Goal: Task Accomplishment & Management: Use online tool/utility

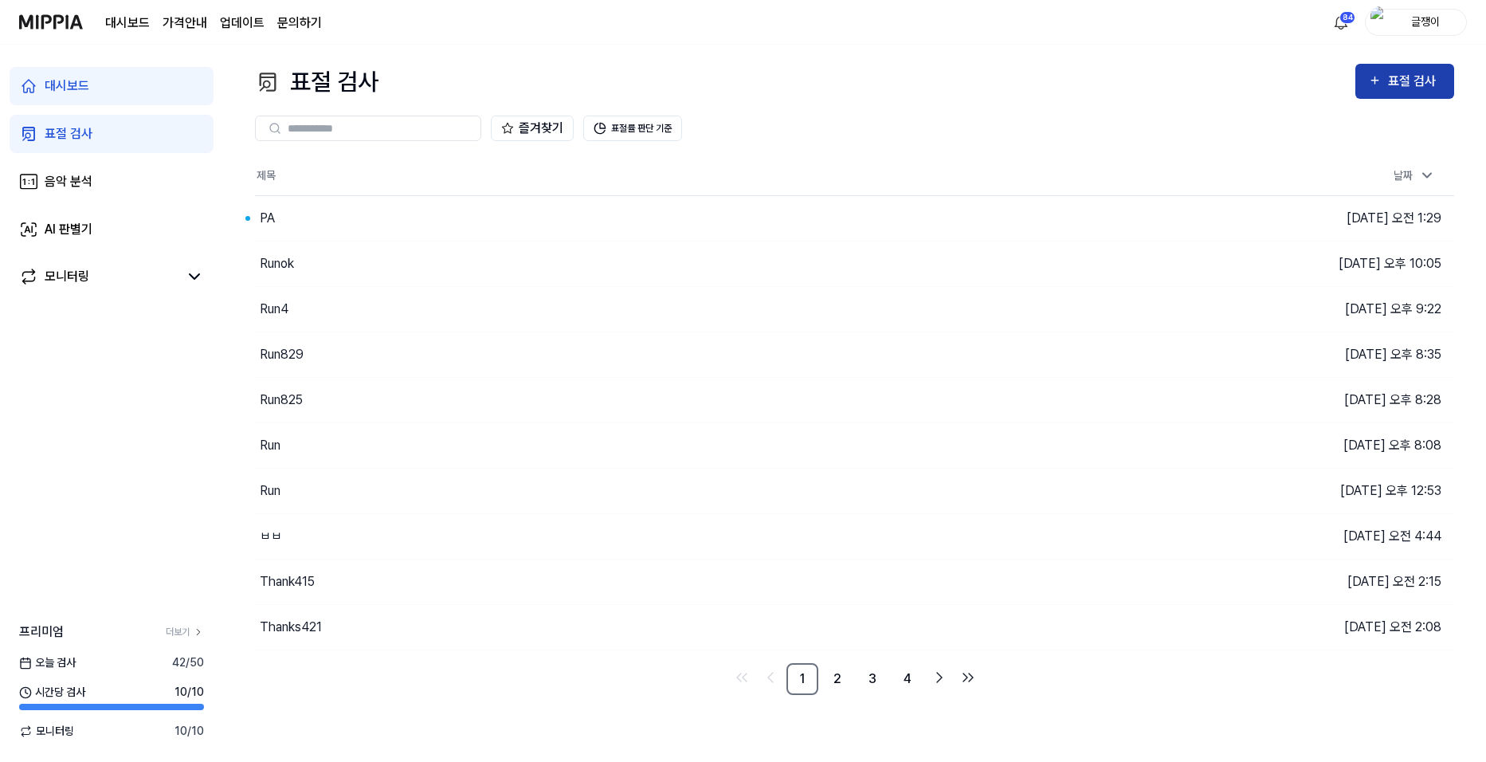
click at [1417, 74] on div "표절 검사" at bounding box center [1414, 81] width 53 height 21
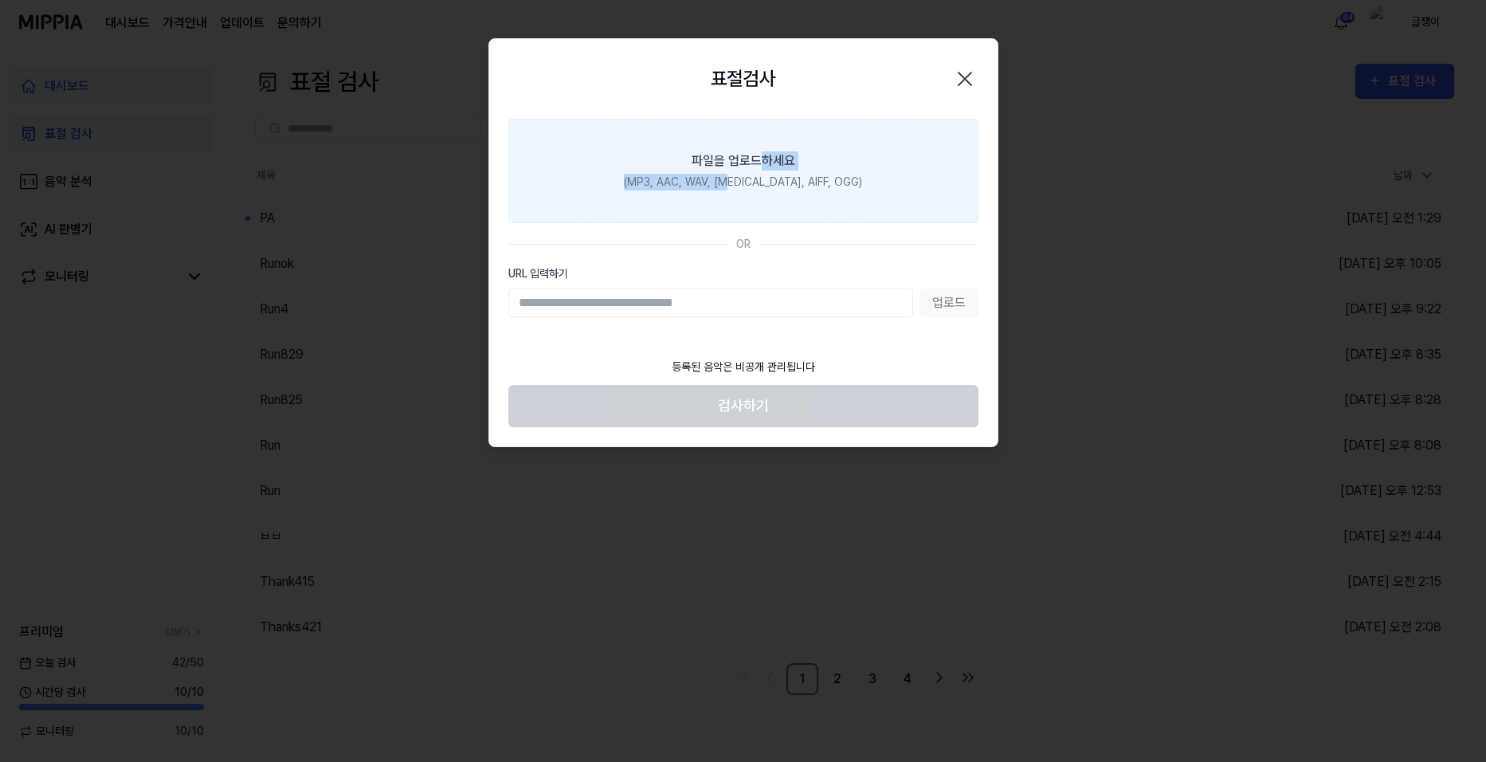
click at [758, 171] on label "파일을 업로드하세요 (MP3, AAC, WAV, [MEDICAL_DATA], AIFF, OGG)" at bounding box center [743, 171] width 470 height 104
drag, startPoint x: 758, startPoint y: 171, endPoint x: 650, endPoint y: 148, distance: 110.8
click at [650, 148] on label "파일을 업로드하세요 (MP3, AAC, WAV, [MEDICAL_DATA], AIFF, OGG)" at bounding box center [743, 171] width 470 height 104
click at [0, 0] on input "파일을 업로드하세요 (MP3, AAC, WAV, [MEDICAL_DATA], AIFF, OGG)" at bounding box center [0, 0] width 0 height 0
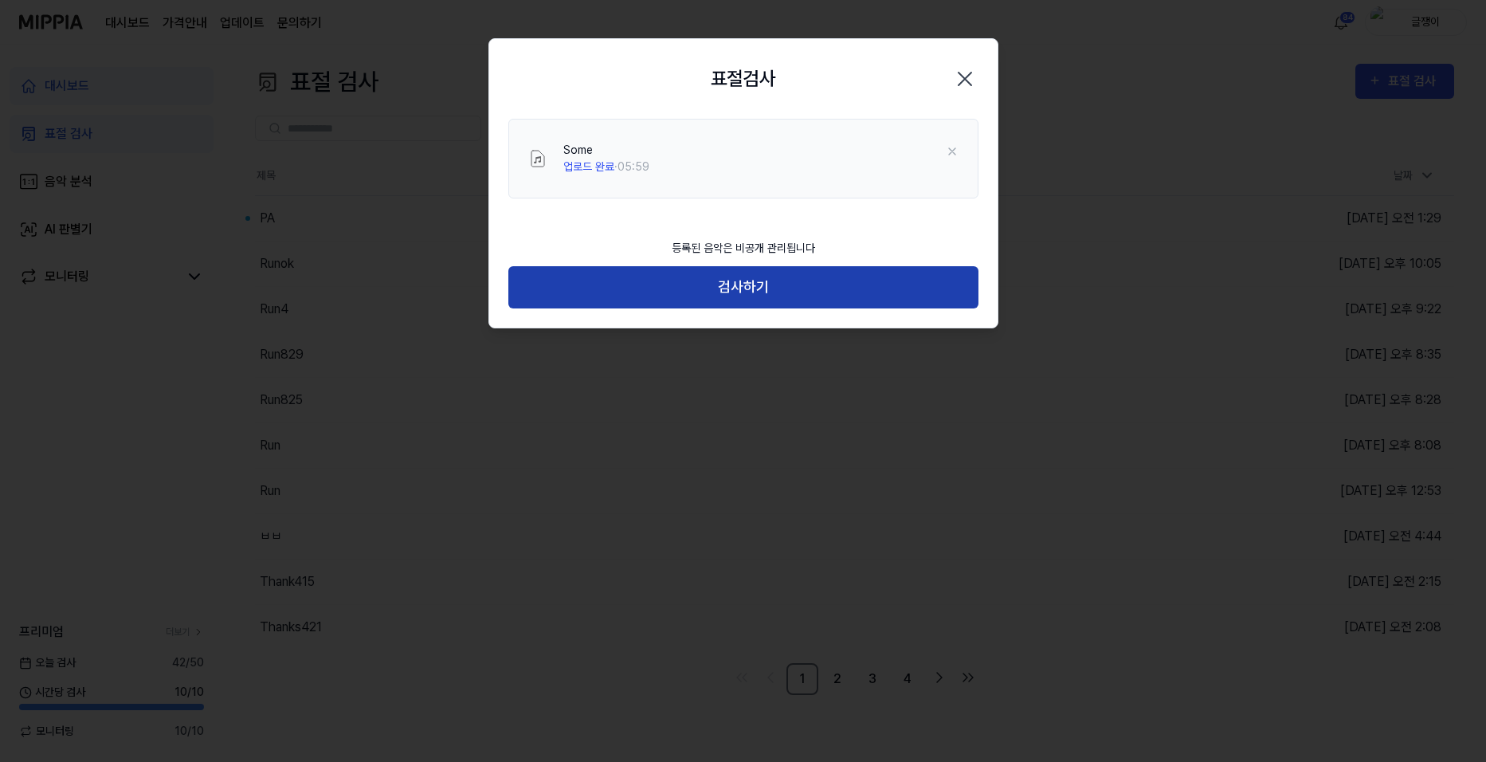
click at [754, 288] on button "검사하기" at bounding box center [743, 287] width 470 height 42
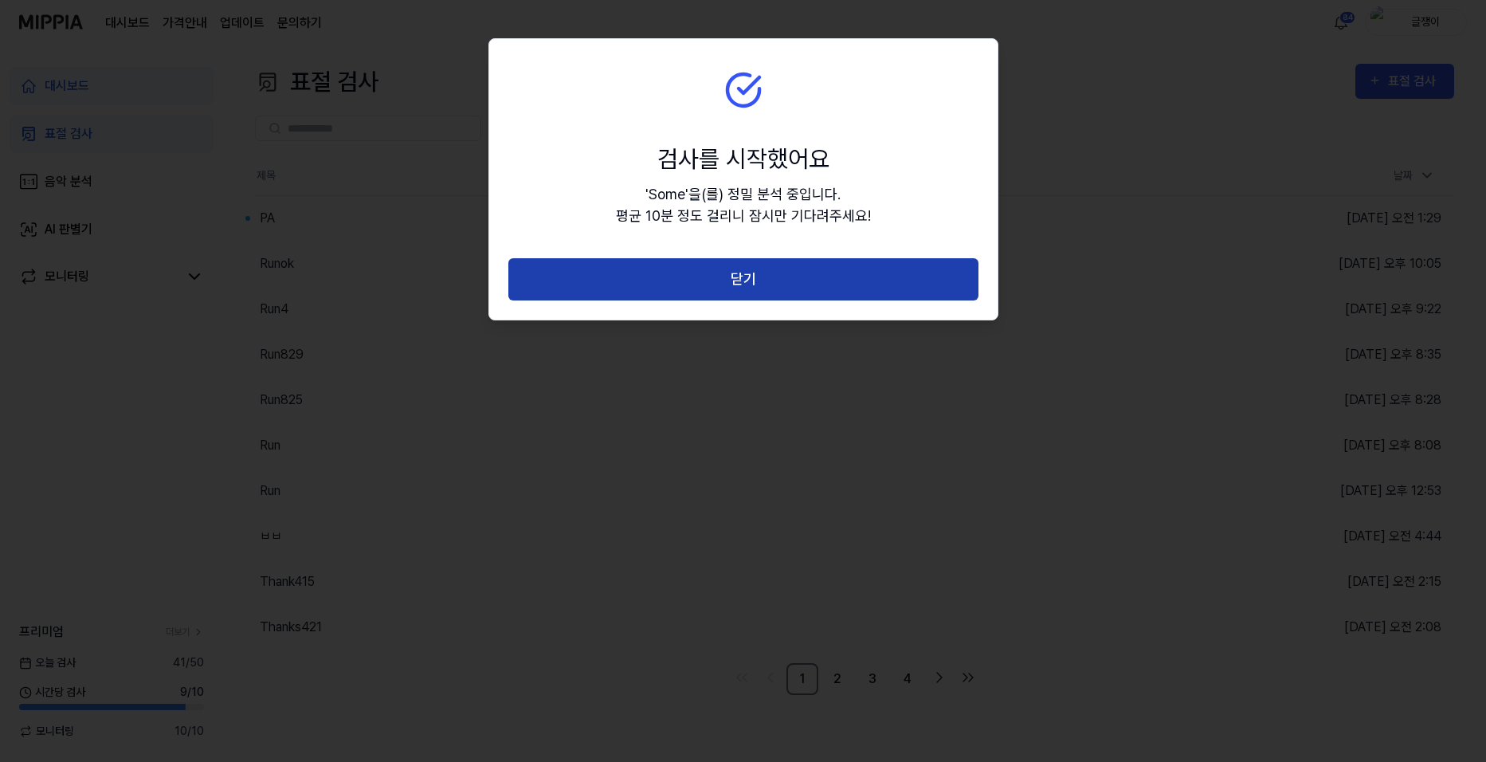
click at [751, 278] on button "닫기" at bounding box center [743, 279] width 470 height 42
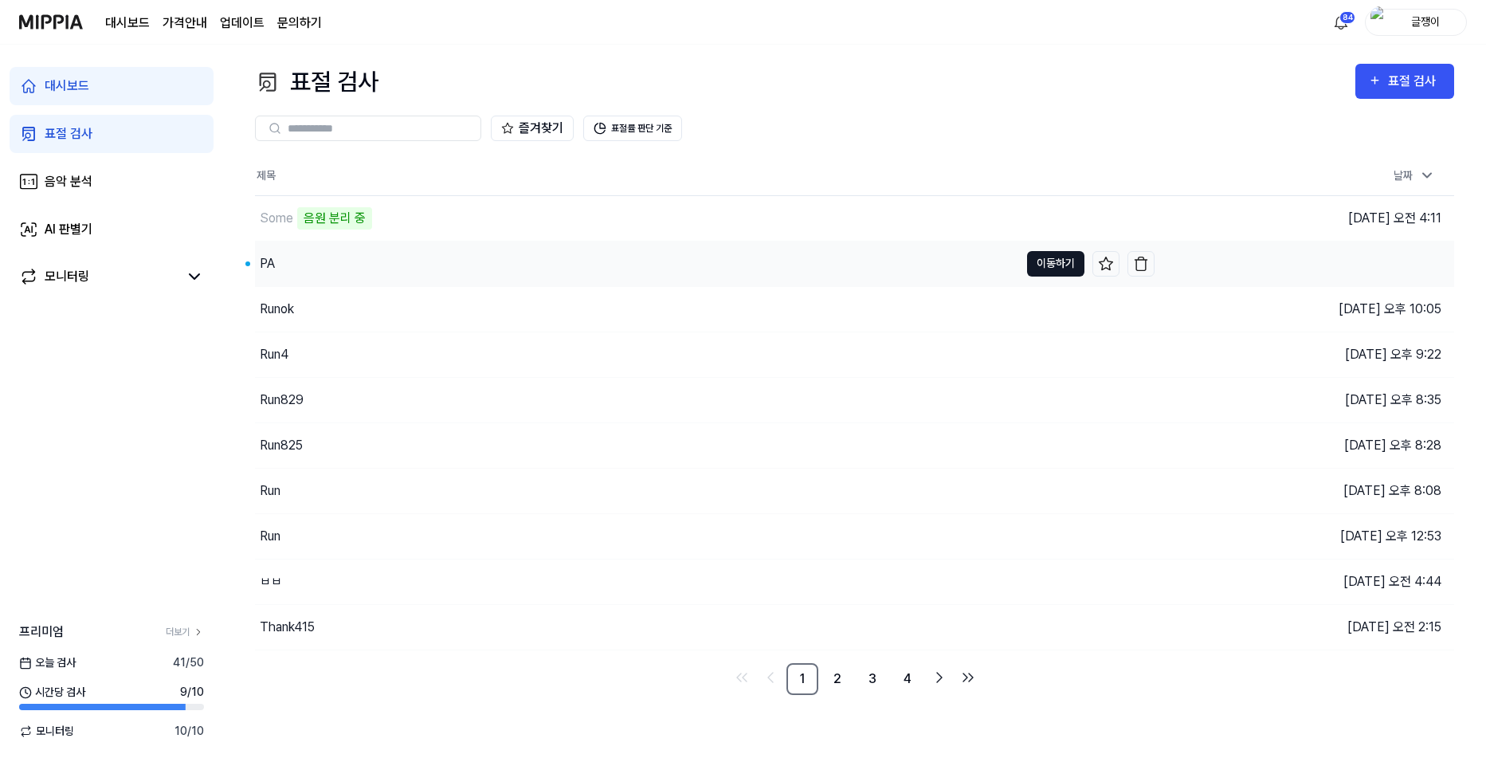
click at [1044, 264] on button "이동하기" at bounding box center [1055, 263] width 57 height 25
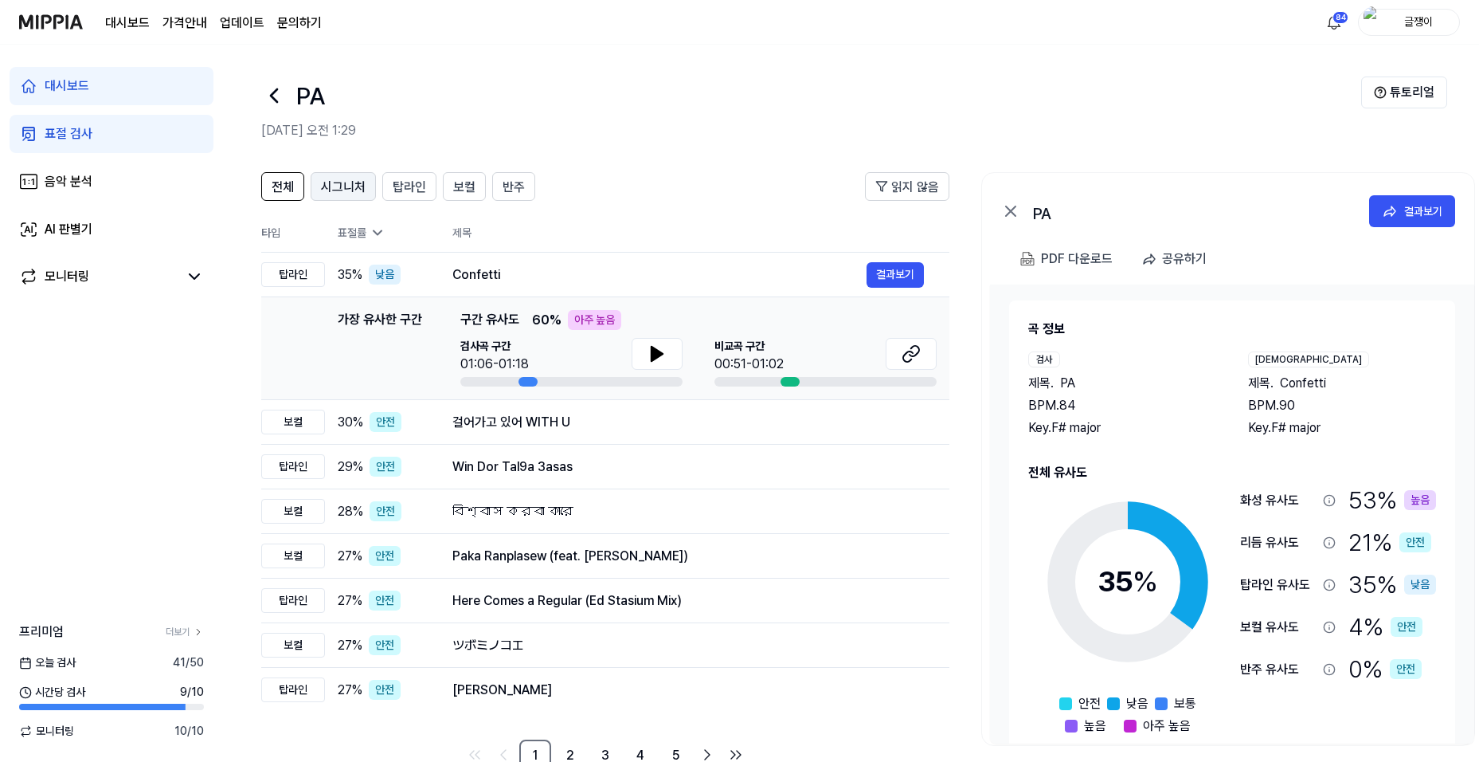
click at [341, 181] on span "시그니처" at bounding box center [343, 187] width 45 height 19
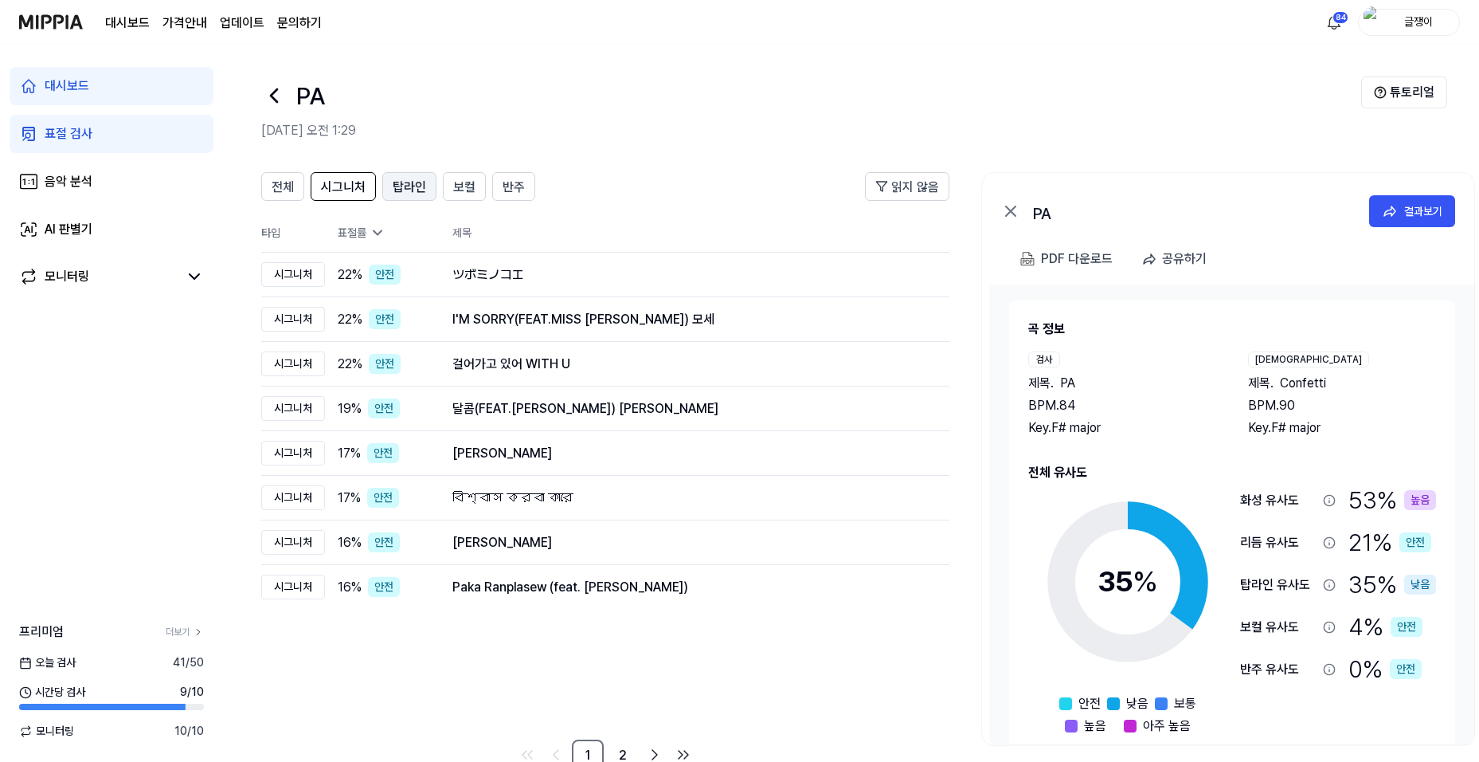
click at [400, 184] on span "탑라인" at bounding box center [409, 187] width 33 height 19
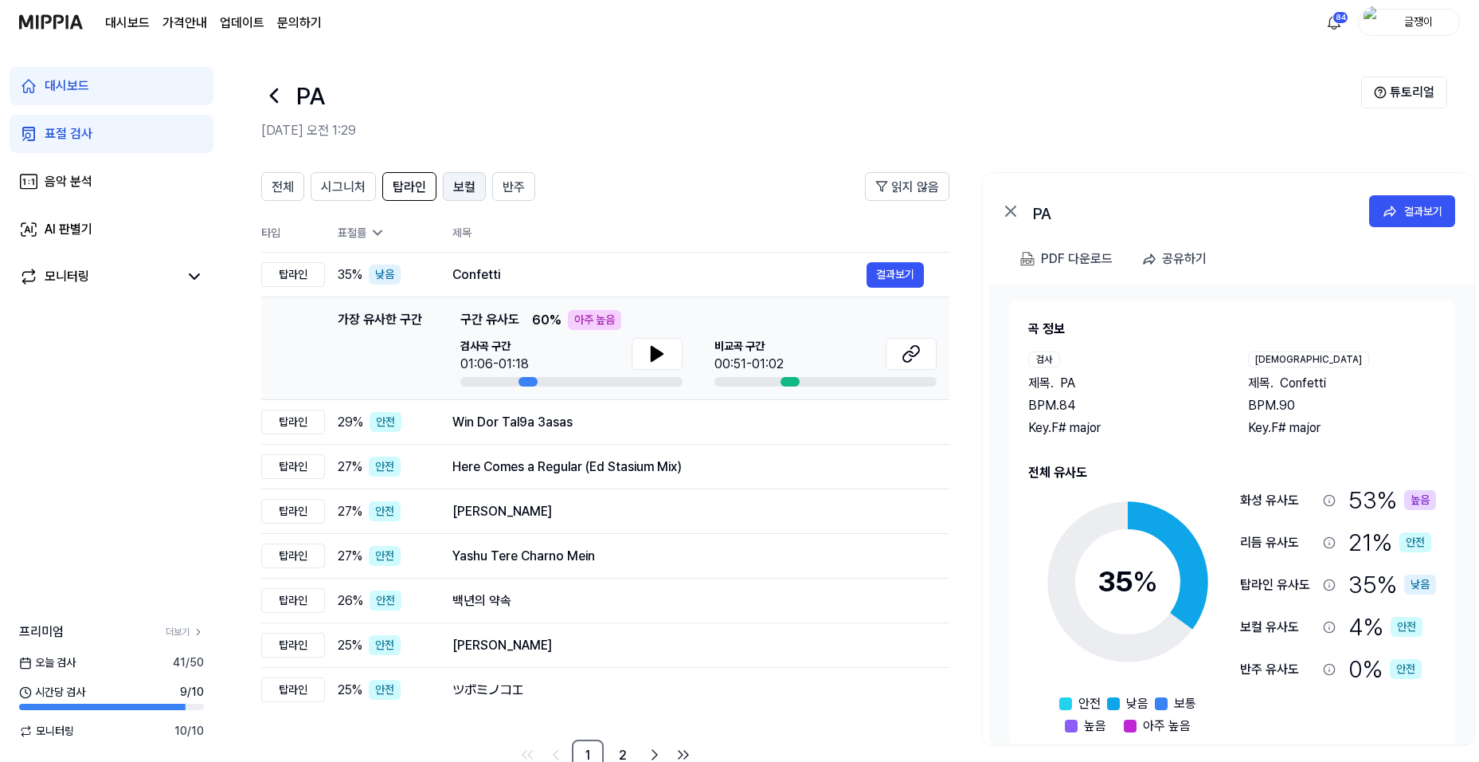
click at [457, 190] on span "보컬" at bounding box center [464, 187] width 22 height 19
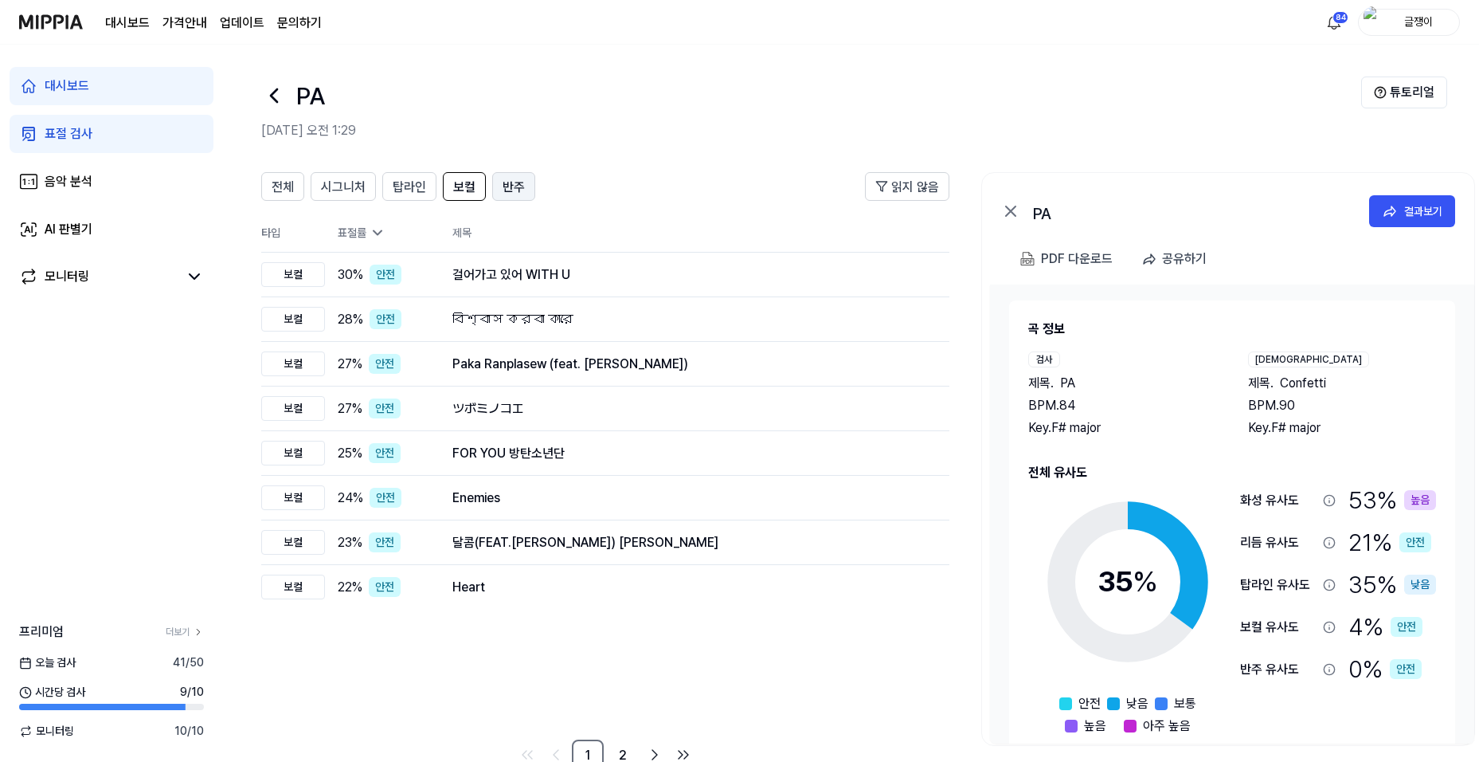
click at [514, 184] on span "반주" at bounding box center [514, 187] width 22 height 19
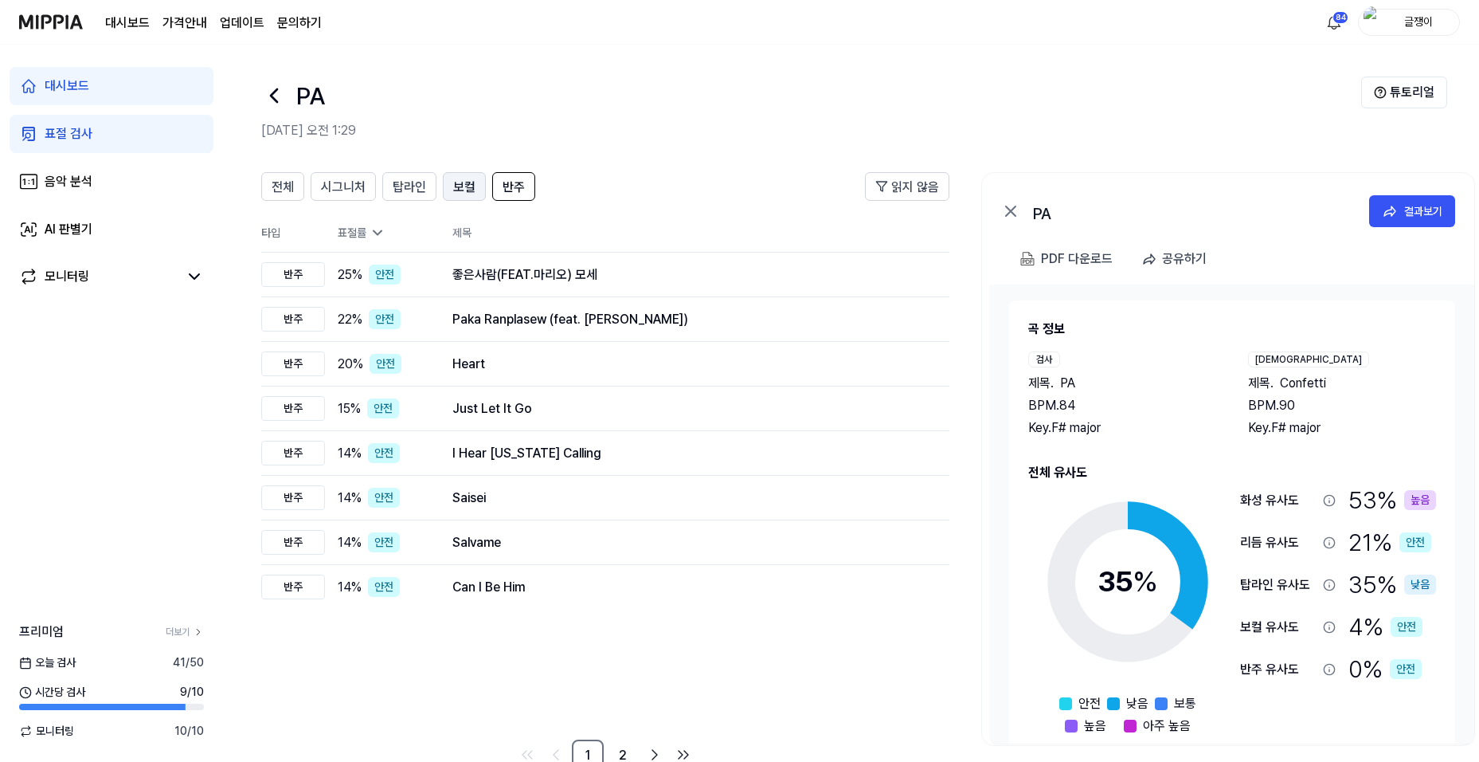
click at [461, 186] on span "보컬" at bounding box center [464, 187] width 22 height 19
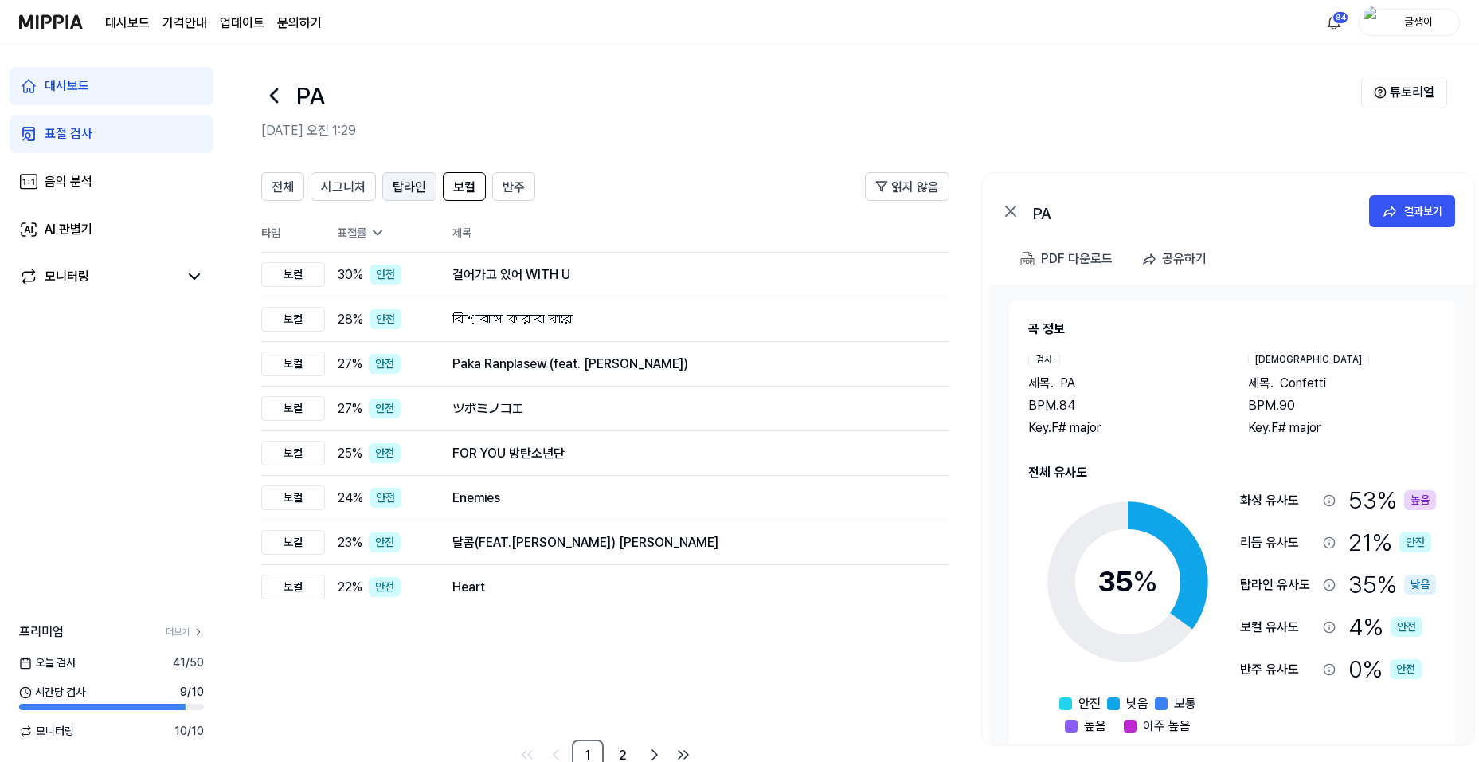
click at [409, 181] on span "탑라인" at bounding box center [409, 187] width 33 height 19
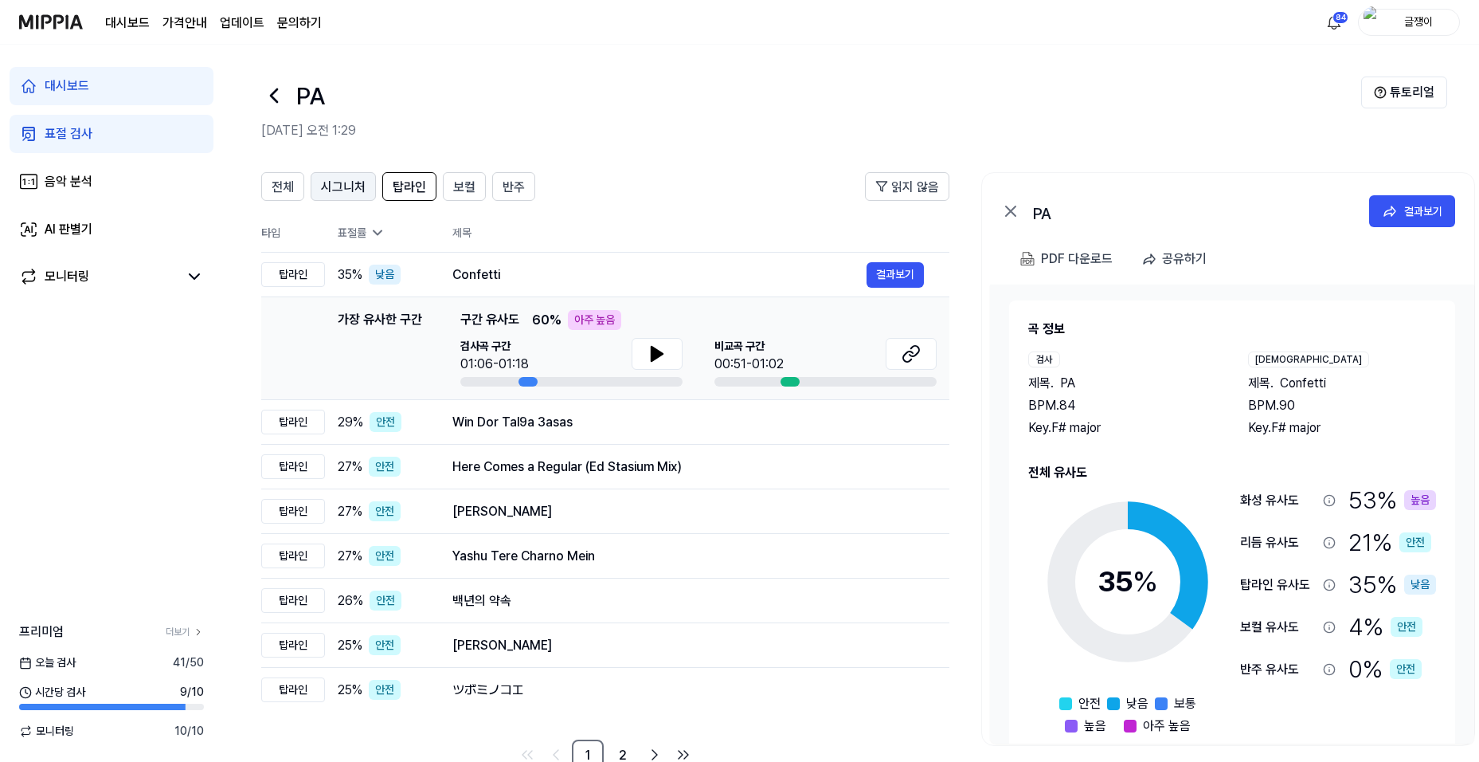
click at [347, 191] on span "시그니처" at bounding box center [343, 187] width 45 height 19
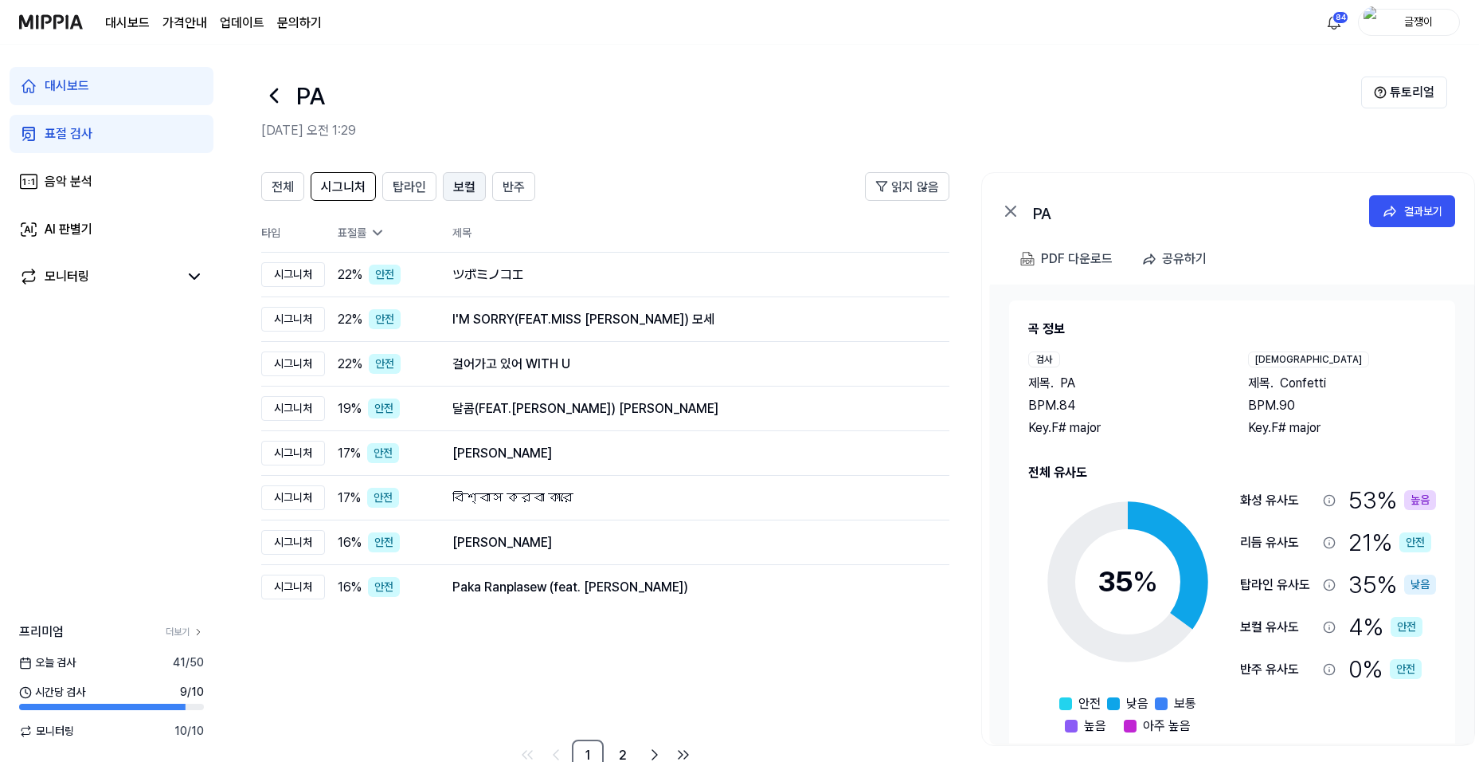
click at [461, 183] on span "보컬" at bounding box center [464, 187] width 22 height 19
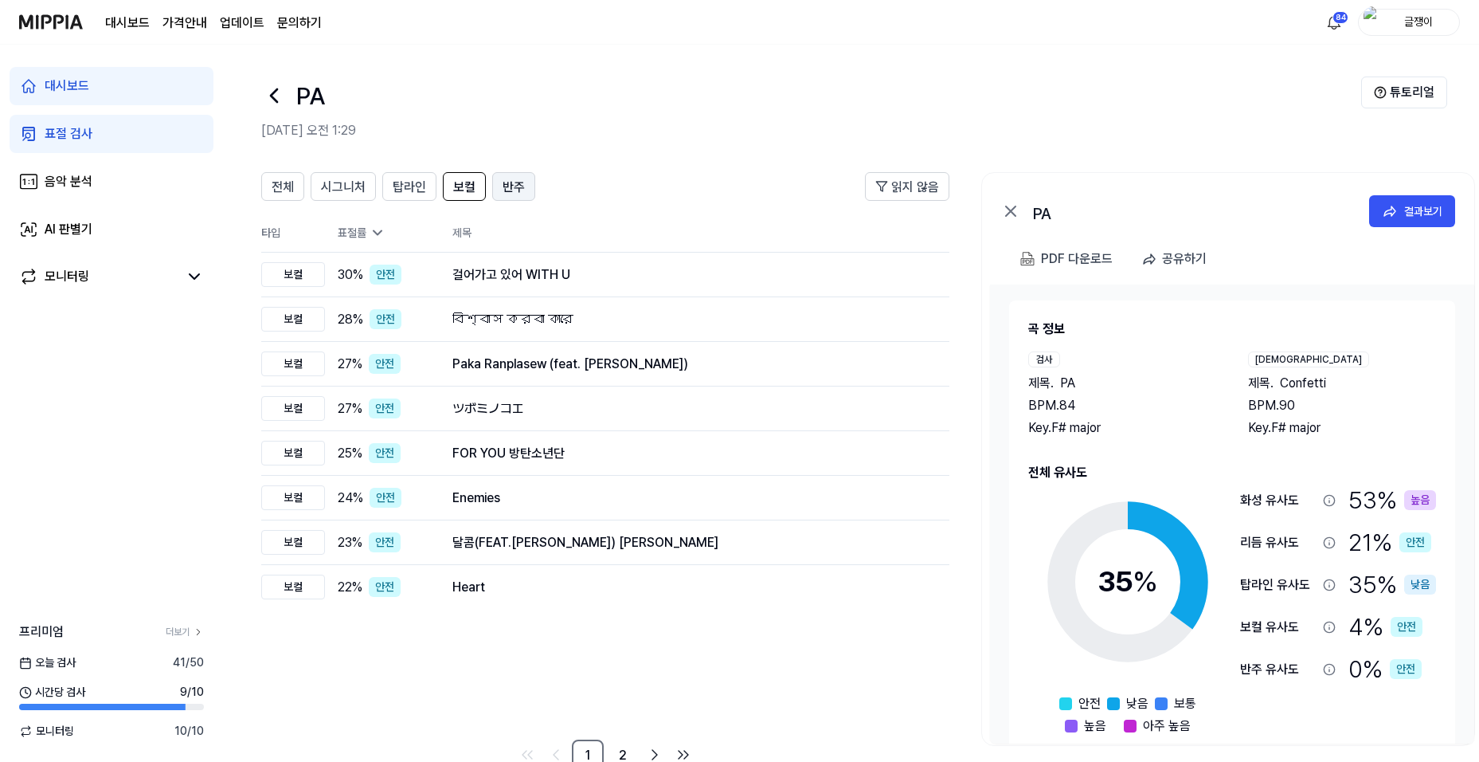
click at [511, 181] on span "반주" at bounding box center [514, 187] width 22 height 19
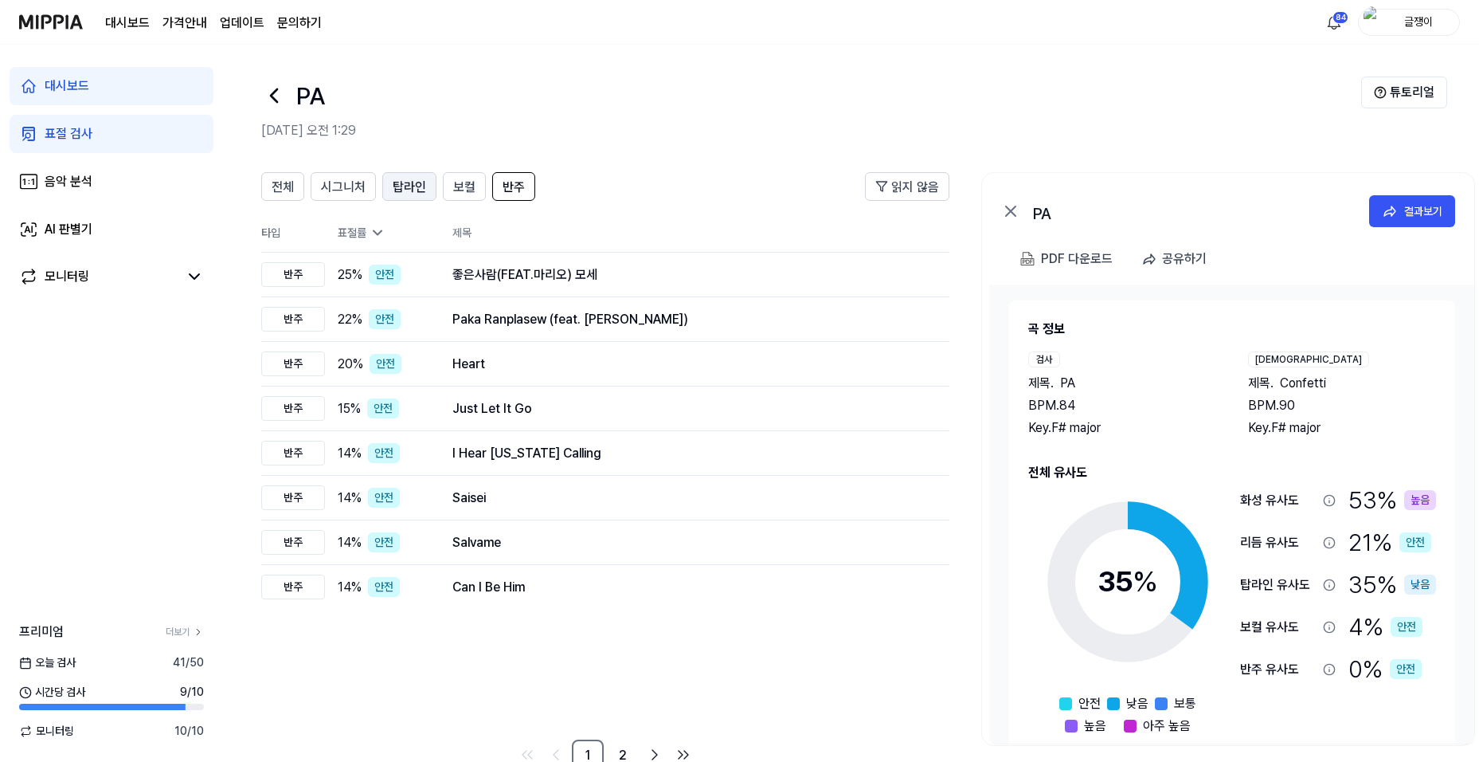
click at [403, 186] on span "탑라인" at bounding box center [409, 187] width 33 height 19
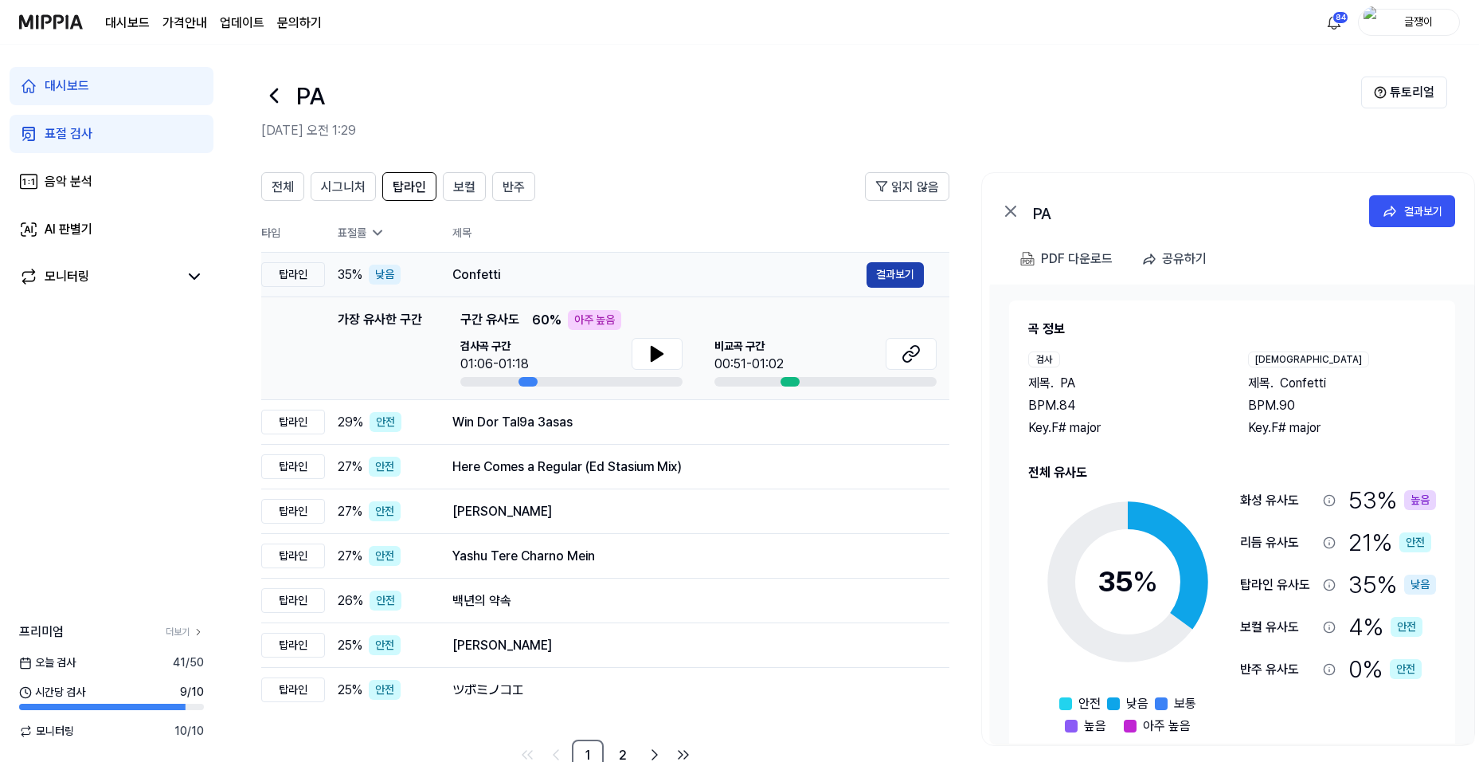
click at [891, 275] on button "결과보기" at bounding box center [895, 274] width 57 height 25
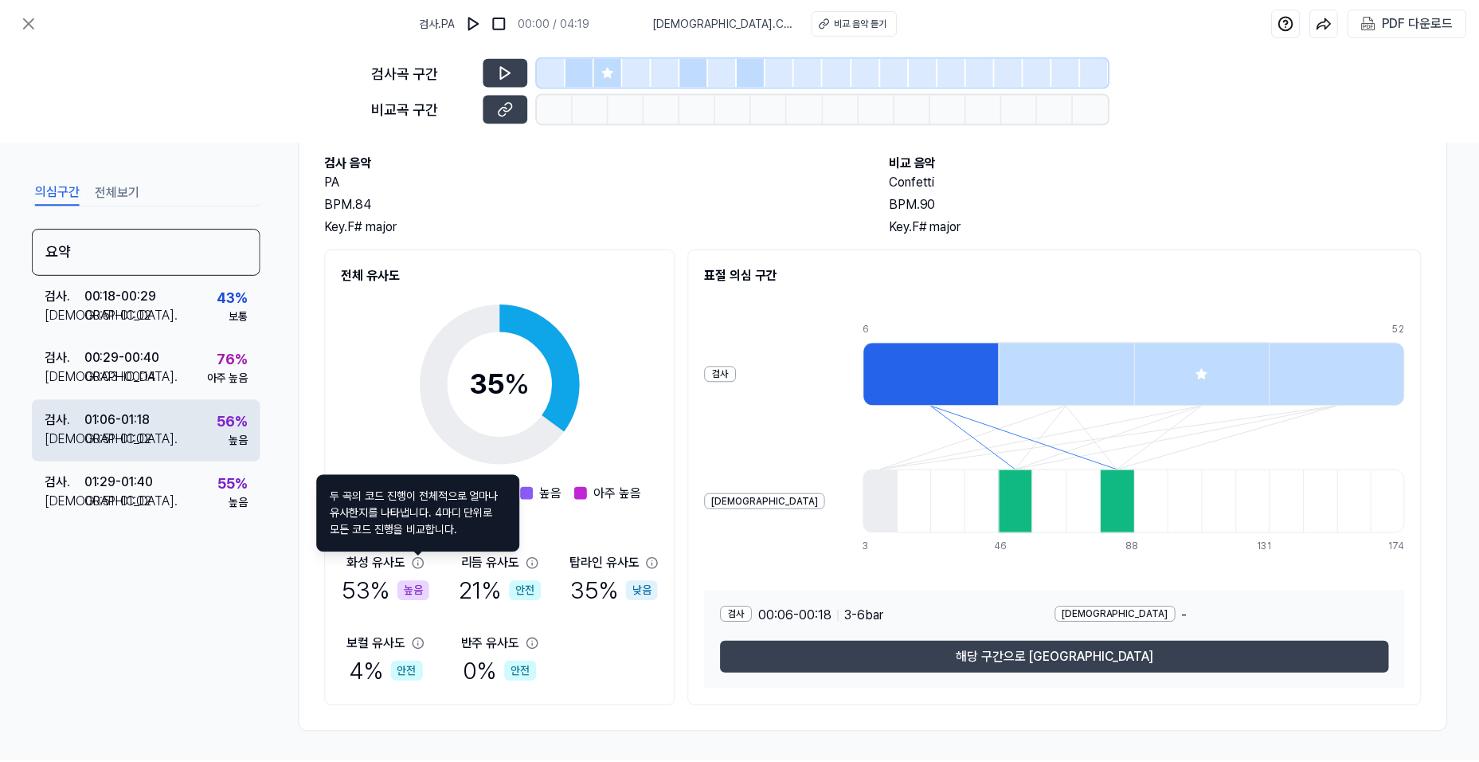
scroll to position [86, 0]
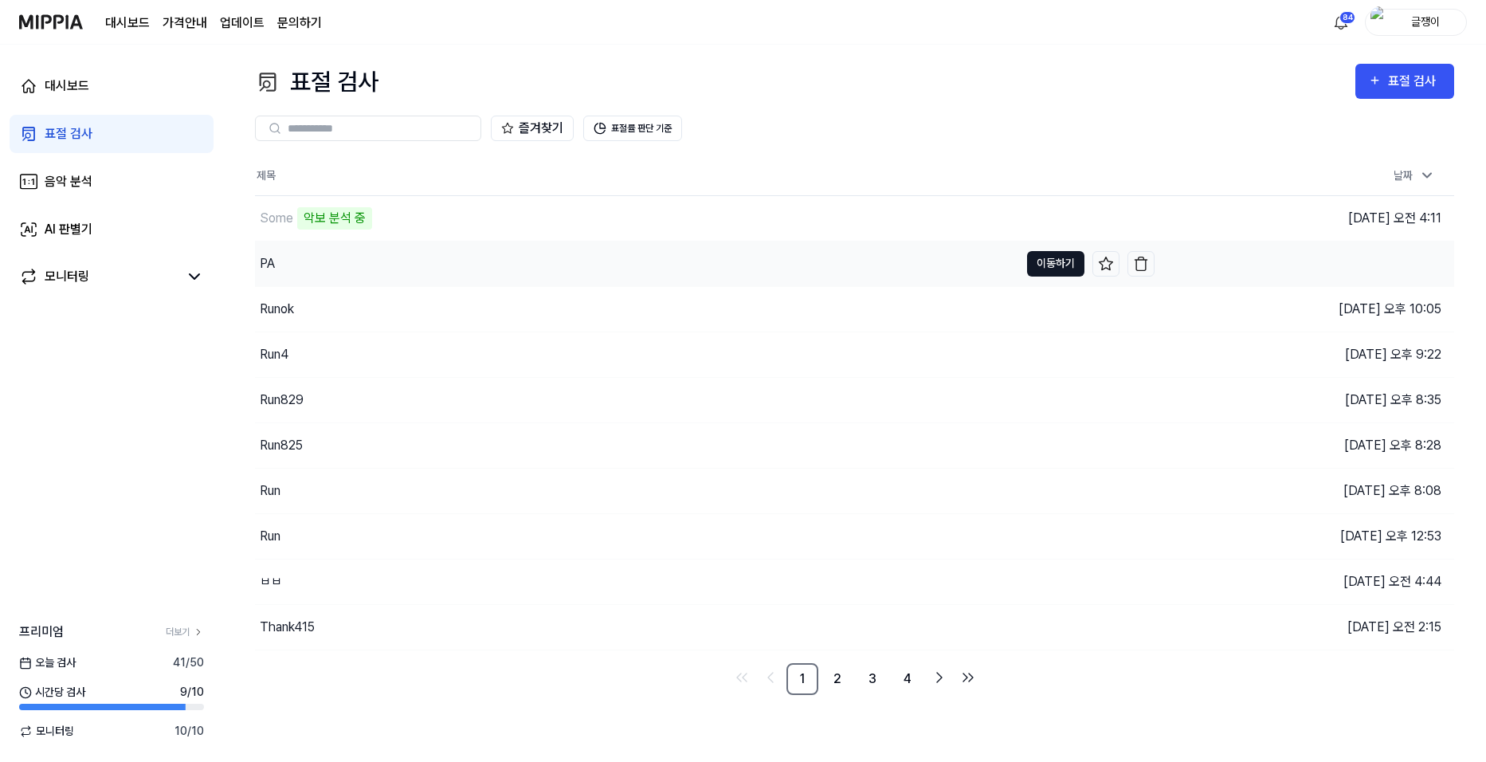
click at [1045, 261] on button "이동하기" at bounding box center [1055, 263] width 57 height 25
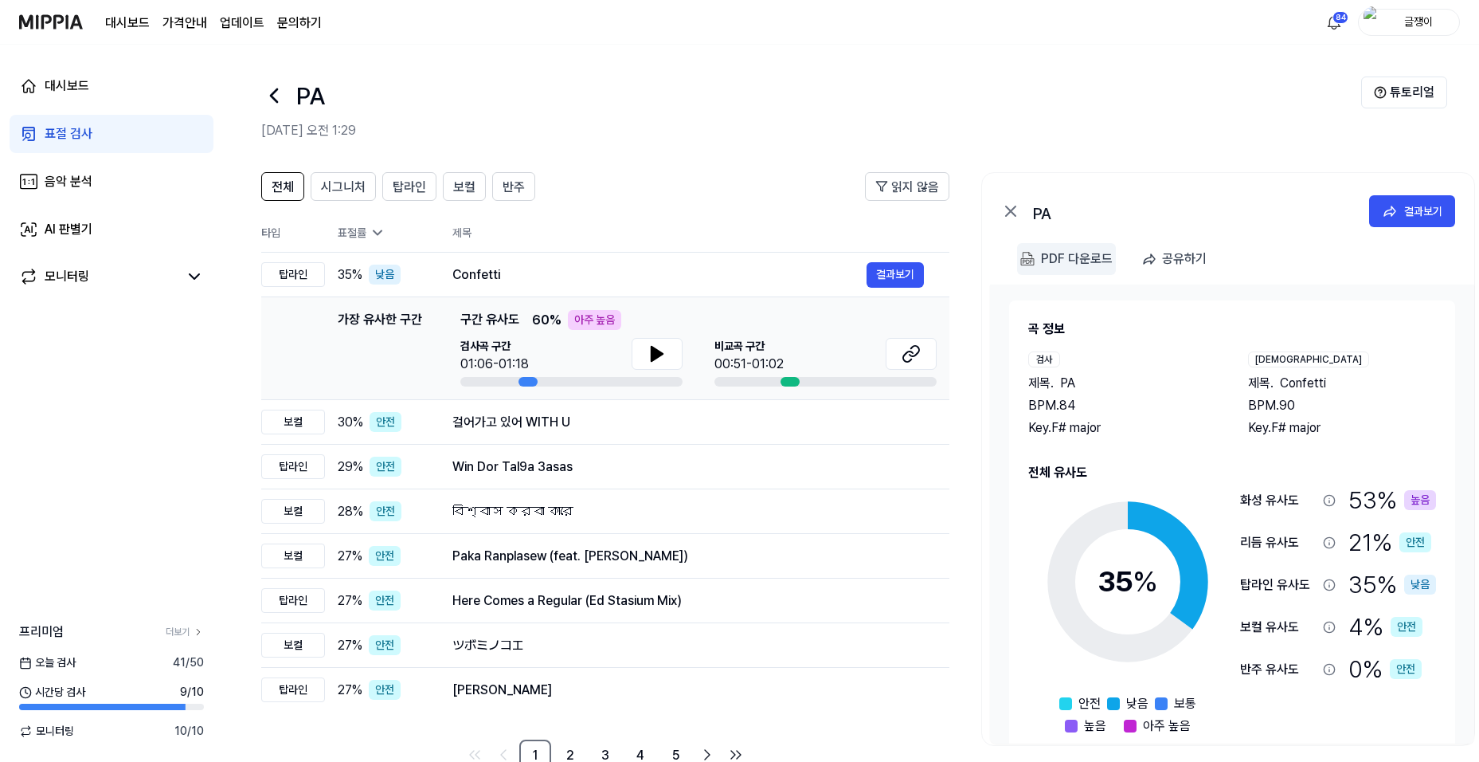
click at [1069, 258] on div "PDF 다운로드" at bounding box center [1077, 259] width 72 height 21
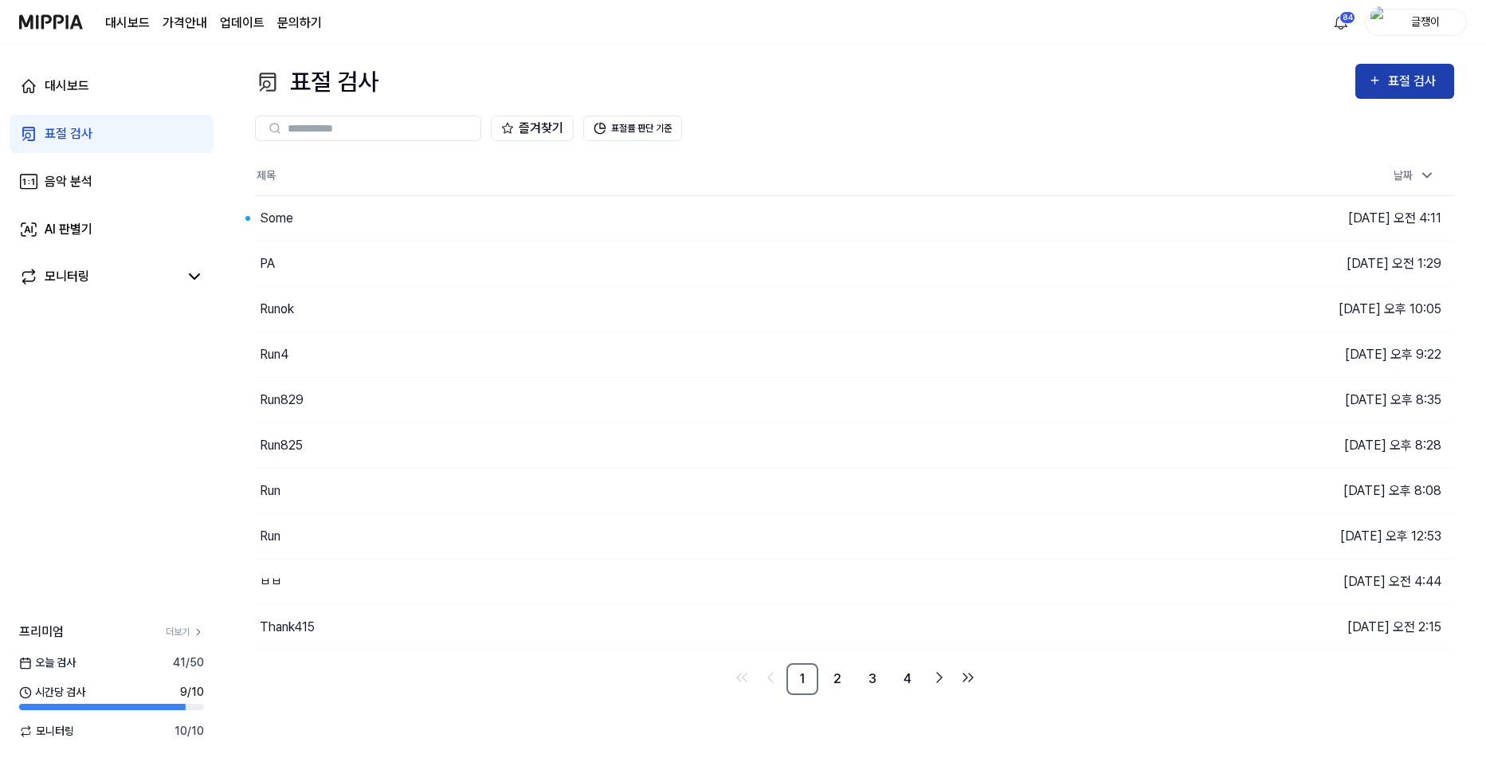
click at [1376, 82] on icon "button" at bounding box center [1374, 80] width 7 height 7
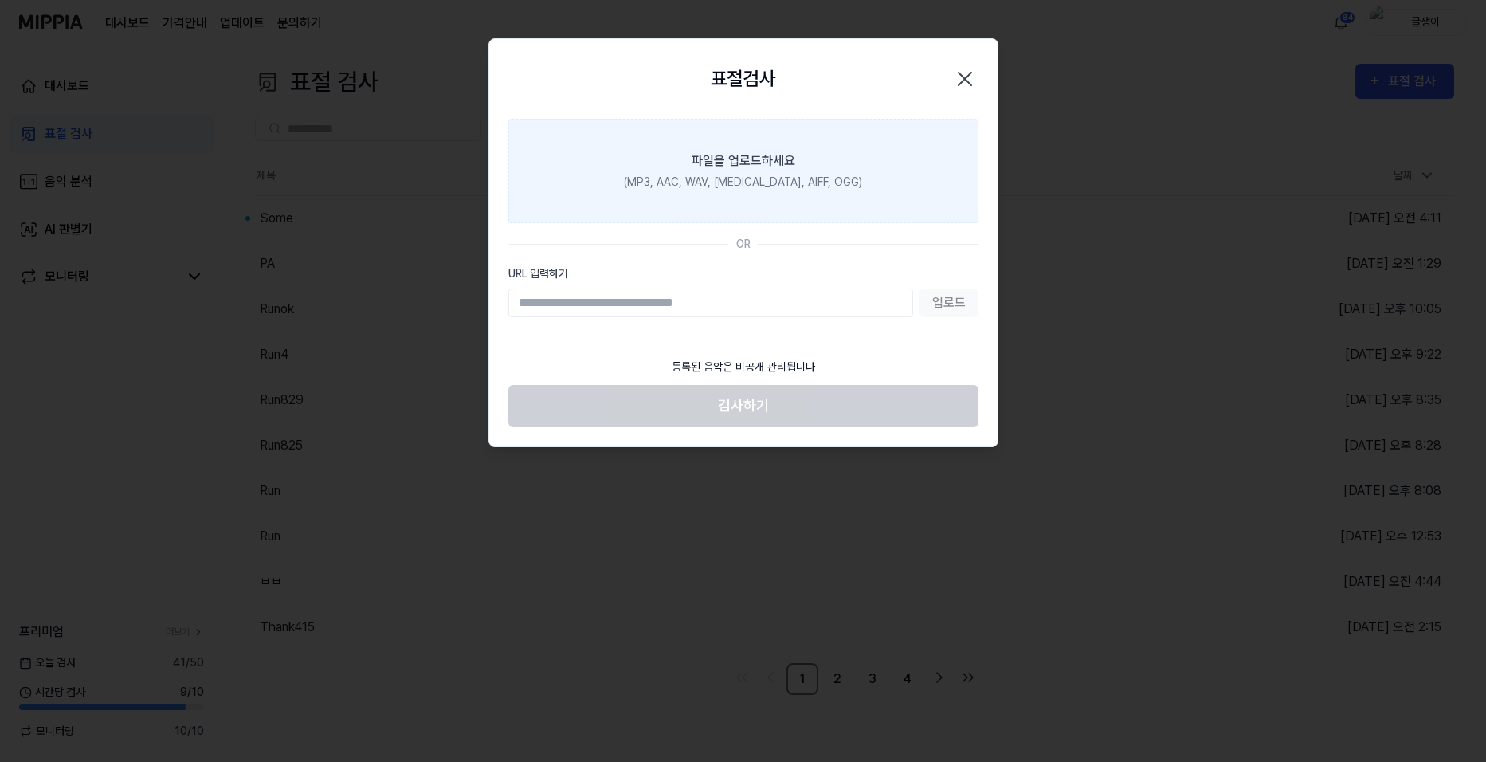
click at [730, 164] on div "파일을 업로드하세요" at bounding box center [743, 160] width 104 height 19
click at [0, 0] on input "파일을 업로드하세요 (MP3, AAC, WAV, [MEDICAL_DATA], AIFF, OGG)" at bounding box center [0, 0] width 0 height 0
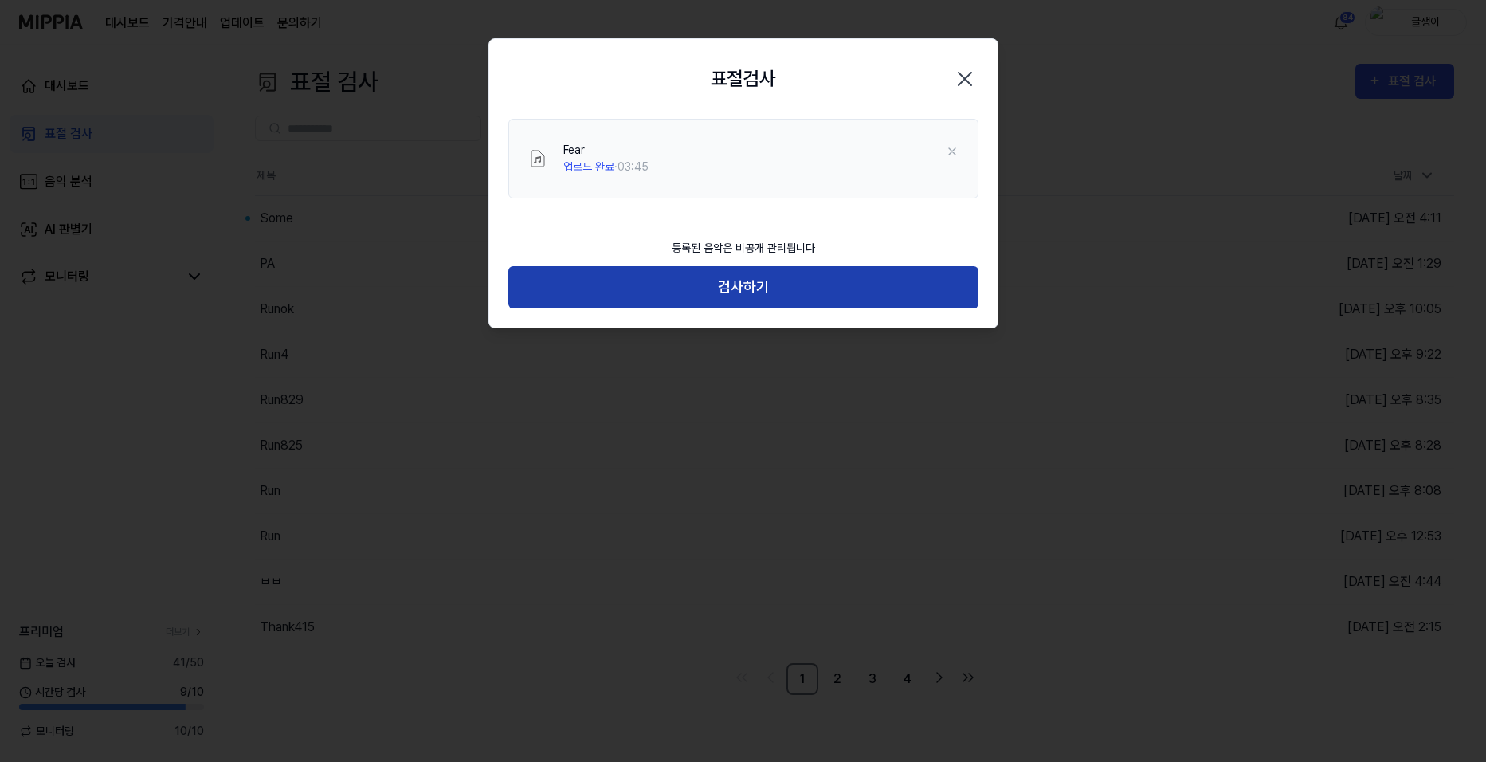
click at [742, 289] on button "검사하기" at bounding box center [743, 287] width 470 height 42
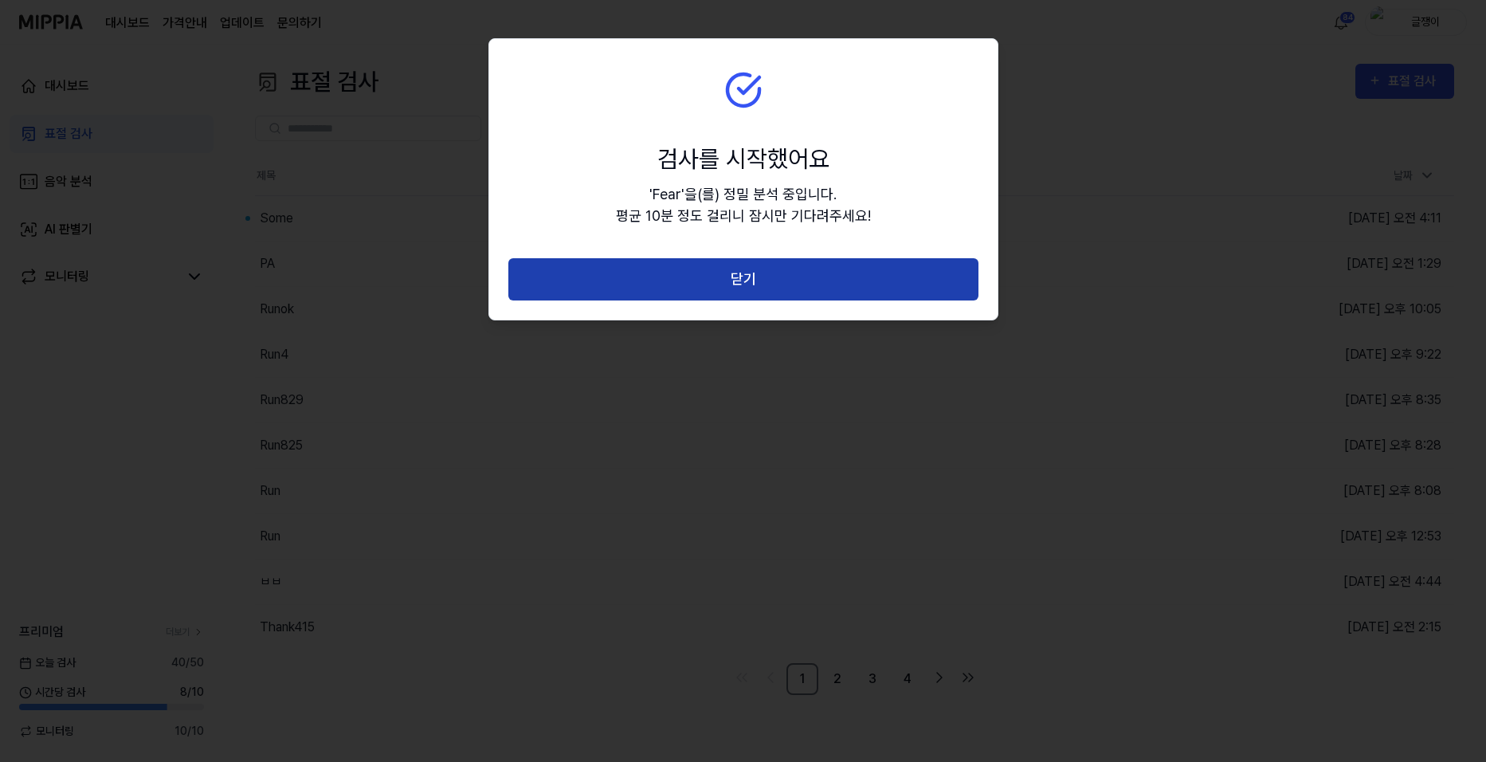
click at [747, 272] on button "닫기" at bounding box center [743, 279] width 470 height 42
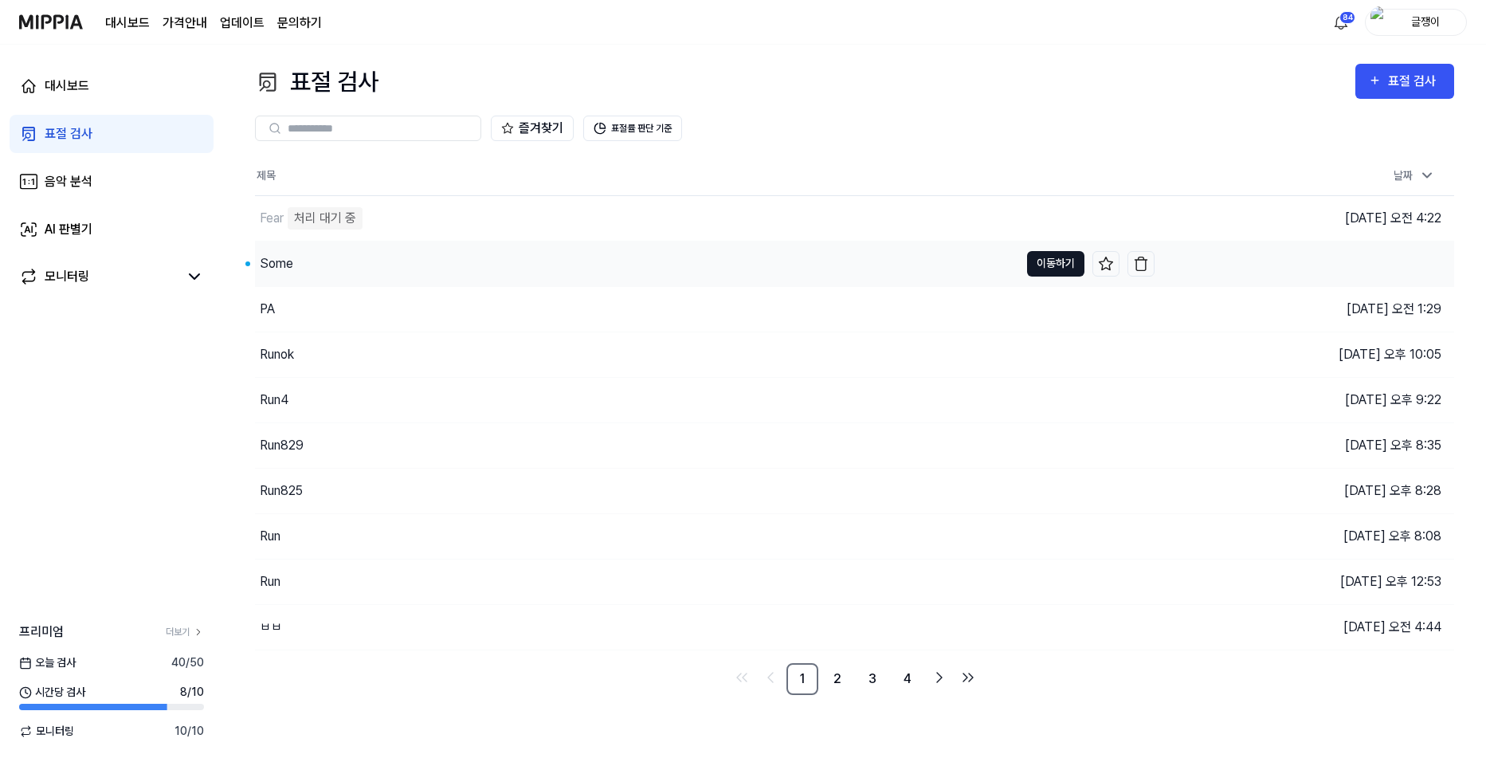
click at [1044, 266] on button "이동하기" at bounding box center [1055, 263] width 57 height 25
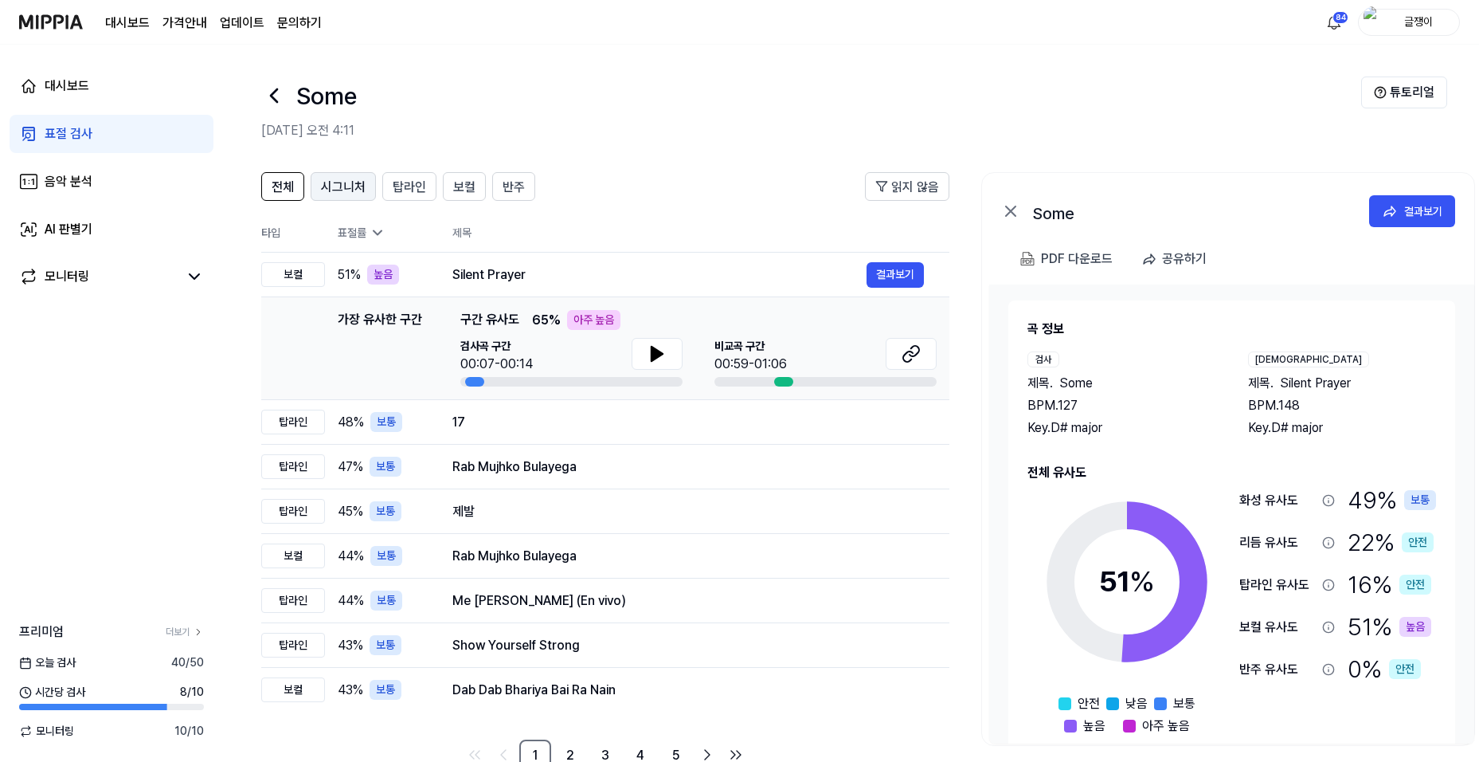
click at [344, 182] on span "시그니처" at bounding box center [343, 187] width 45 height 19
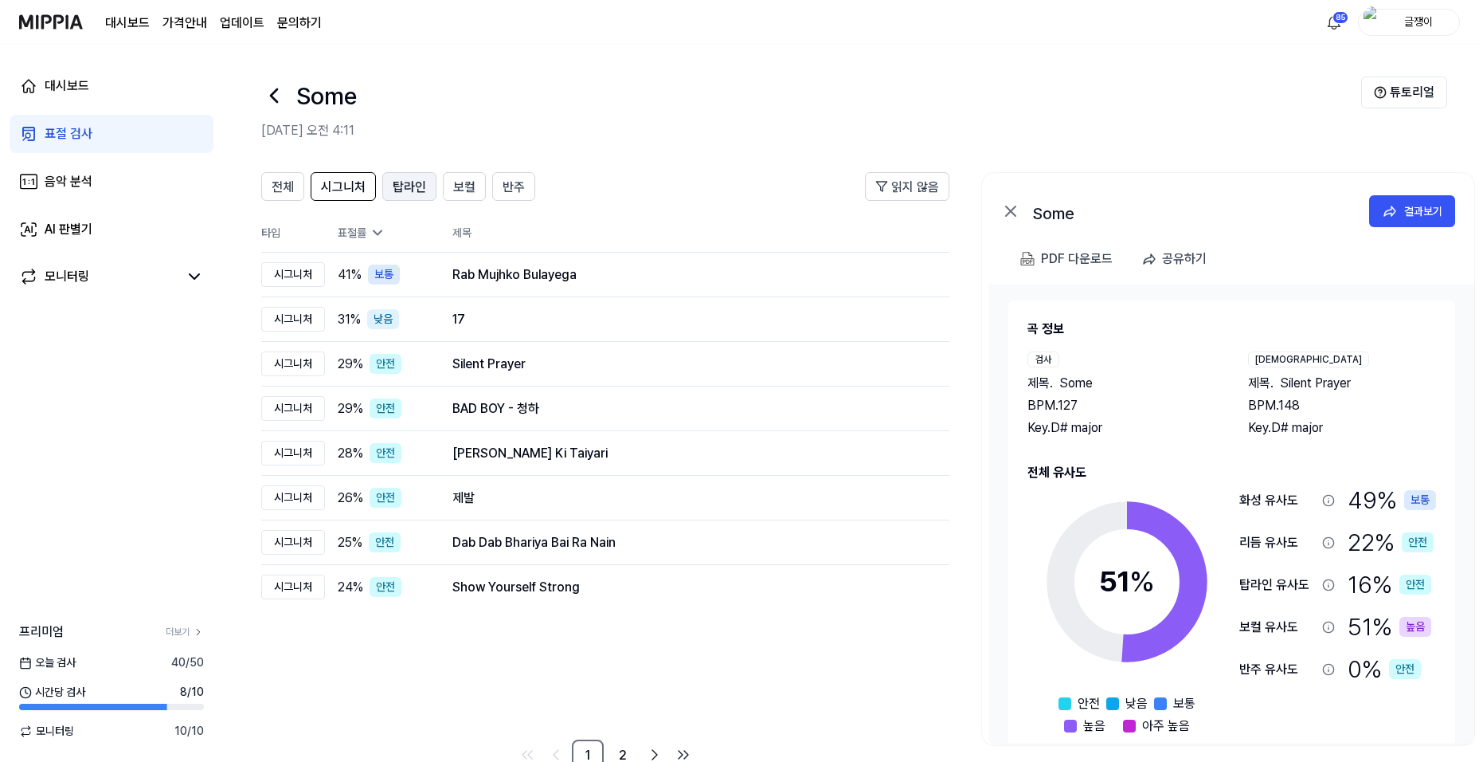
click at [403, 182] on span "탑라인" at bounding box center [409, 187] width 33 height 19
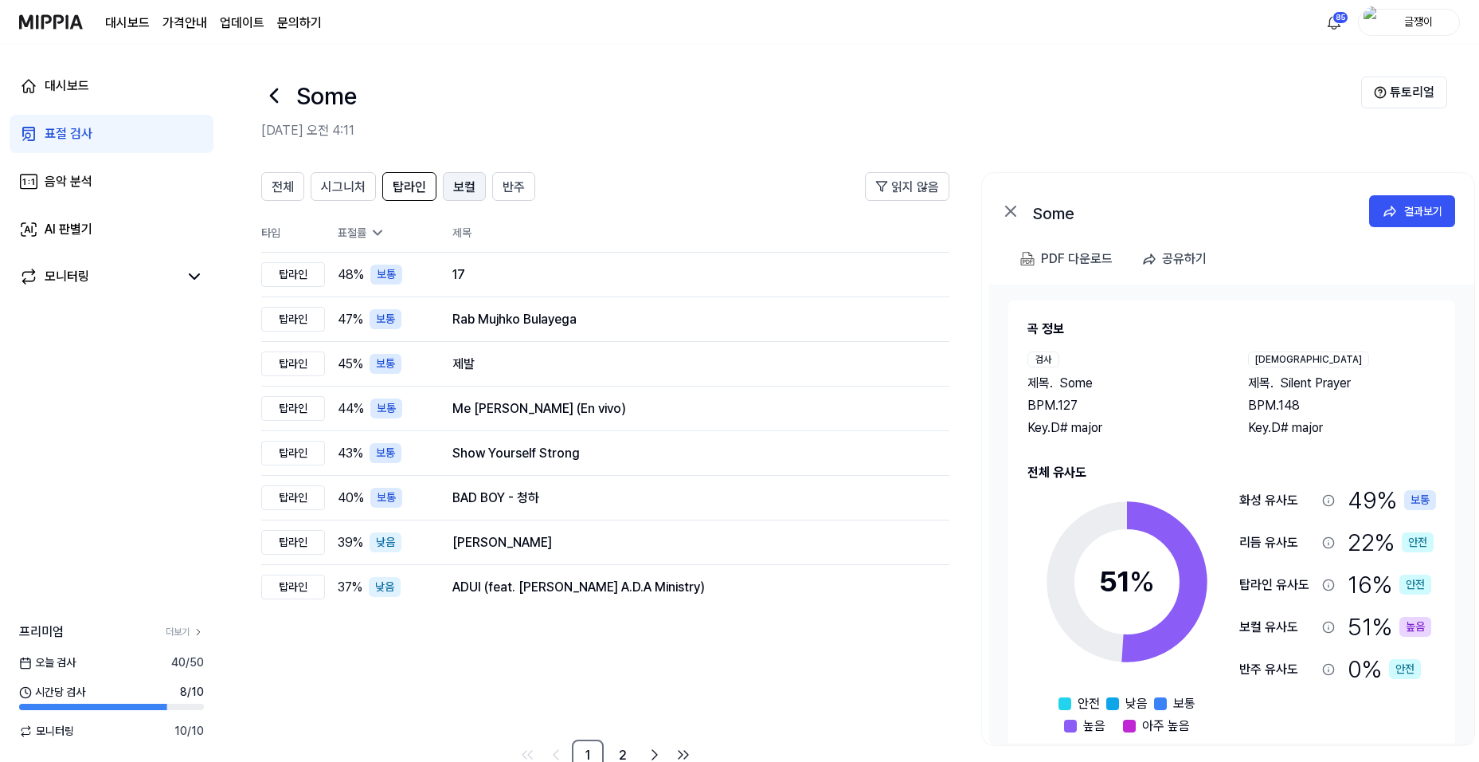
click at [457, 185] on span "보컬" at bounding box center [464, 187] width 22 height 19
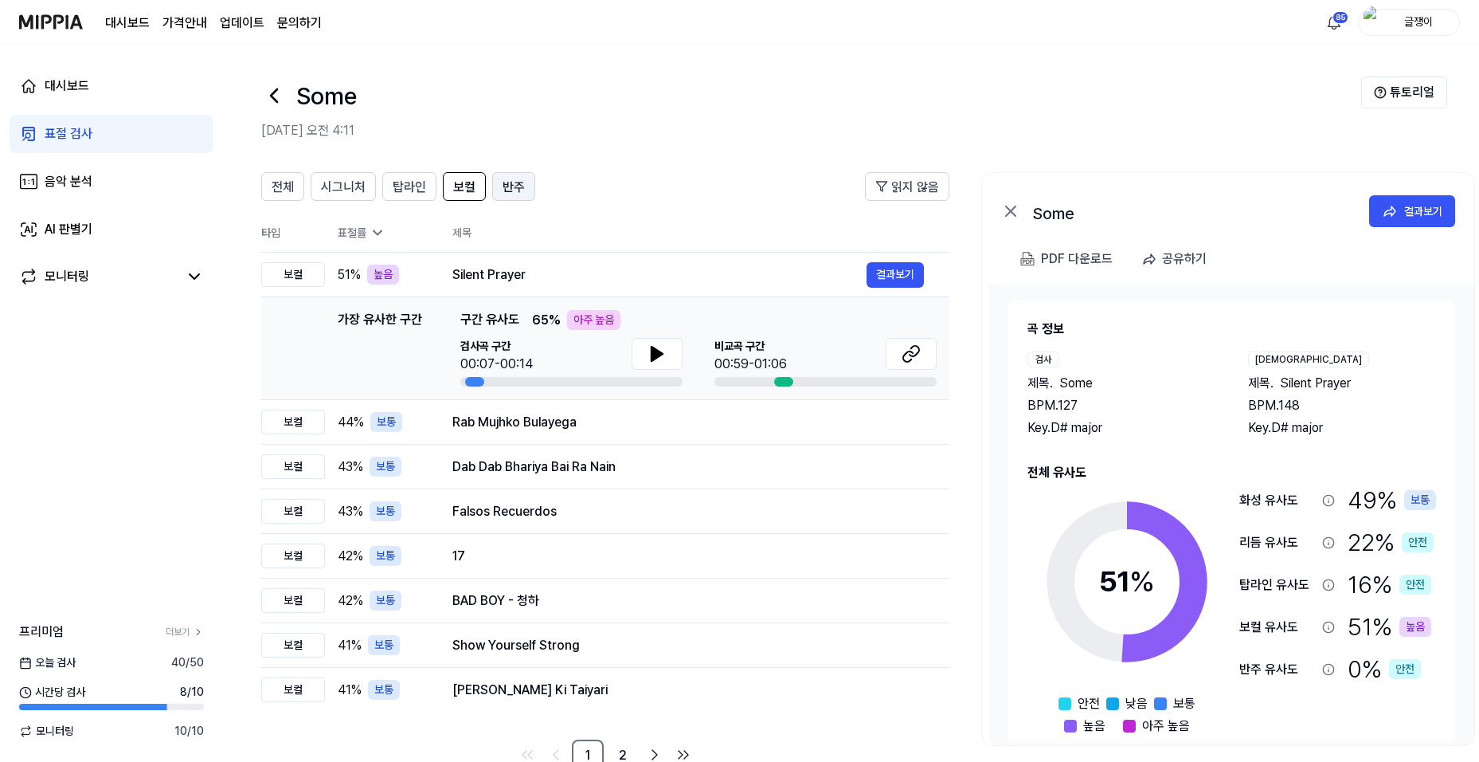
click at [506, 183] on span "반주" at bounding box center [514, 187] width 22 height 19
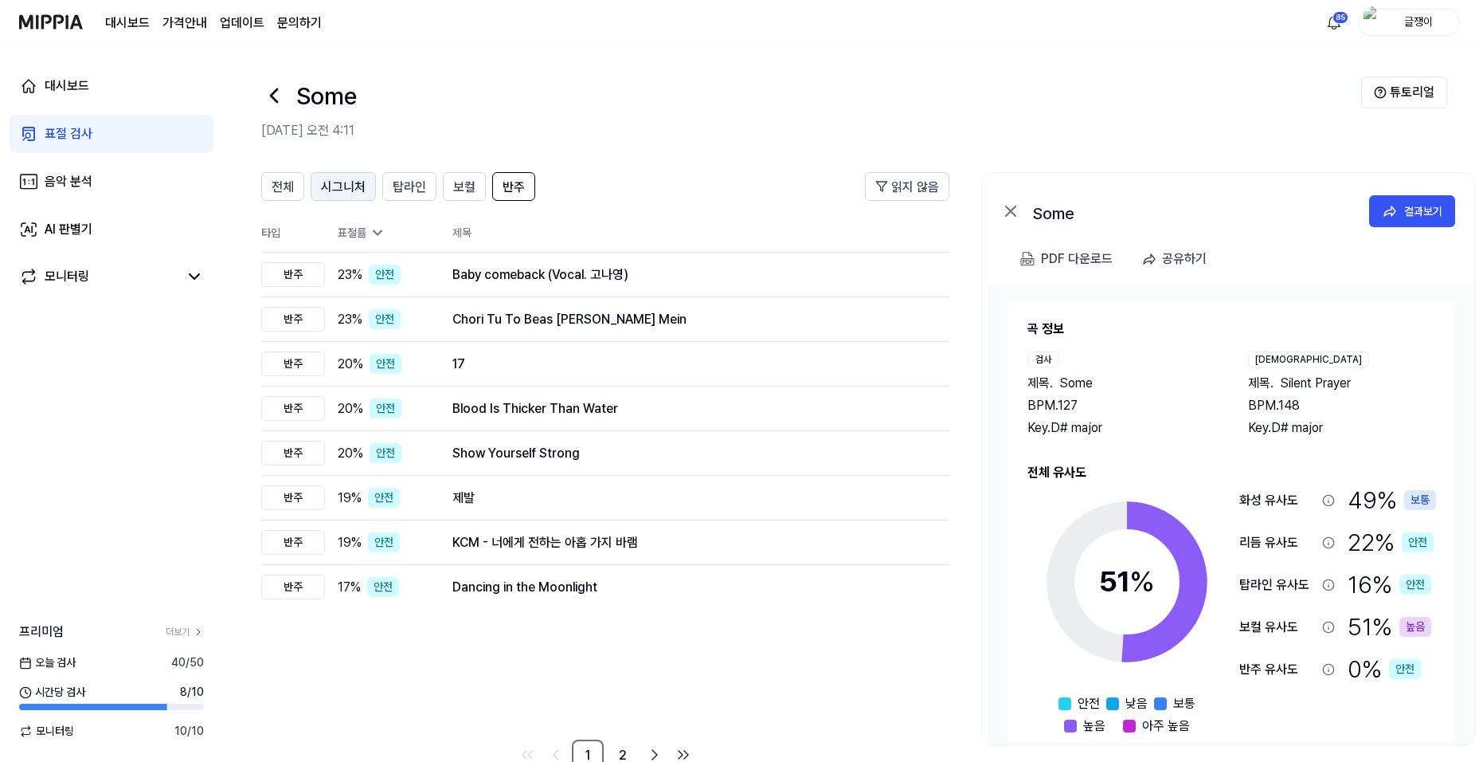
click at [348, 185] on span "시그니처" at bounding box center [343, 187] width 45 height 19
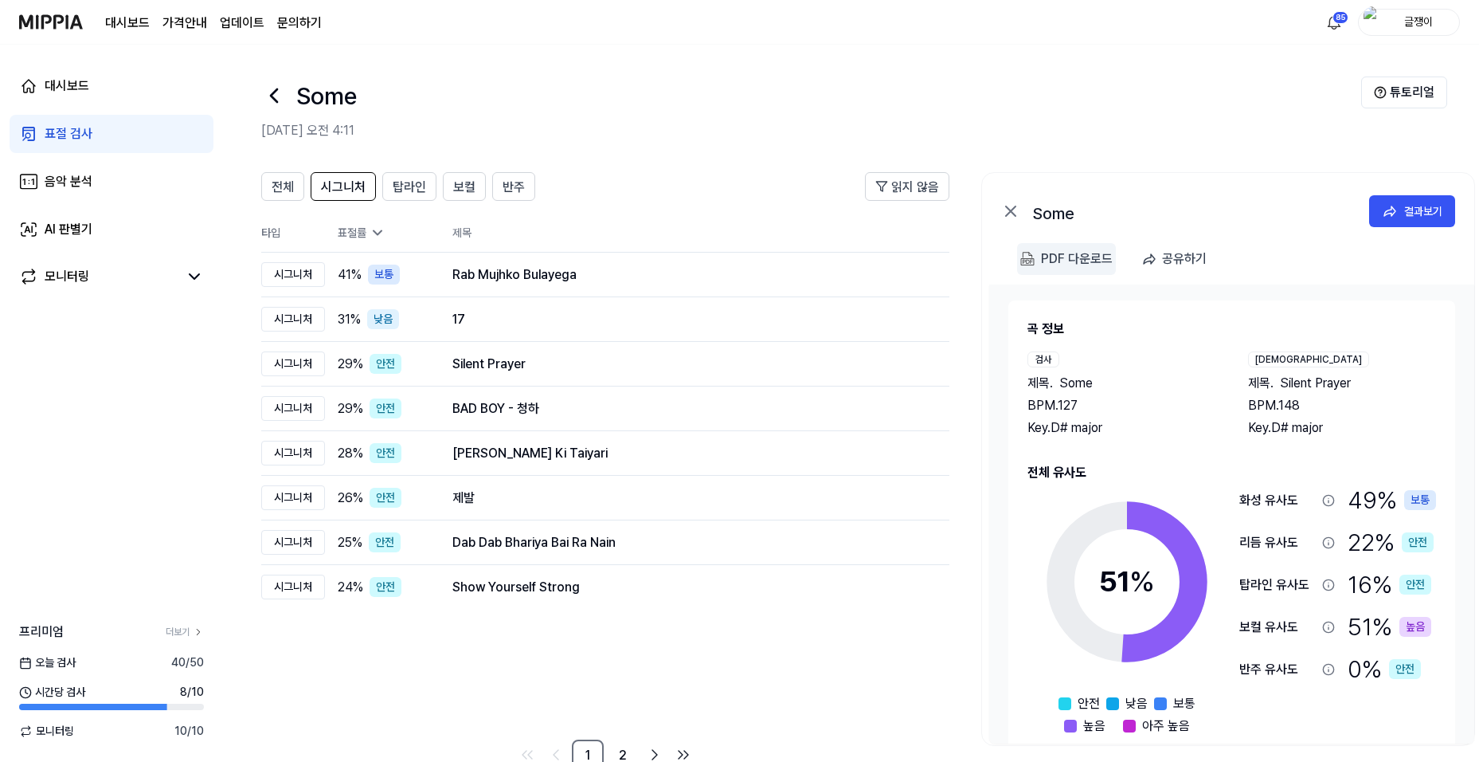
click at [1072, 253] on div "PDF 다운로드" at bounding box center [1077, 259] width 72 height 21
click at [347, 183] on span "시그니처" at bounding box center [343, 187] width 45 height 19
click at [406, 188] on span "탑라인" at bounding box center [409, 187] width 33 height 19
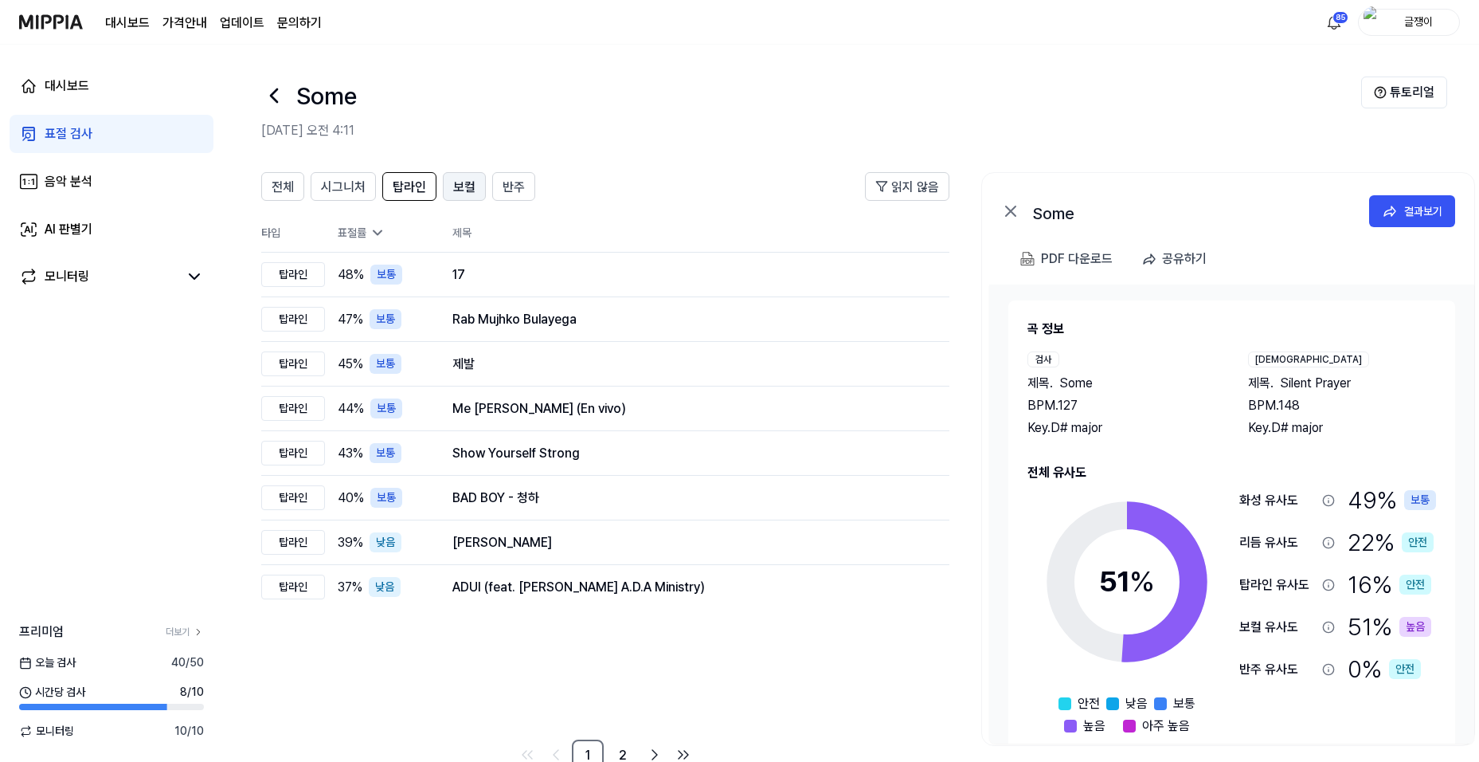
click at [465, 192] on span "보컬" at bounding box center [464, 187] width 22 height 19
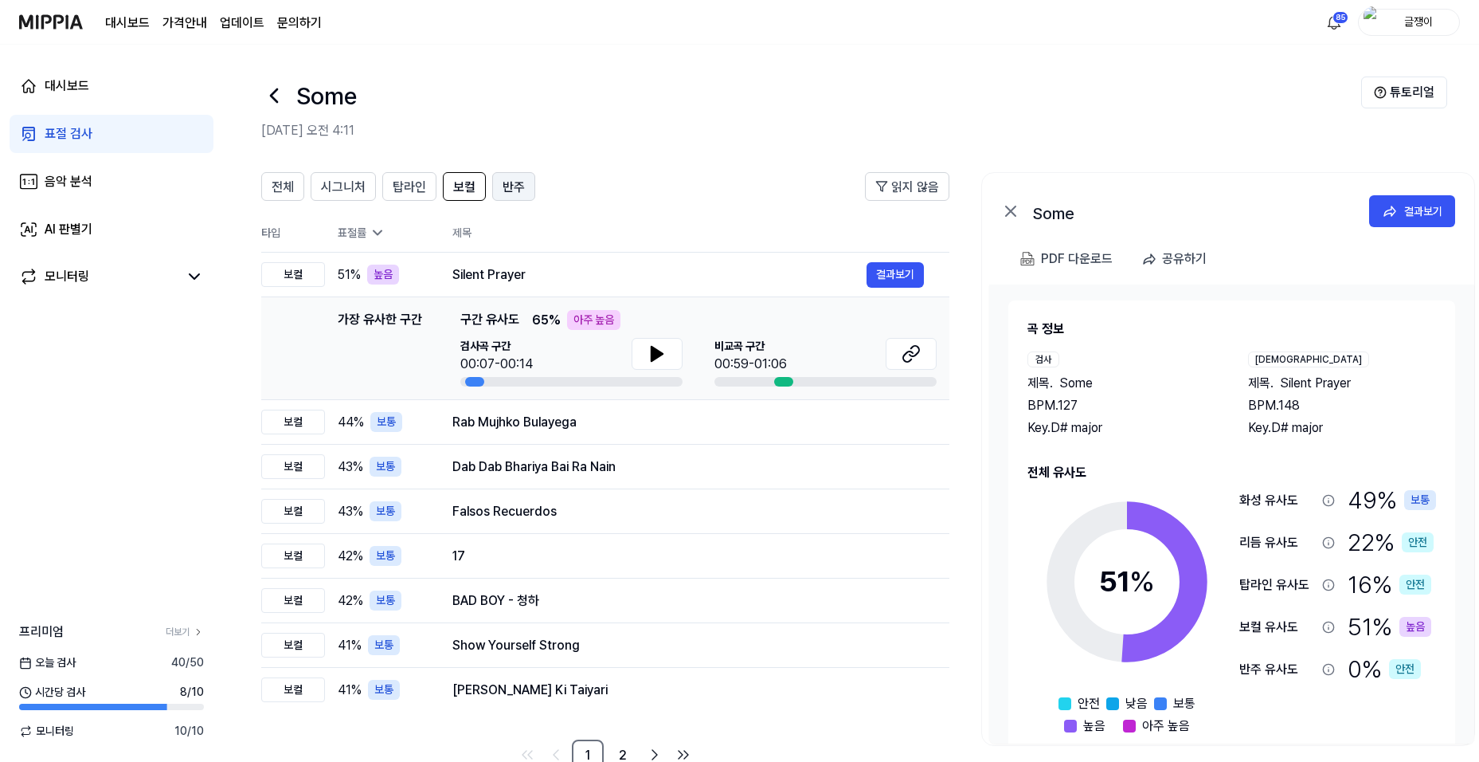
click at [517, 184] on span "반주" at bounding box center [514, 187] width 22 height 19
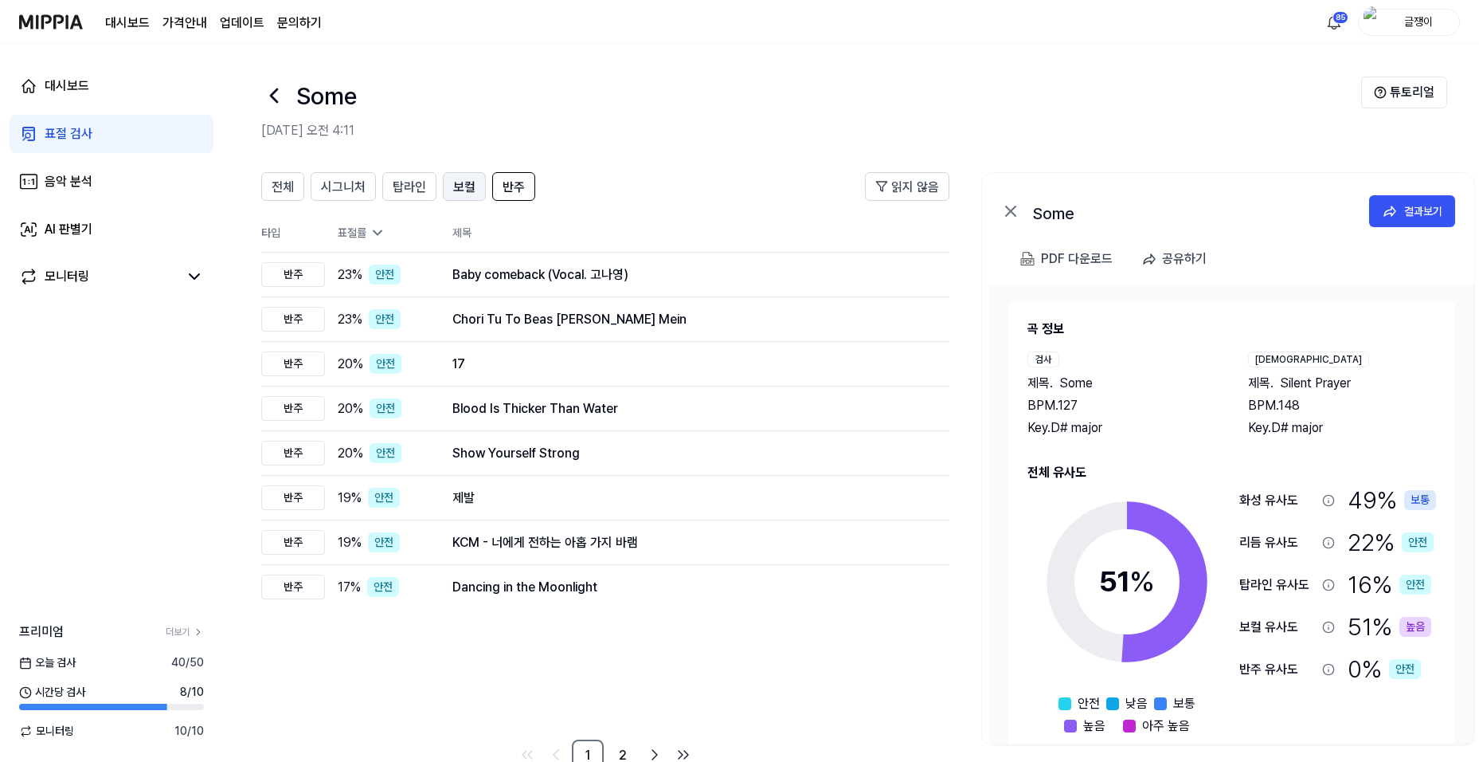
click at [457, 189] on span "보컬" at bounding box center [464, 187] width 22 height 19
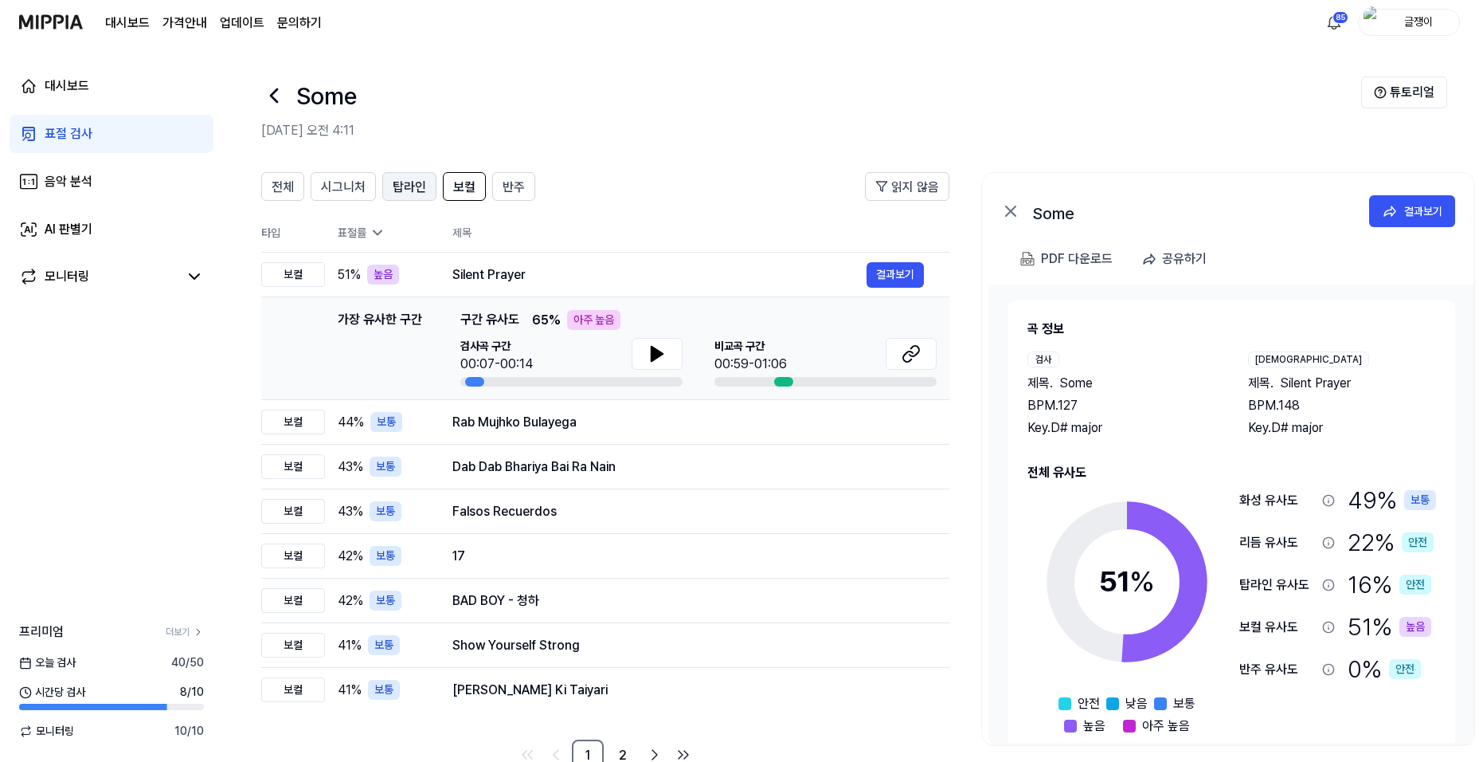
click at [415, 191] on span "탑라인" at bounding box center [409, 187] width 33 height 19
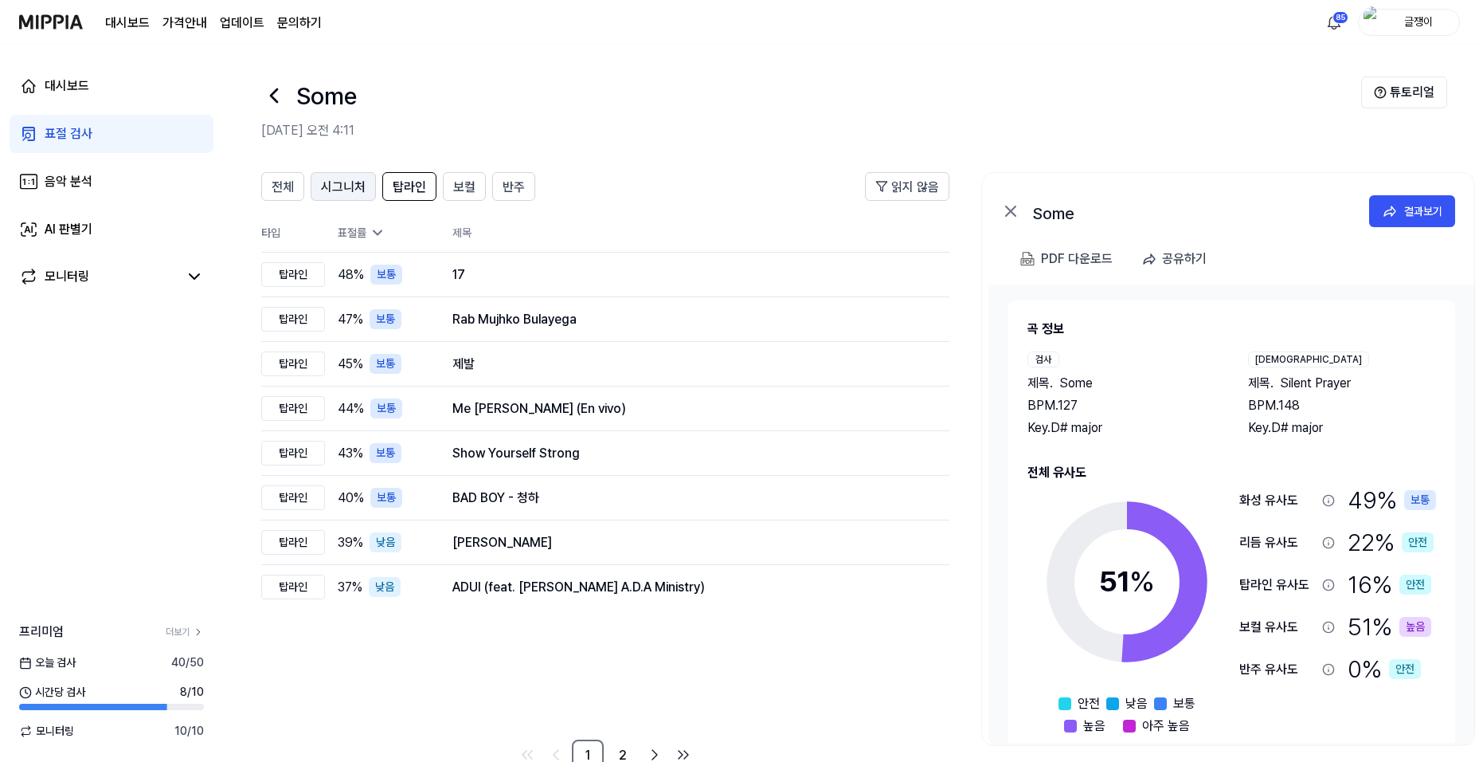
drag, startPoint x: 348, startPoint y: 191, endPoint x: 315, endPoint y: 182, distance: 33.8
click at [347, 190] on span "시그니처" at bounding box center [343, 187] width 45 height 19
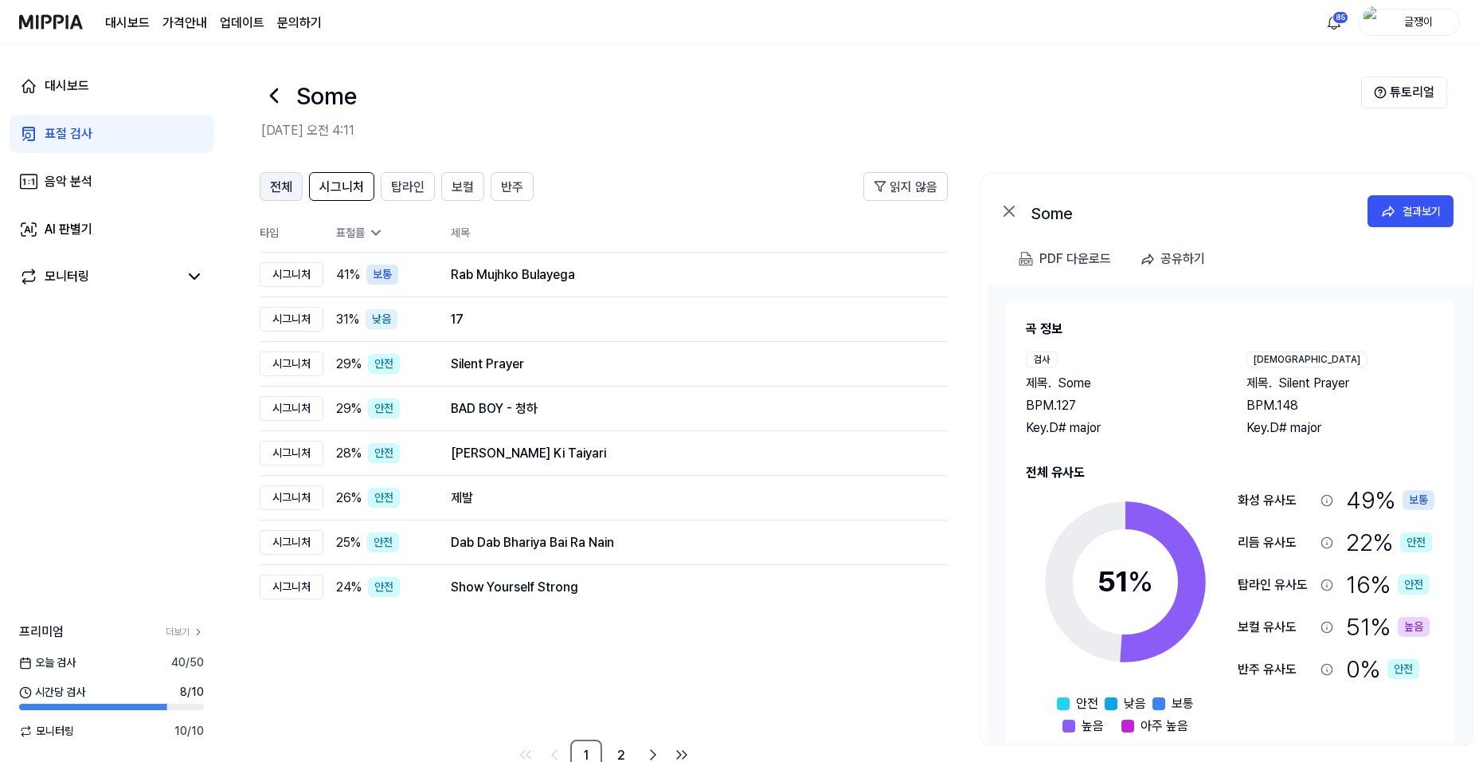
click at [296, 182] on button "전체" at bounding box center [281, 186] width 43 height 29
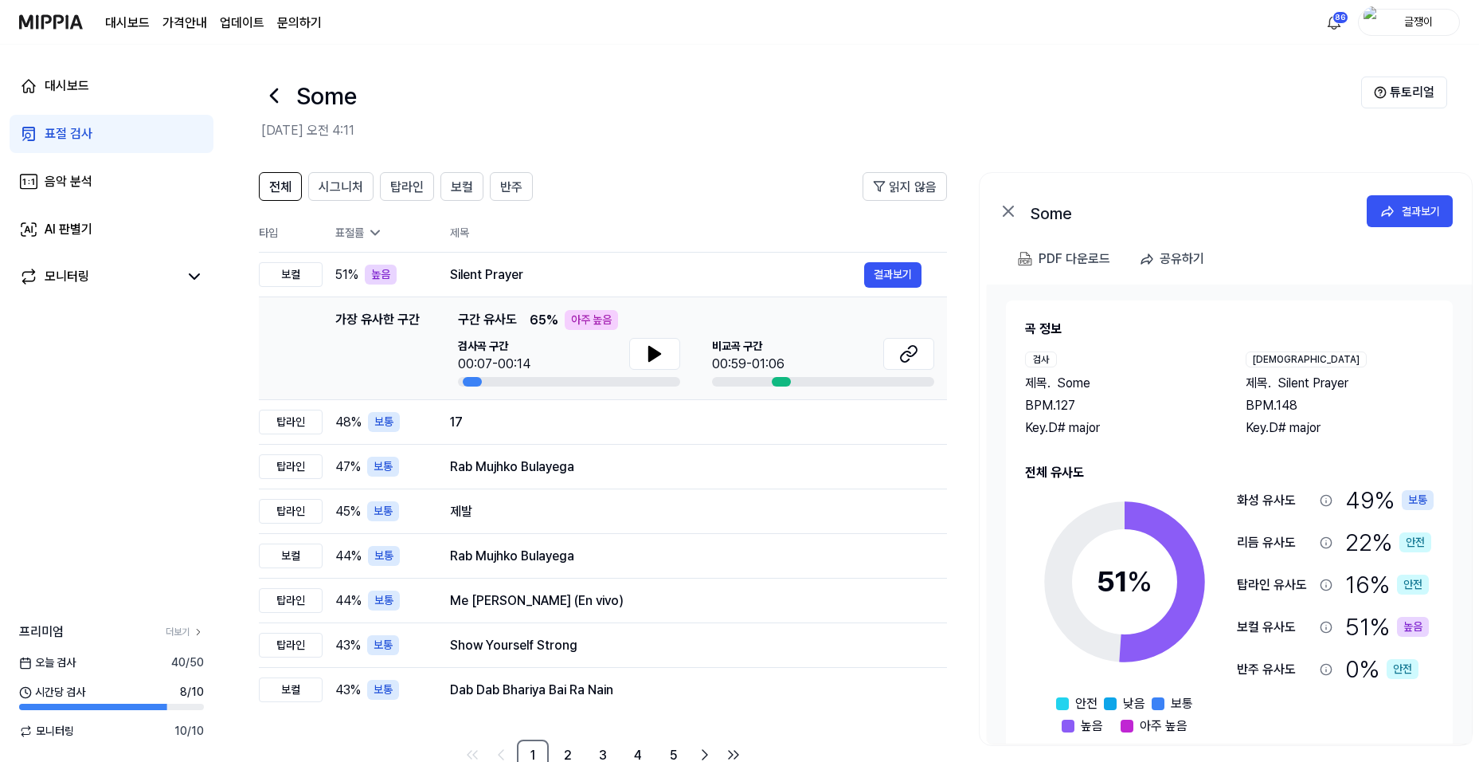
click at [56, 127] on div "표절 검사" at bounding box center [69, 133] width 48 height 19
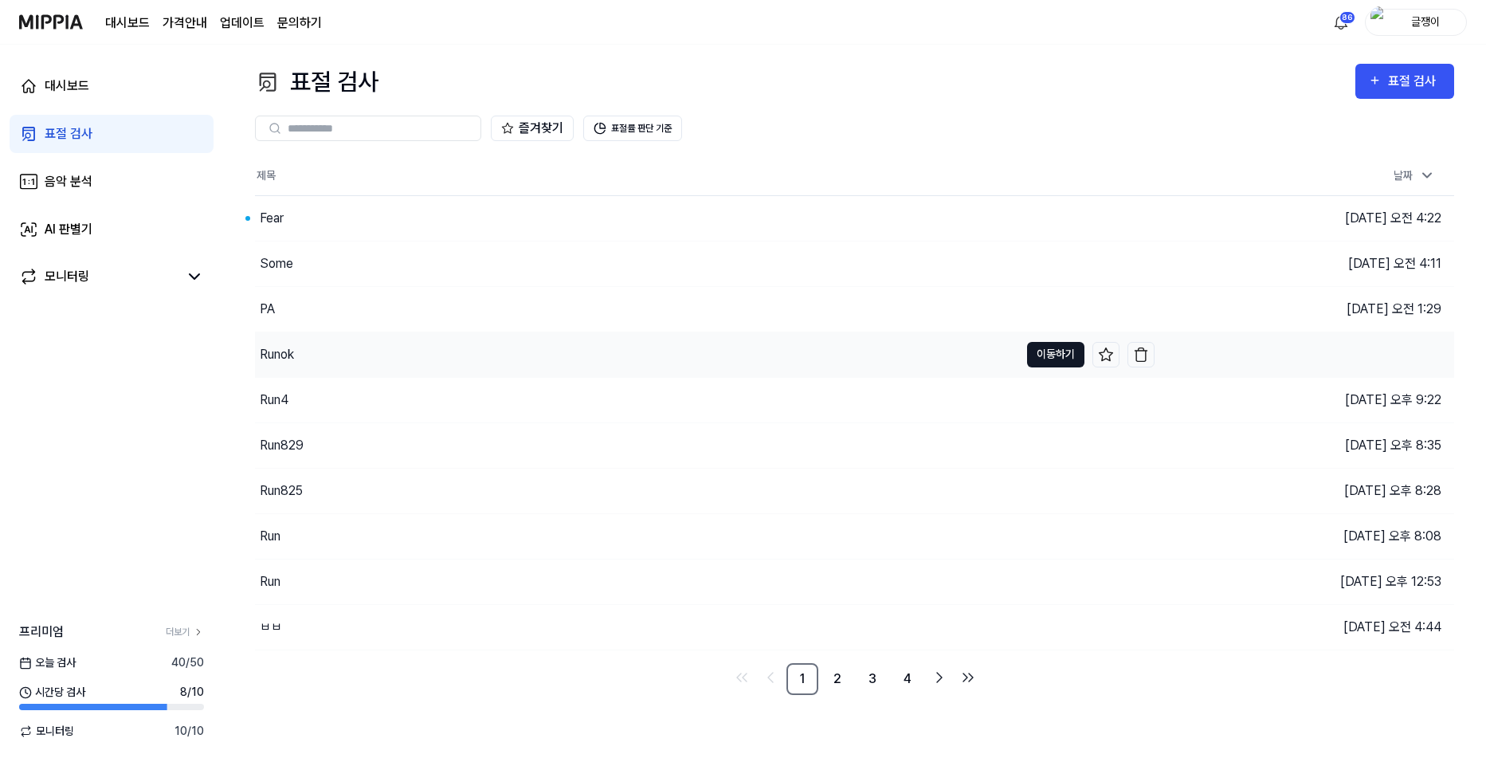
click at [1050, 346] on button "이동하기" at bounding box center [1055, 354] width 57 height 25
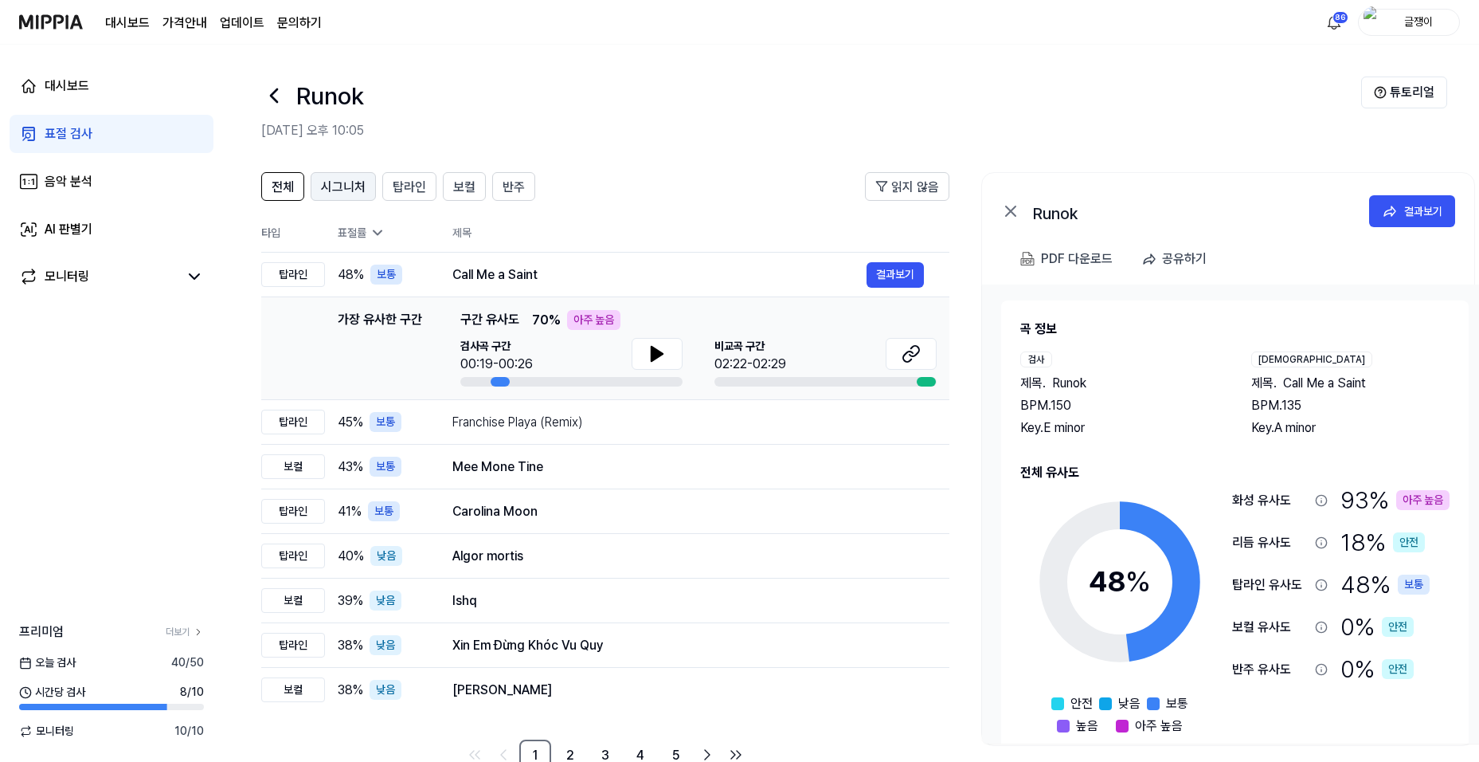
click at [335, 187] on span "시그니처" at bounding box center [343, 187] width 45 height 19
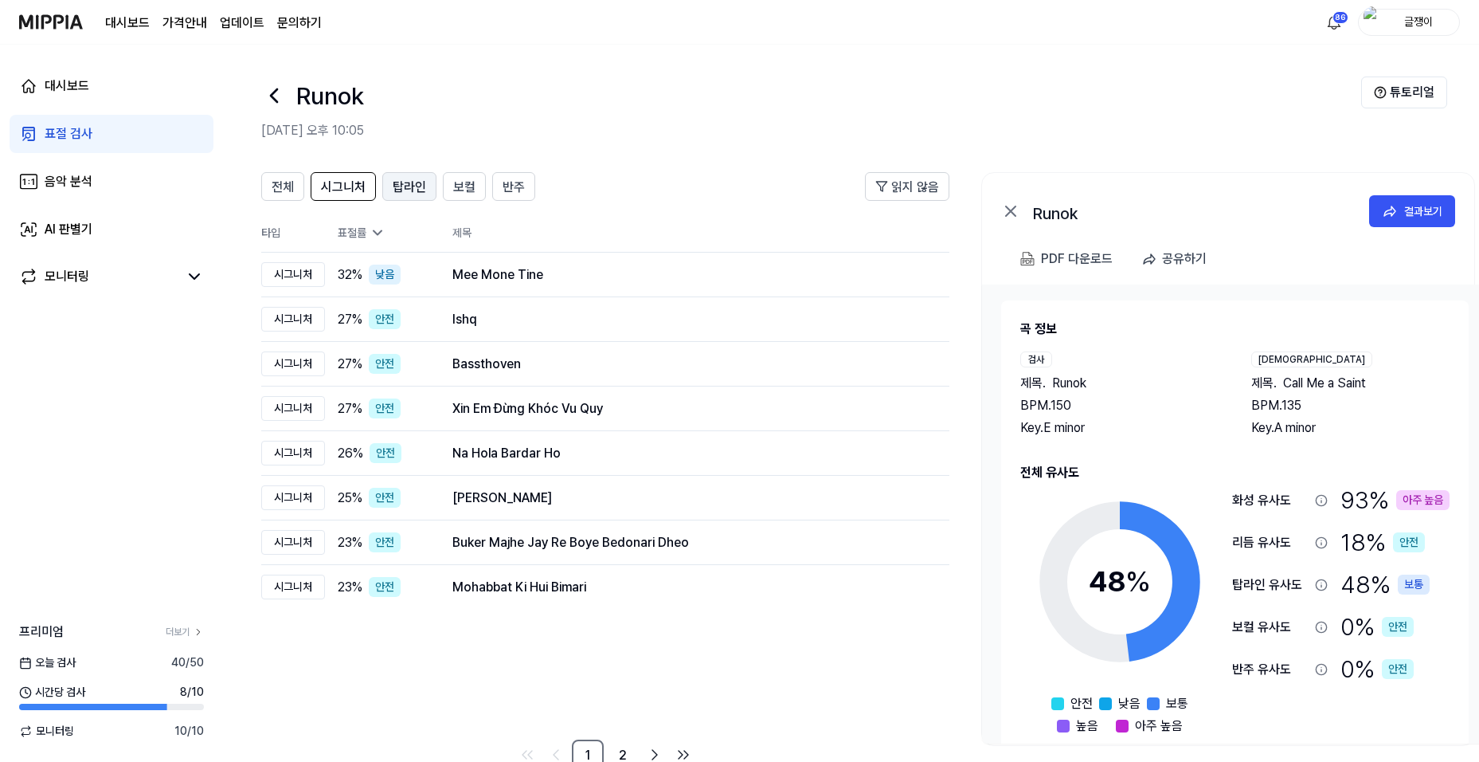
click at [404, 190] on span "탑라인" at bounding box center [409, 187] width 33 height 19
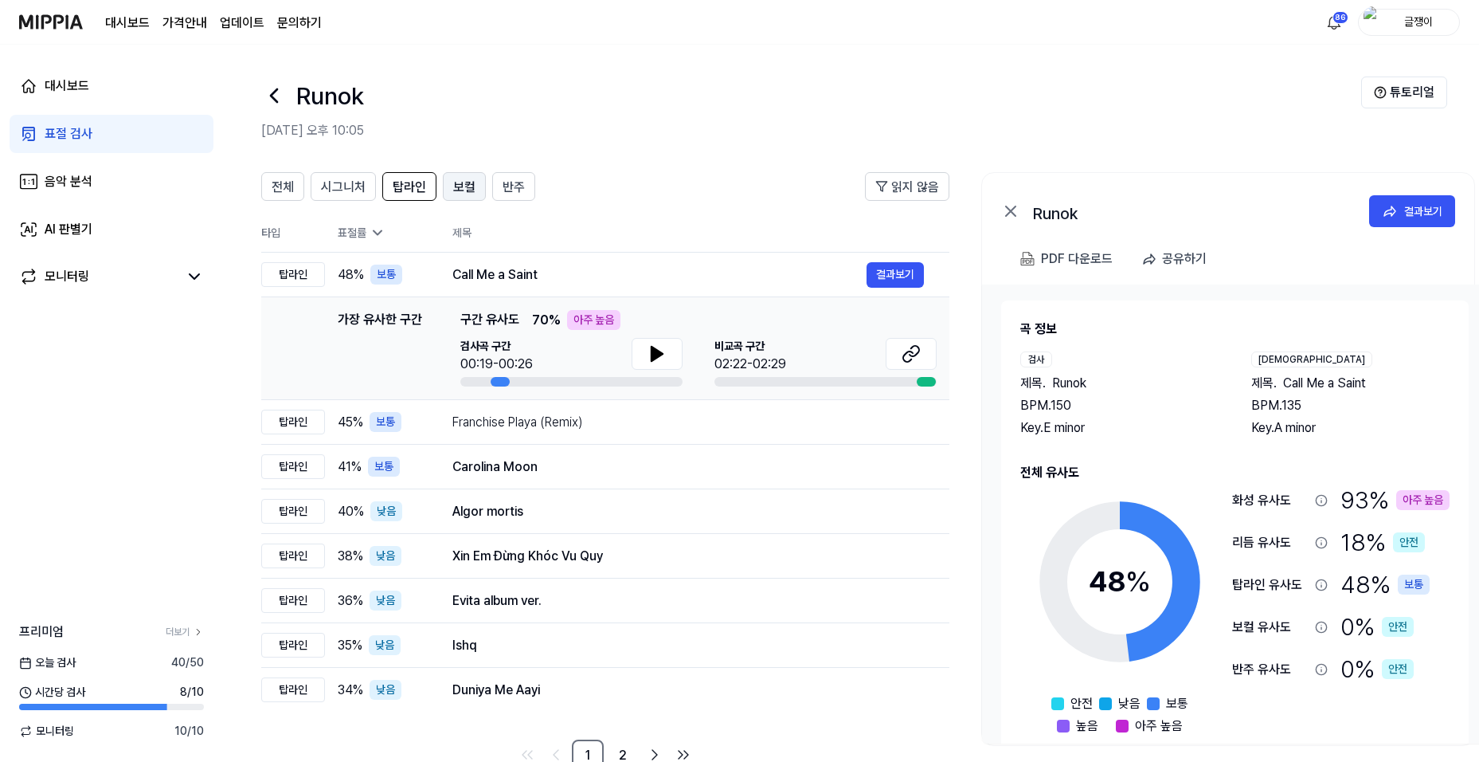
click at [457, 190] on span "보컬" at bounding box center [464, 187] width 22 height 19
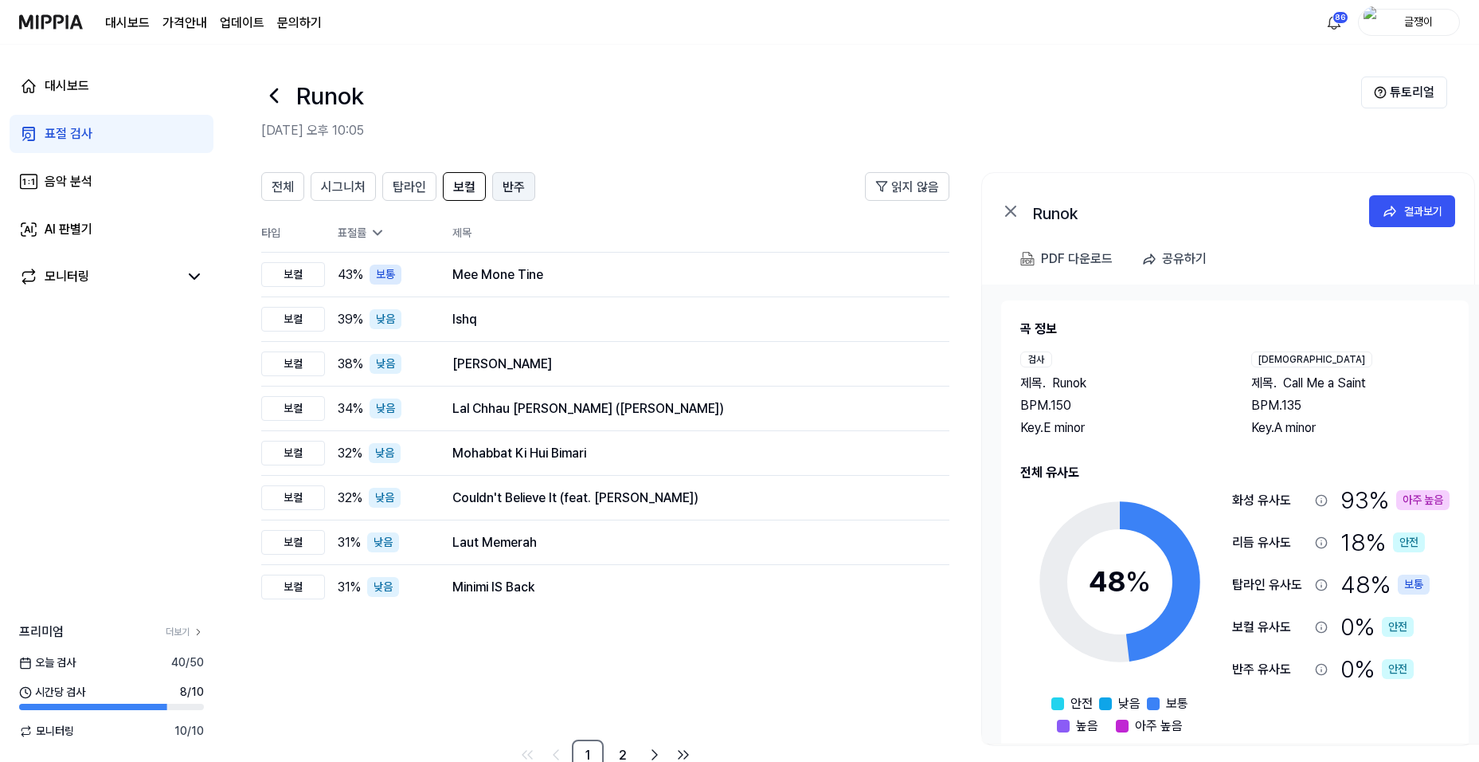
click at [511, 187] on span "반주" at bounding box center [514, 187] width 22 height 19
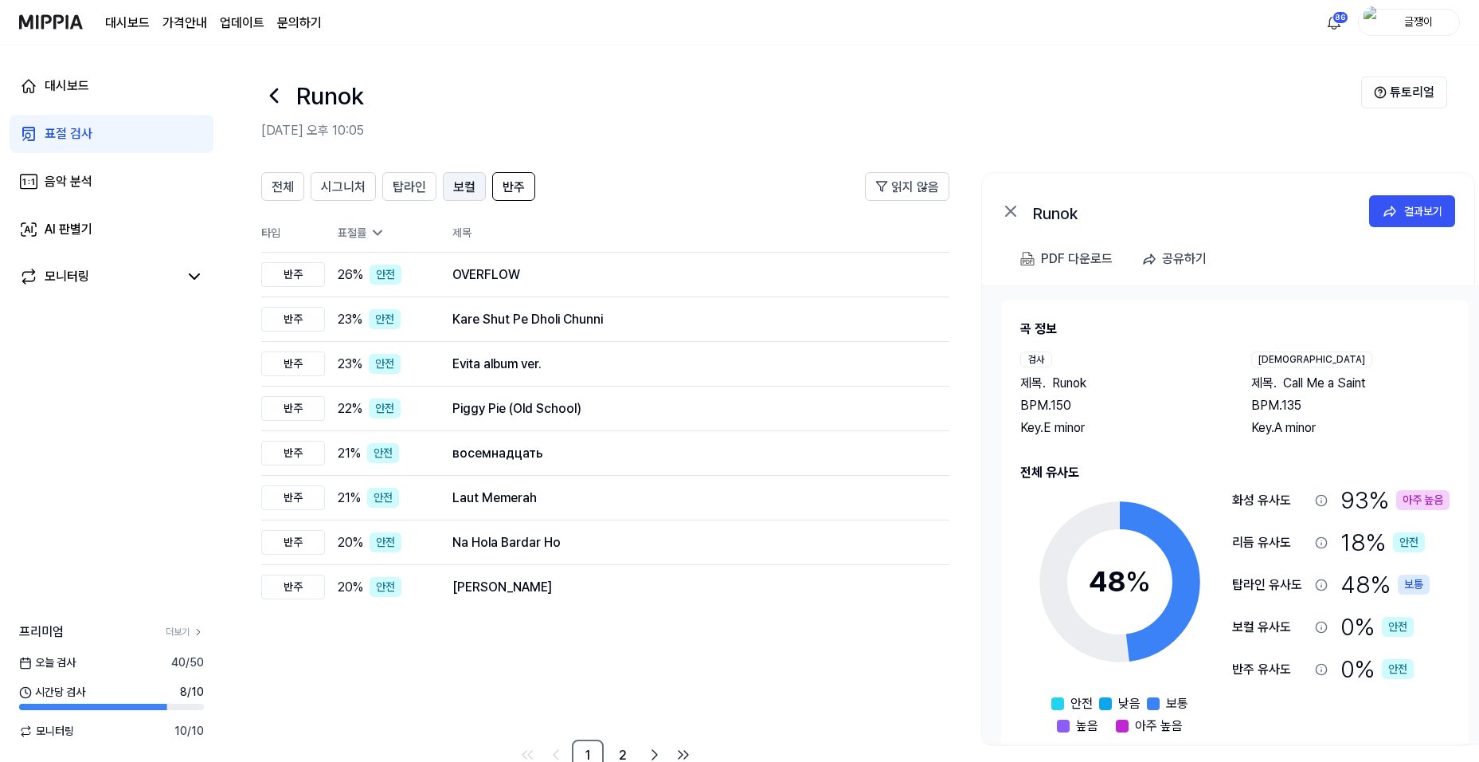
click at [460, 183] on span "보컬" at bounding box center [464, 187] width 22 height 19
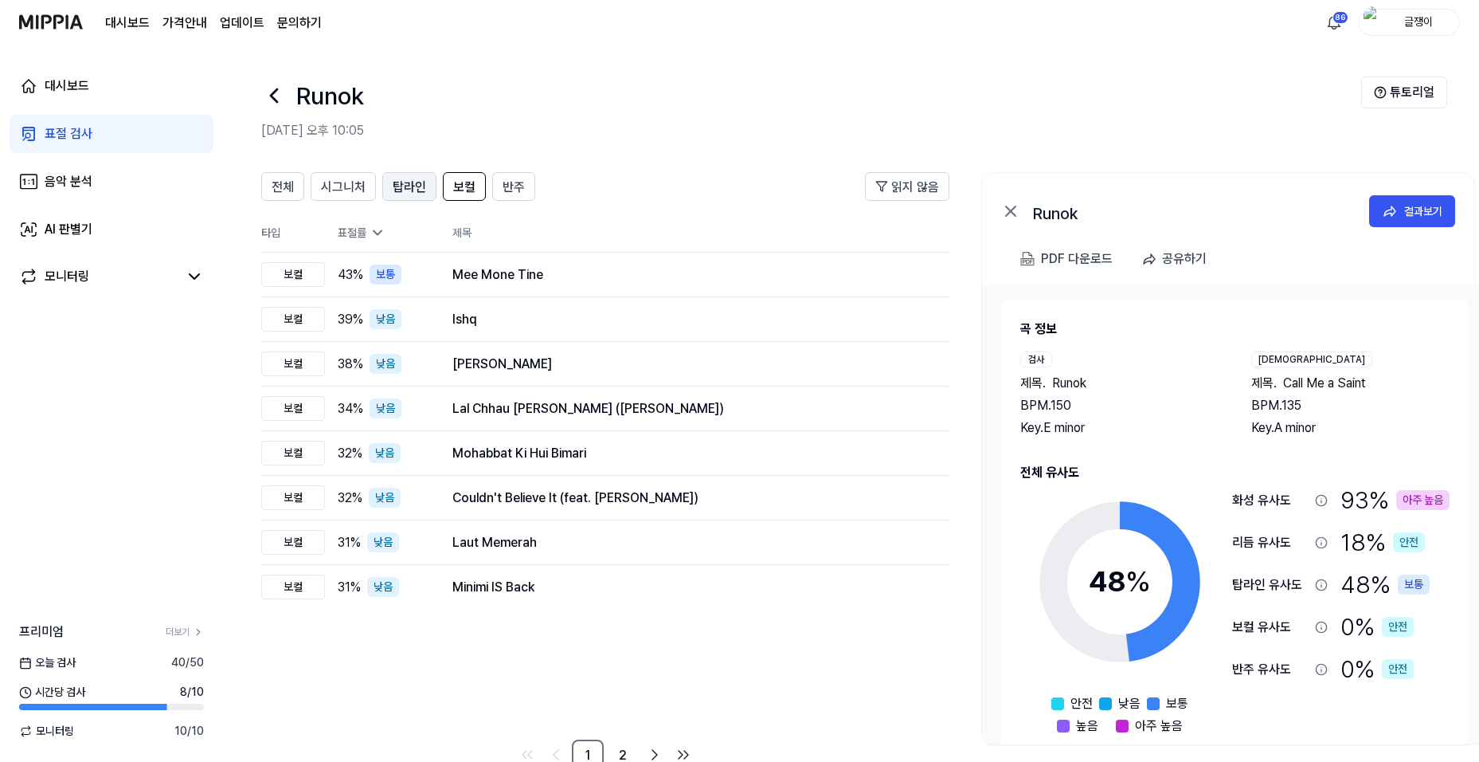
click at [413, 184] on span "탑라인" at bounding box center [409, 187] width 33 height 19
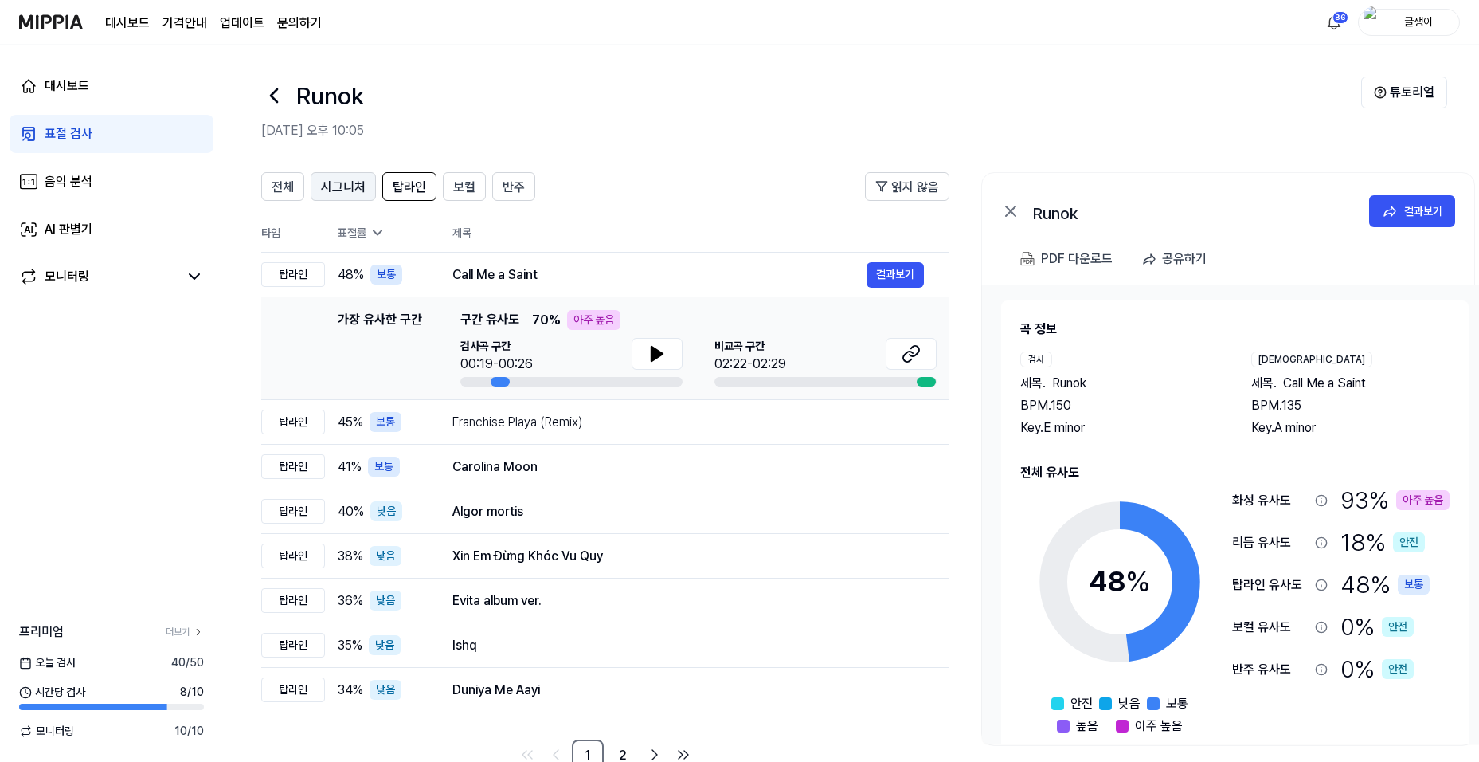
click at [356, 179] on span "시그니처" at bounding box center [343, 187] width 45 height 19
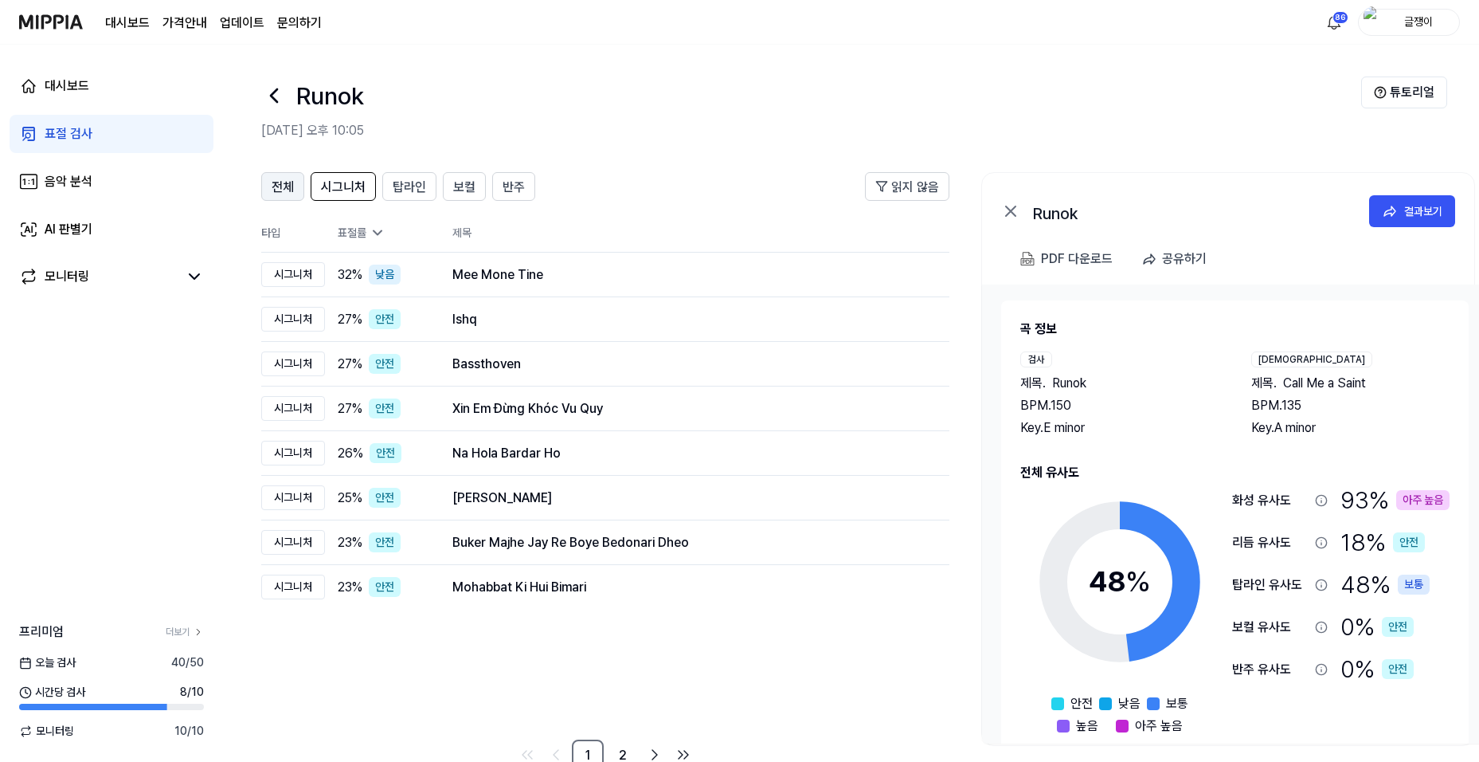
click at [283, 181] on span "전체" at bounding box center [283, 187] width 22 height 19
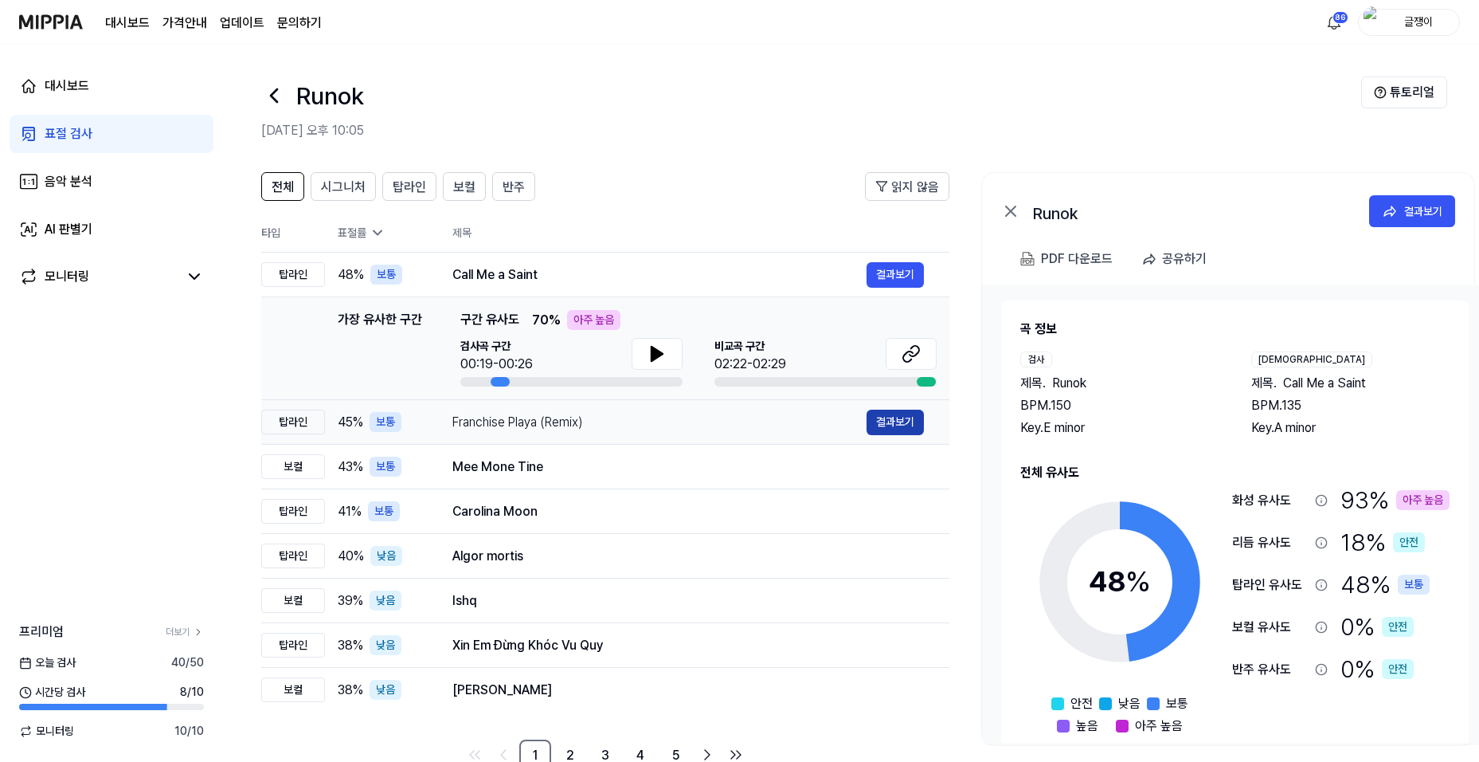
click at [880, 422] on button "결과보기" at bounding box center [895, 421] width 57 height 25
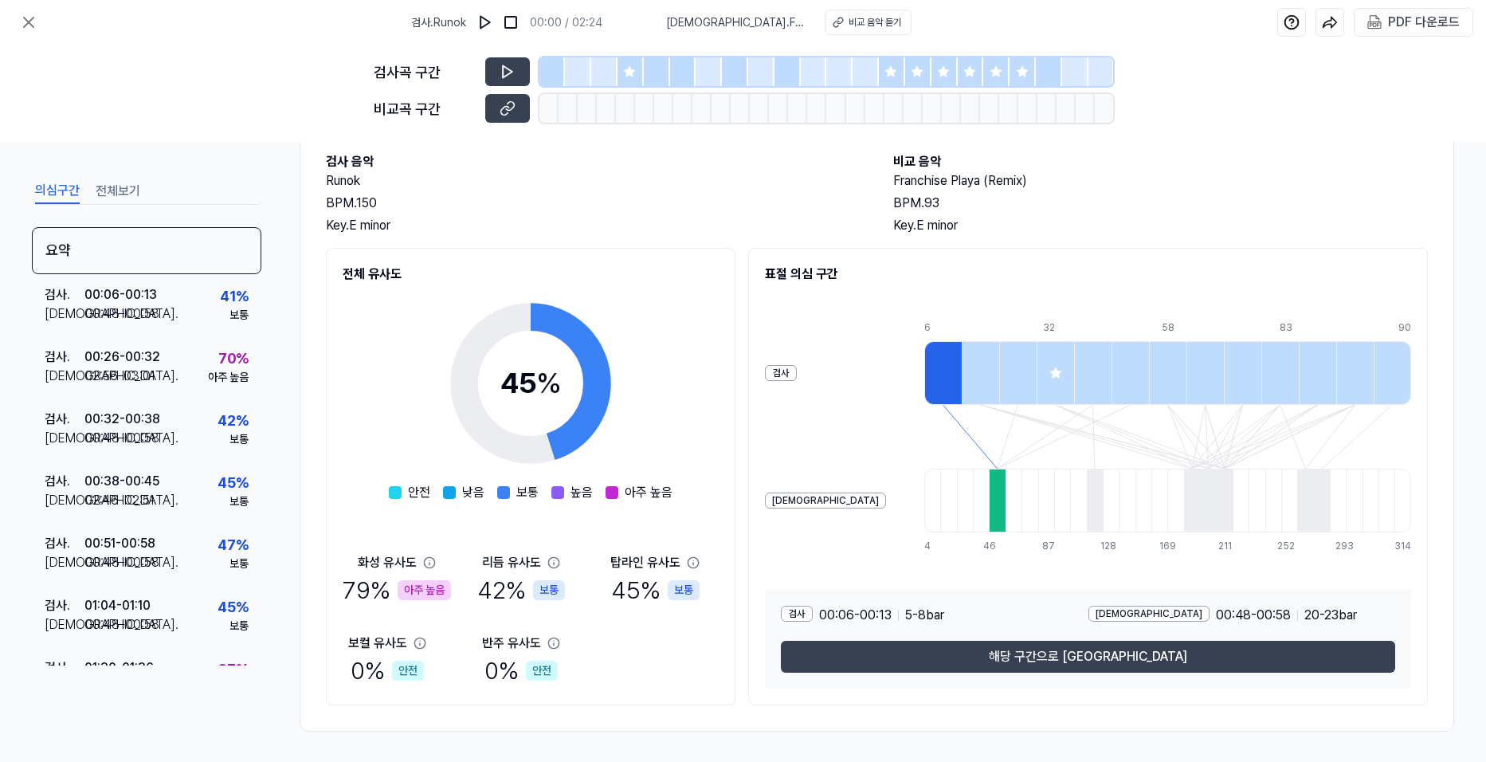
scroll to position [86, 0]
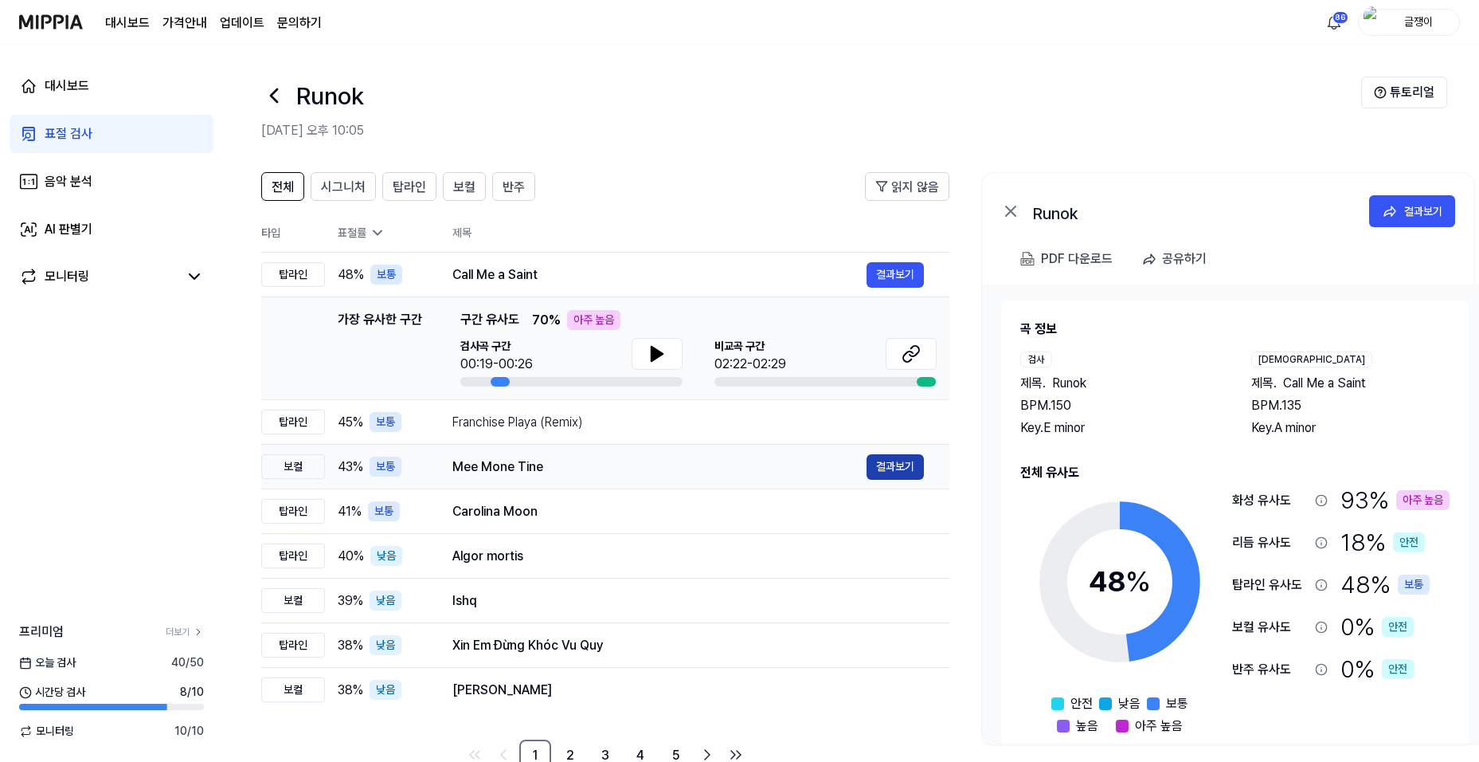
click at [879, 470] on button "결과보기" at bounding box center [895, 466] width 57 height 25
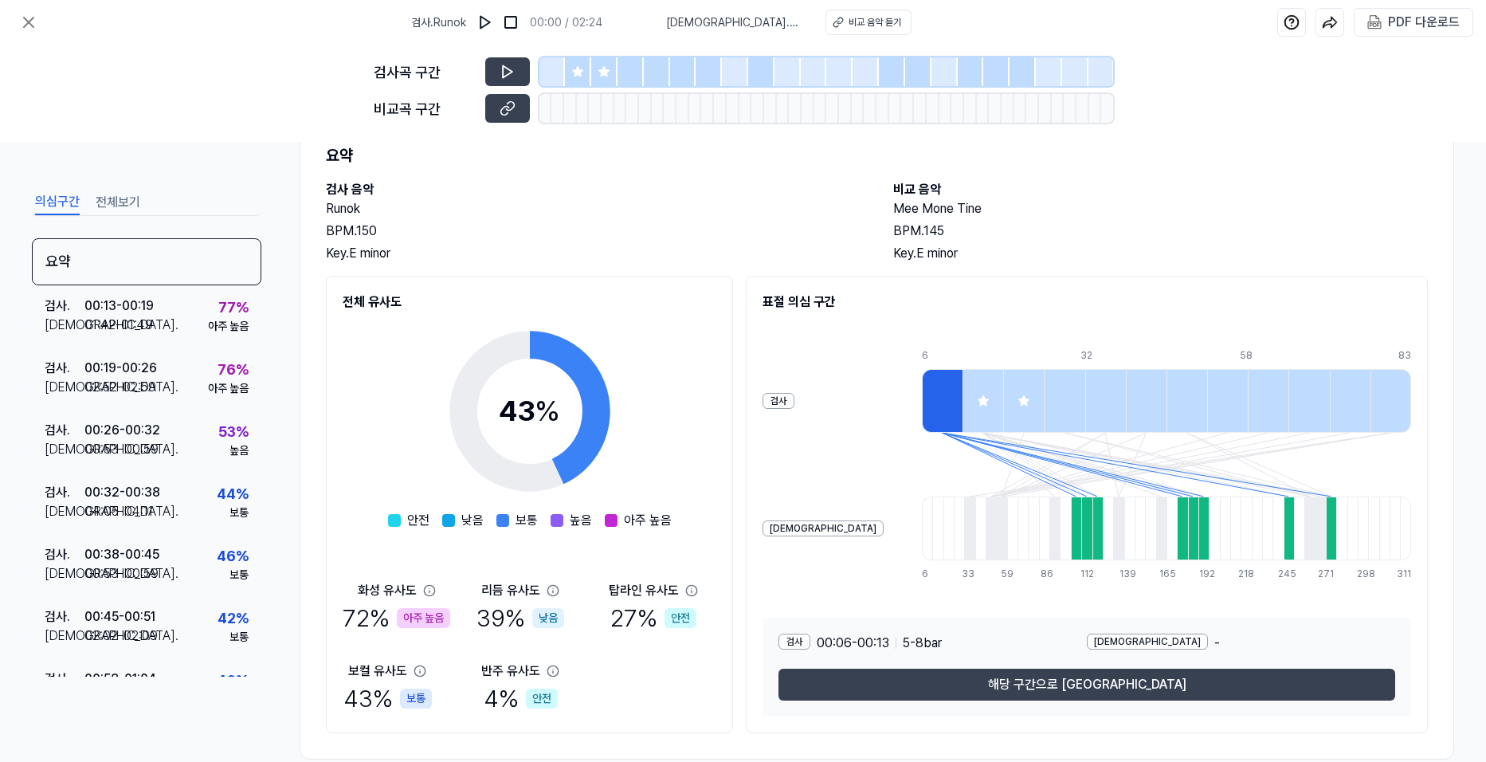
scroll to position [86, 0]
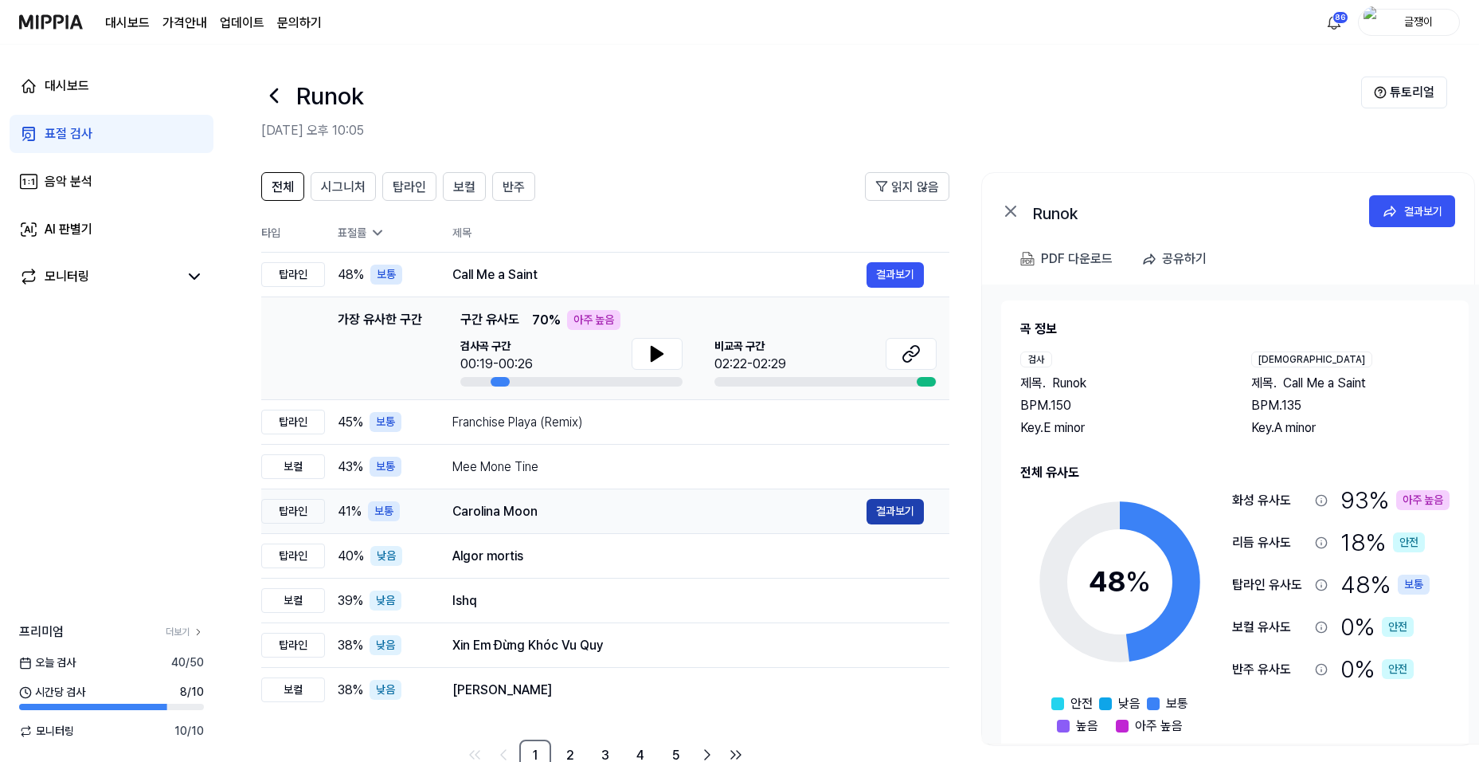
click at [892, 515] on button "결과보기" at bounding box center [895, 511] width 57 height 25
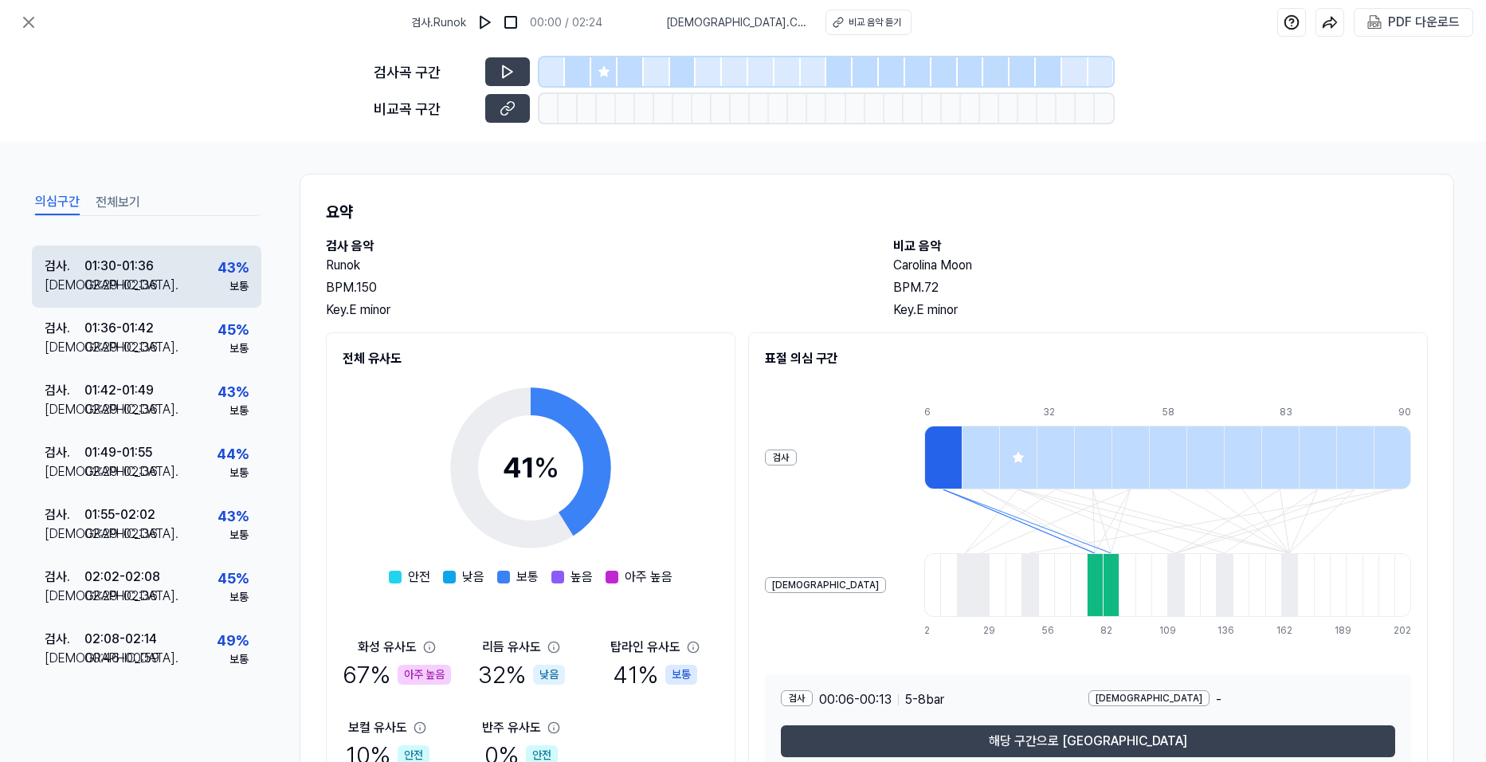
scroll to position [417, 0]
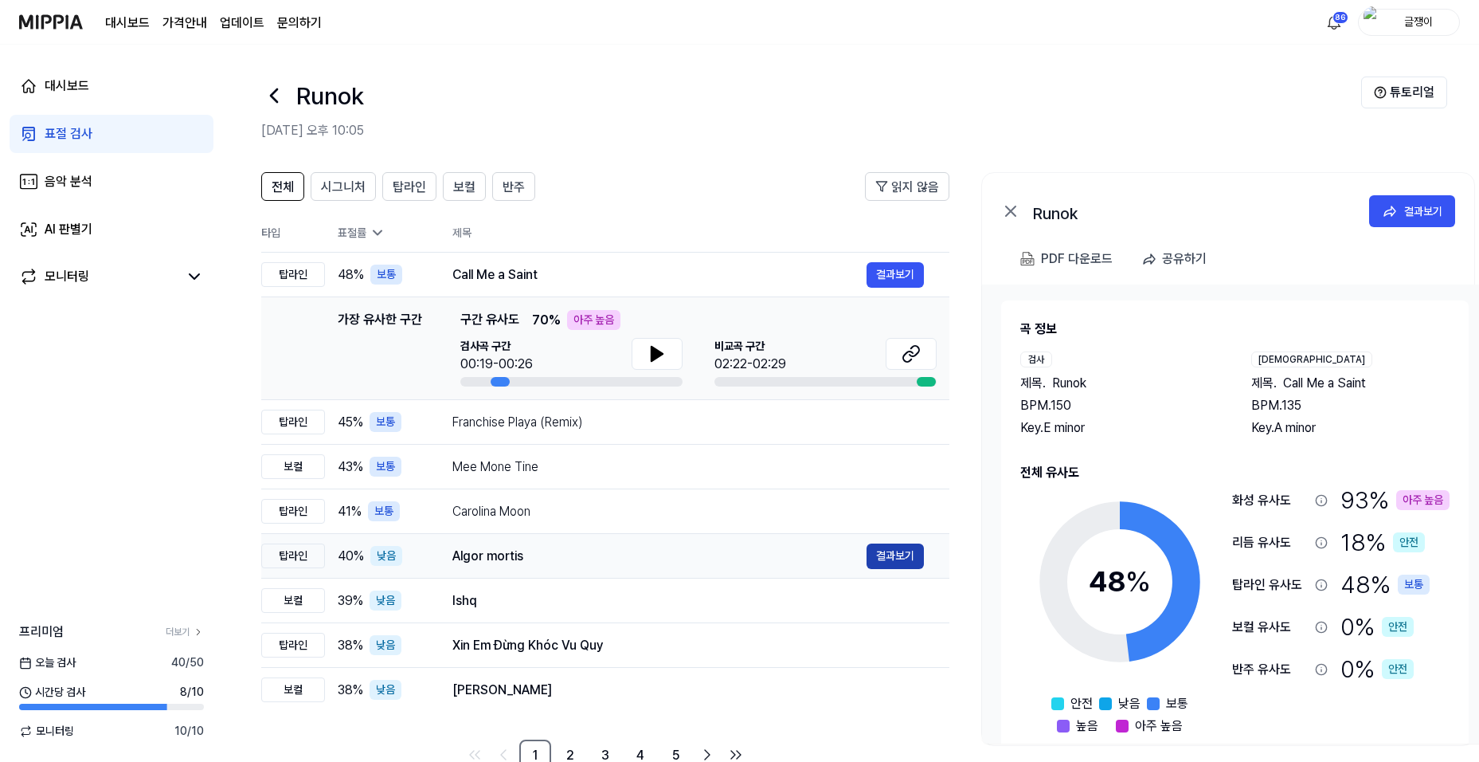
click at [891, 556] on button "결과보기" at bounding box center [895, 555] width 57 height 25
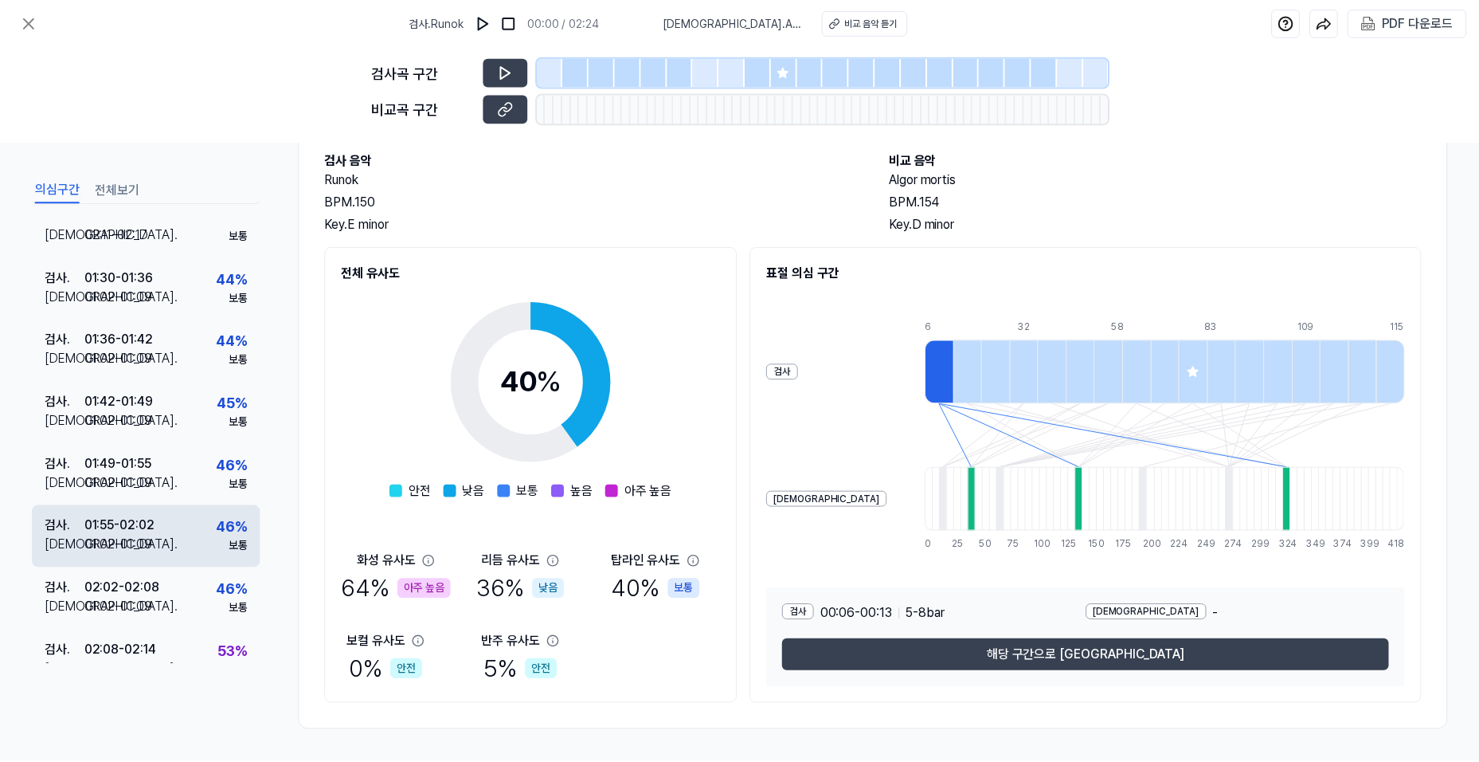
scroll to position [665, 0]
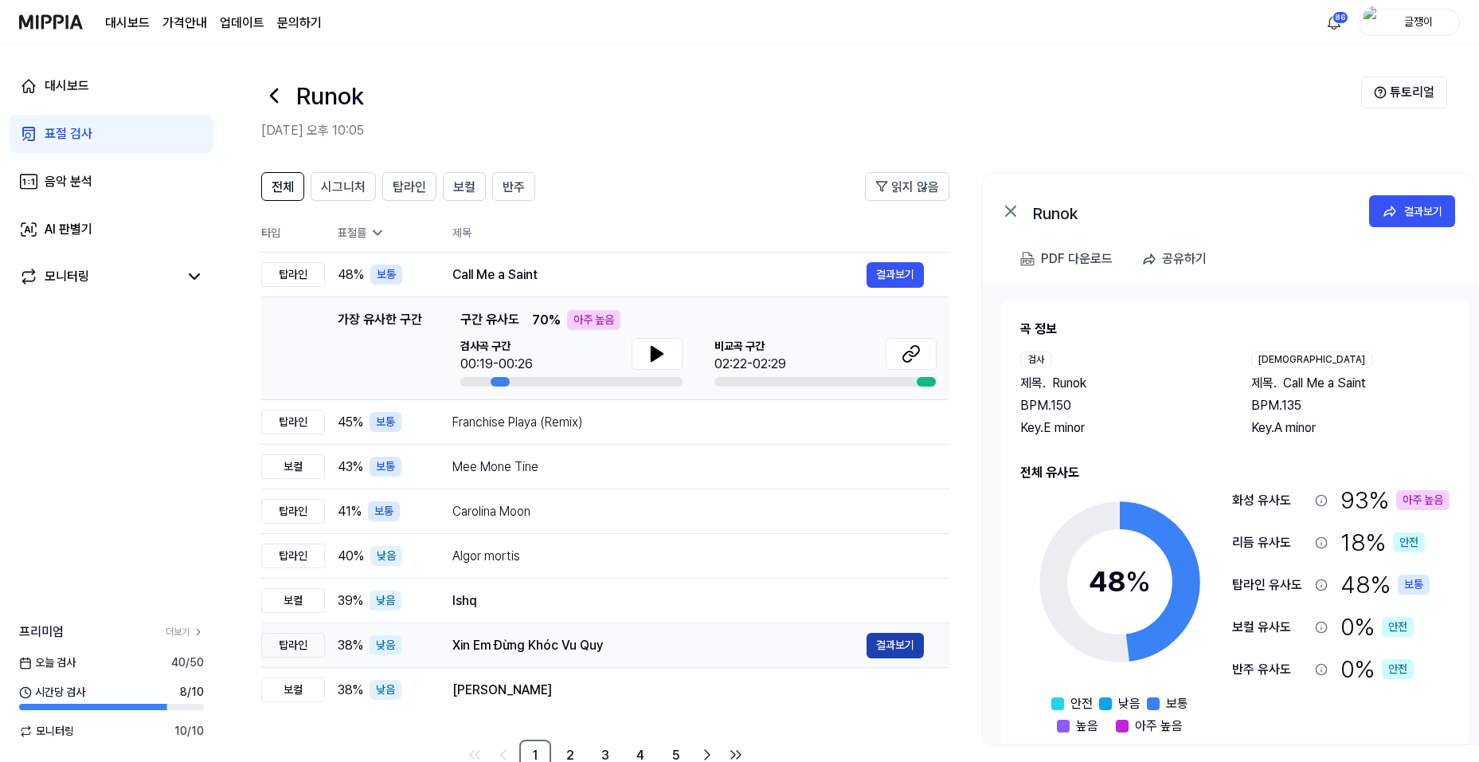
click at [887, 644] on button "결과보기" at bounding box center [895, 644] width 57 height 25
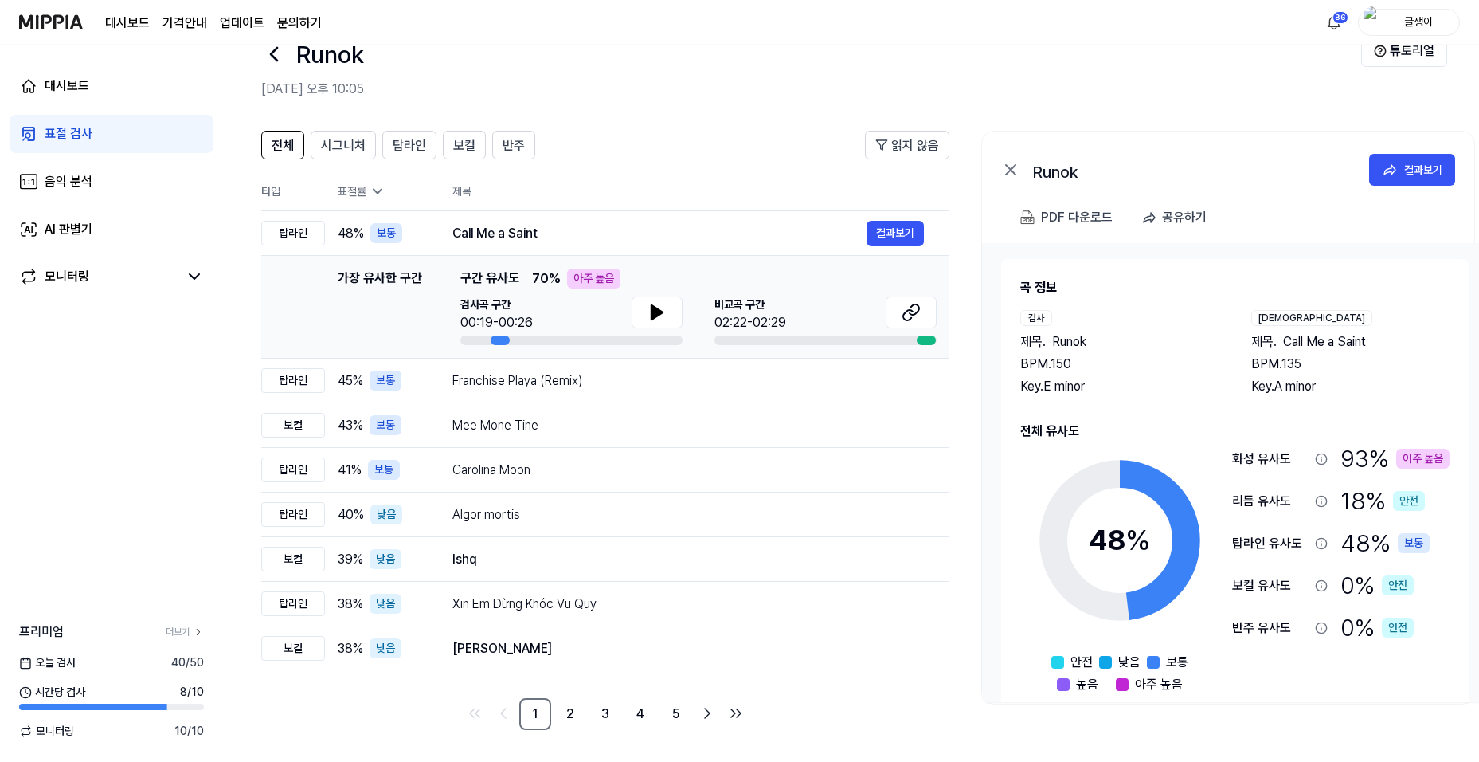
click at [71, 126] on div "표절 검사" at bounding box center [69, 133] width 48 height 19
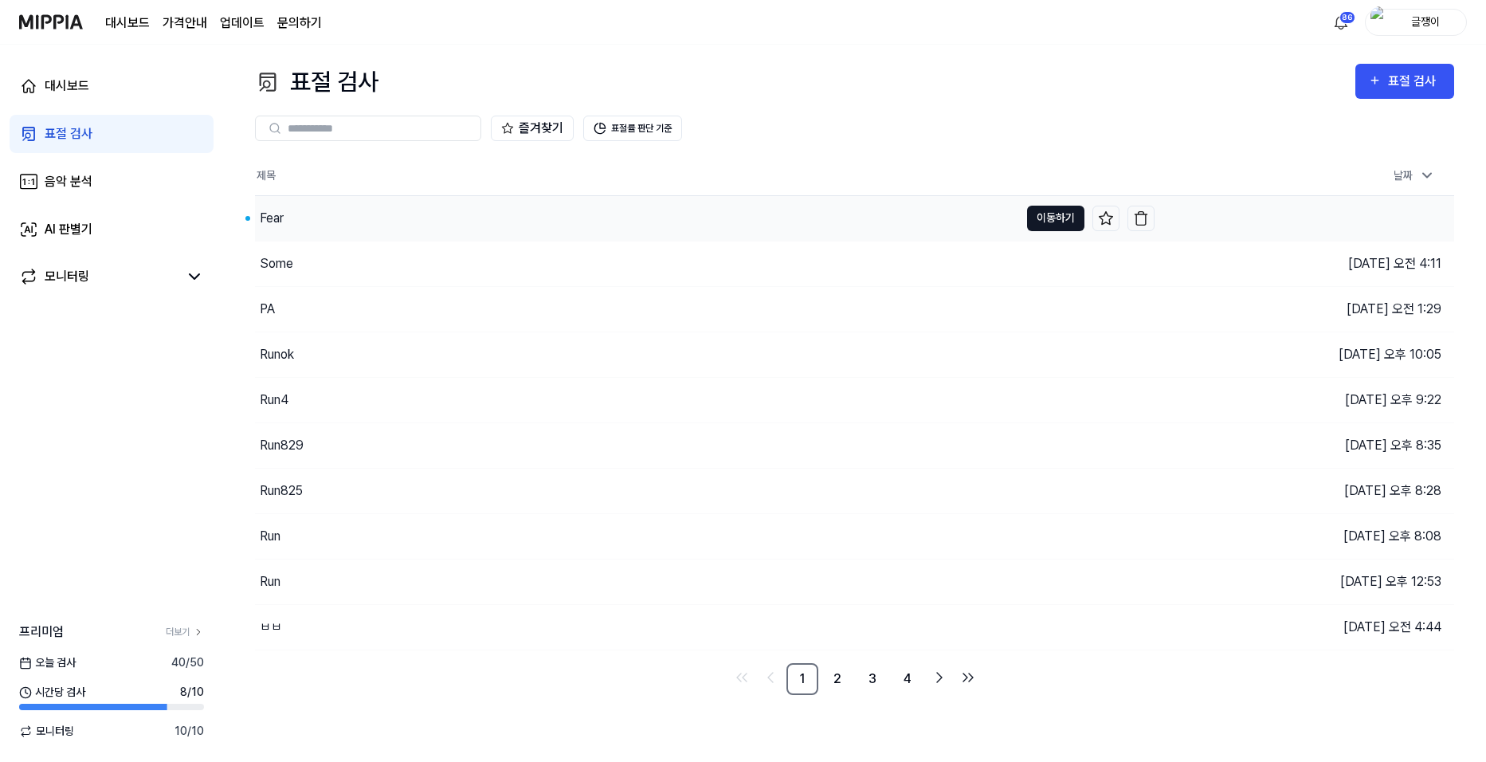
click at [1033, 213] on button "이동하기" at bounding box center [1055, 218] width 57 height 25
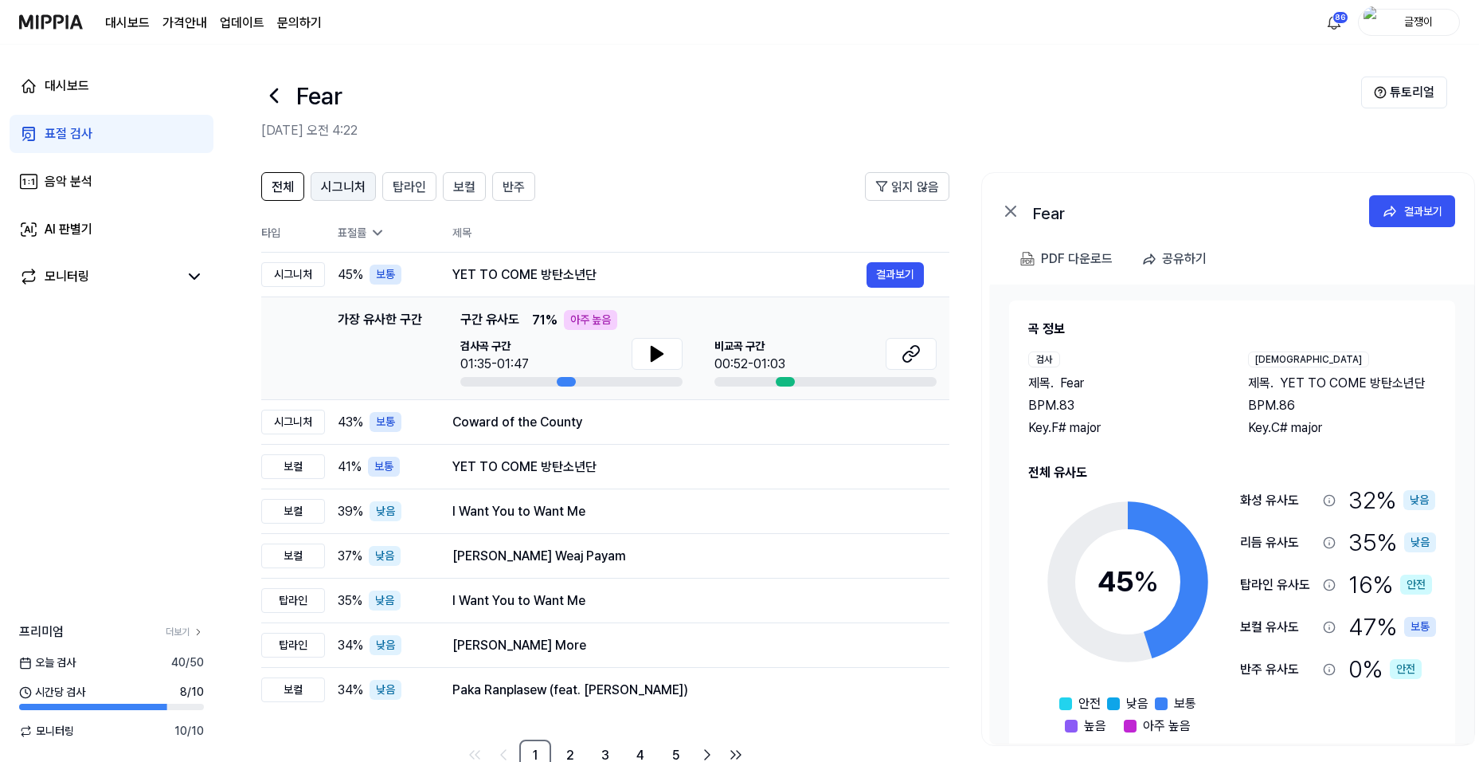
click at [325, 185] on span "시그니처" at bounding box center [343, 187] width 45 height 19
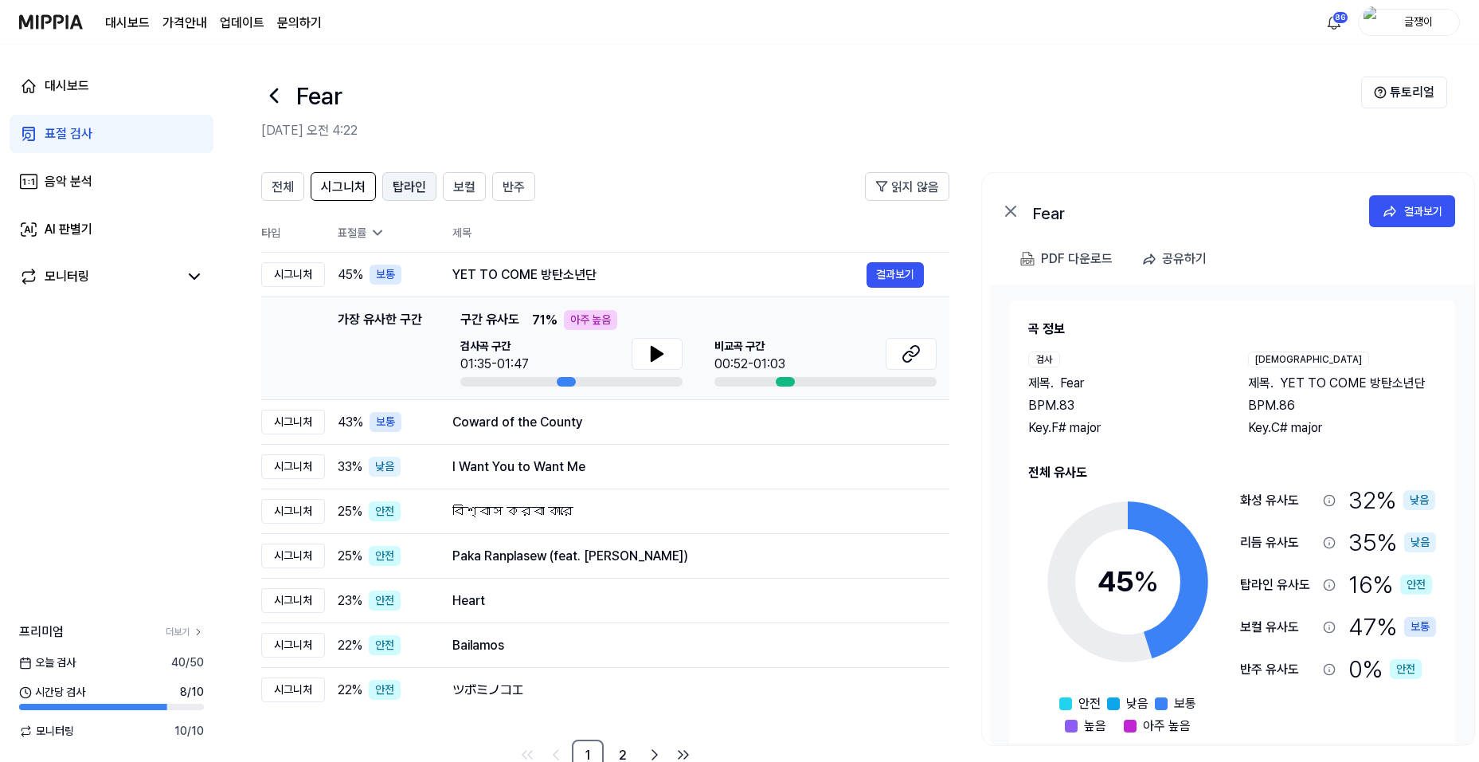
click at [405, 182] on span "탑라인" at bounding box center [409, 187] width 33 height 19
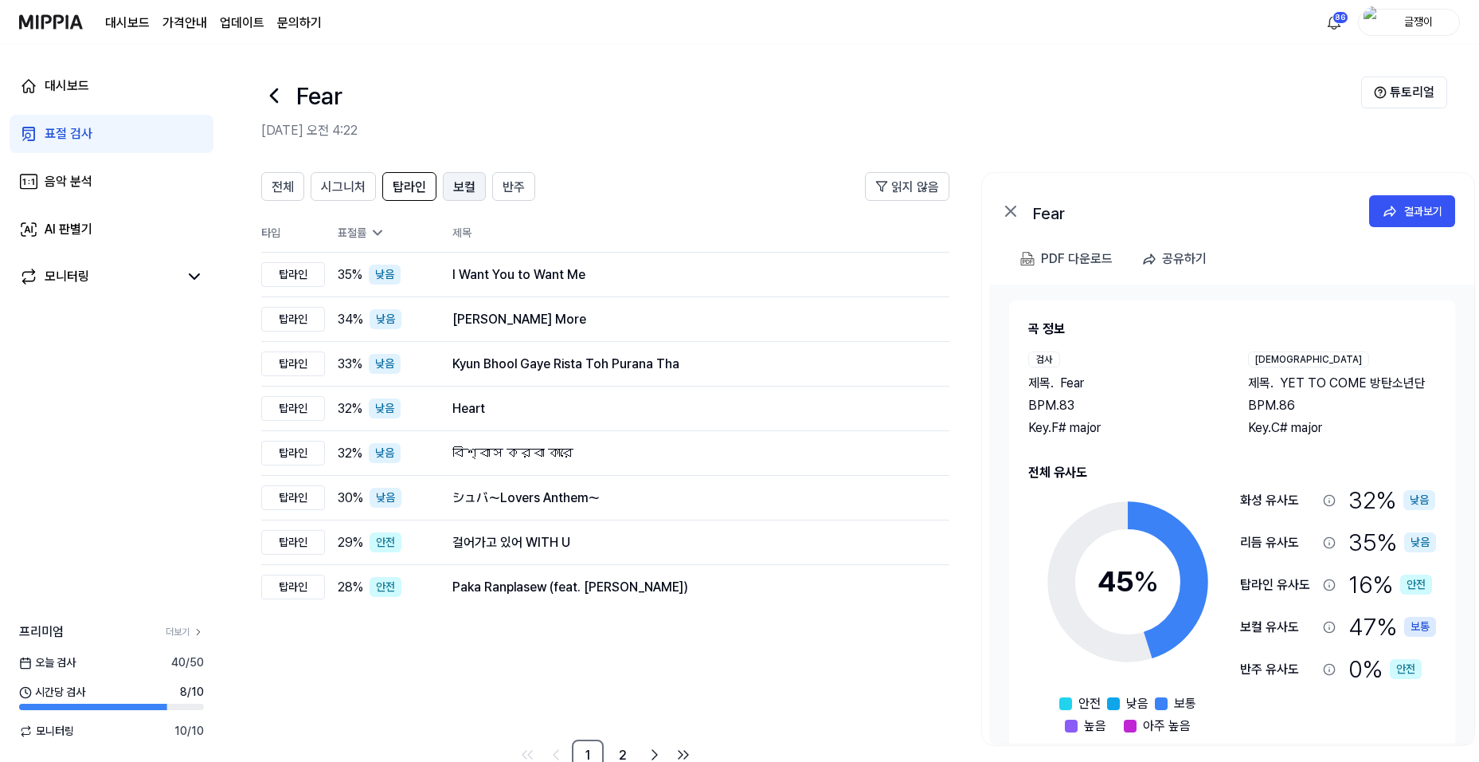
click at [464, 182] on span "보컬" at bounding box center [464, 187] width 22 height 19
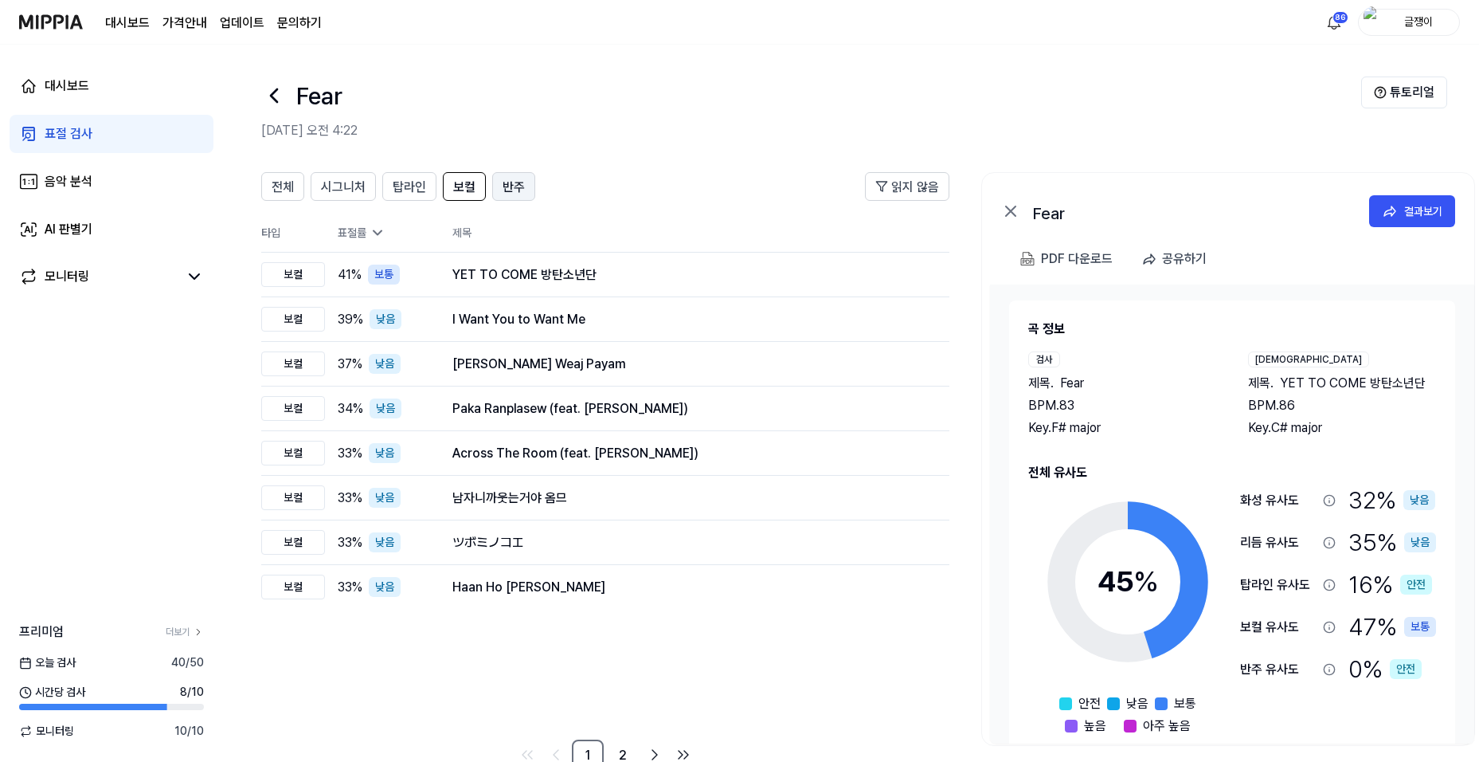
click at [506, 184] on span "반주" at bounding box center [514, 187] width 22 height 19
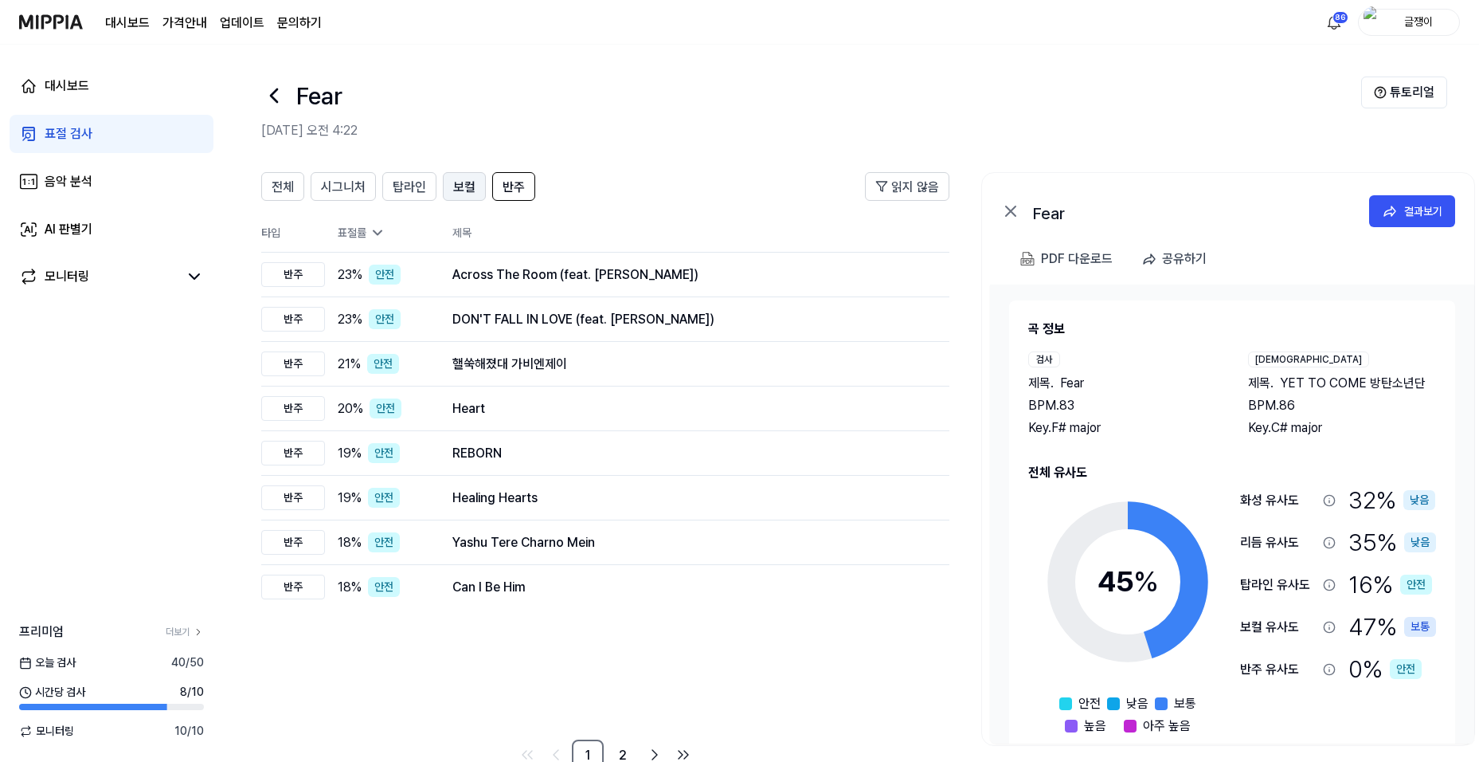
click at [457, 182] on span "보컬" at bounding box center [464, 187] width 22 height 19
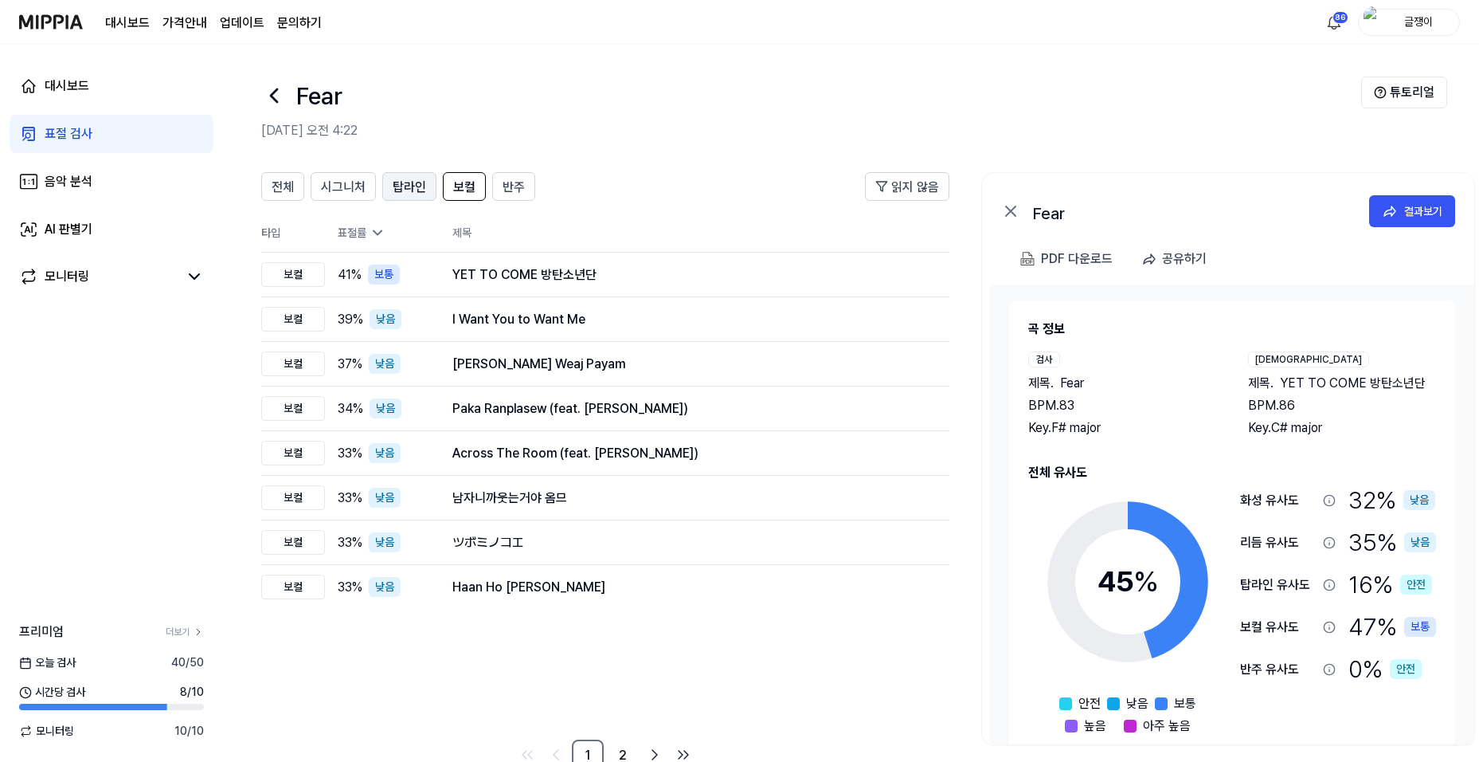
click at [417, 181] on span "탑라인" at bounding box center [409, 187] width 33 height 19
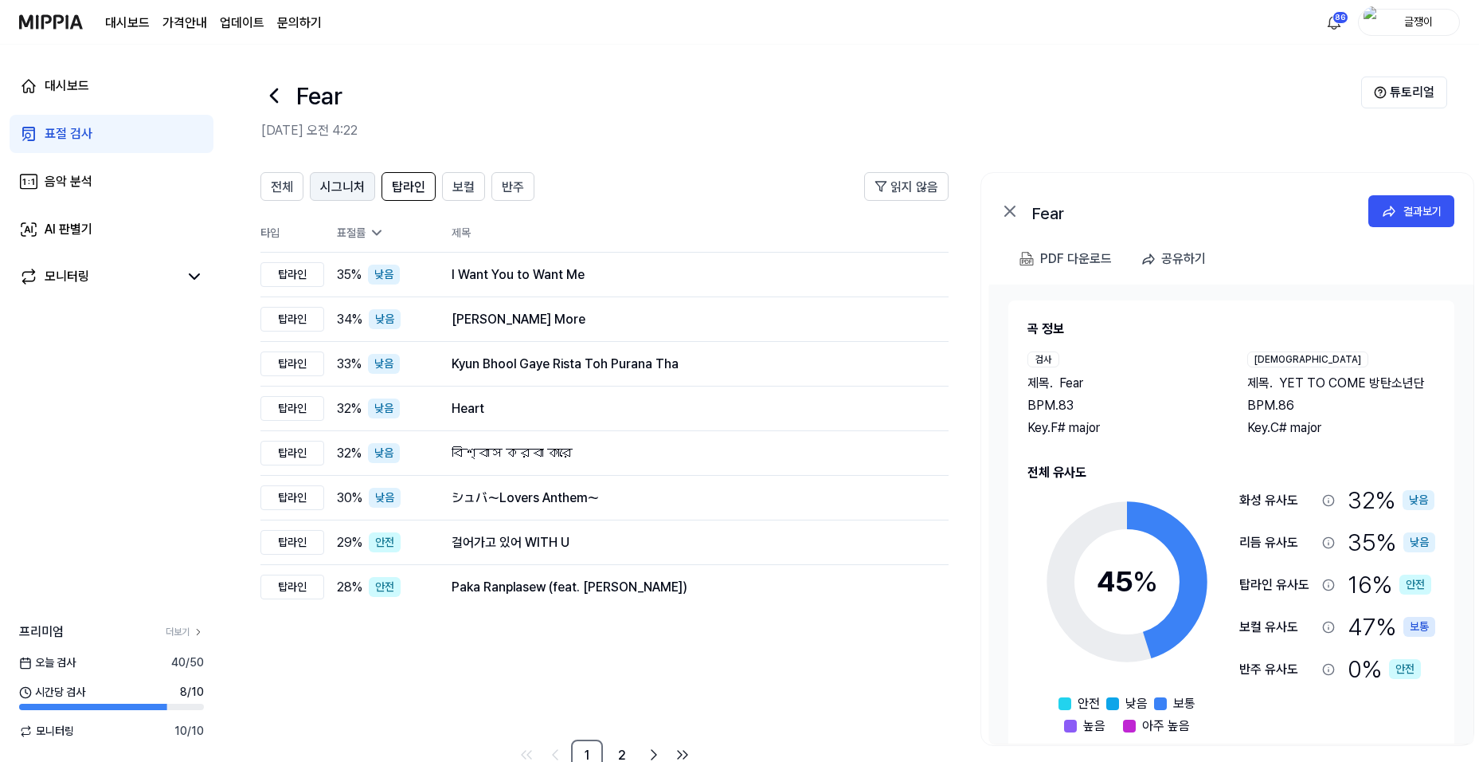
click at [340, 186] on span "시그니처" at bounding box center [342, 187] width 45 height 19
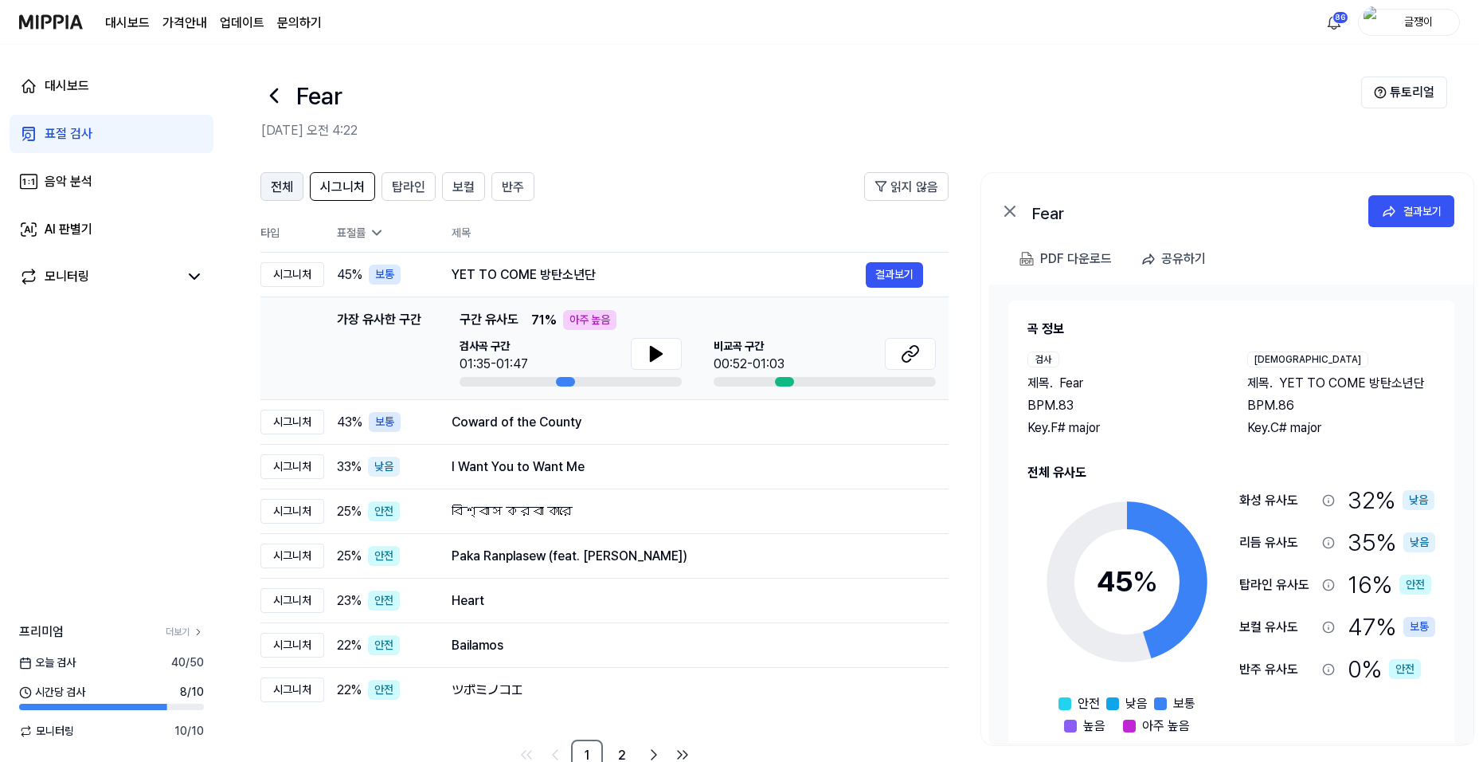
click at [288, 178] on span "전체" at bounding box center [282, 187] width 22 height 19
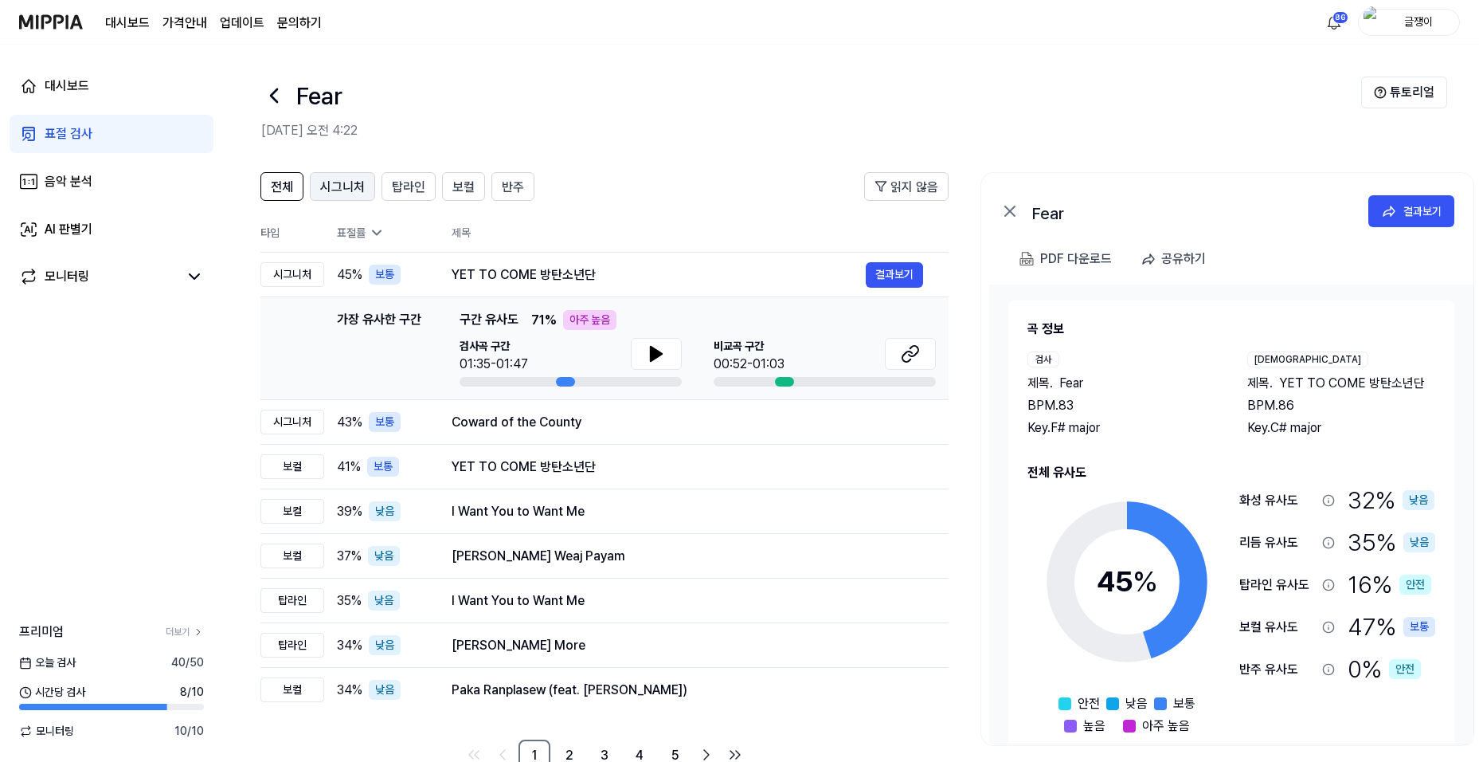
click at [337, 183] on span "시그니처" at bounding box center [342, 187] width 45 height 19
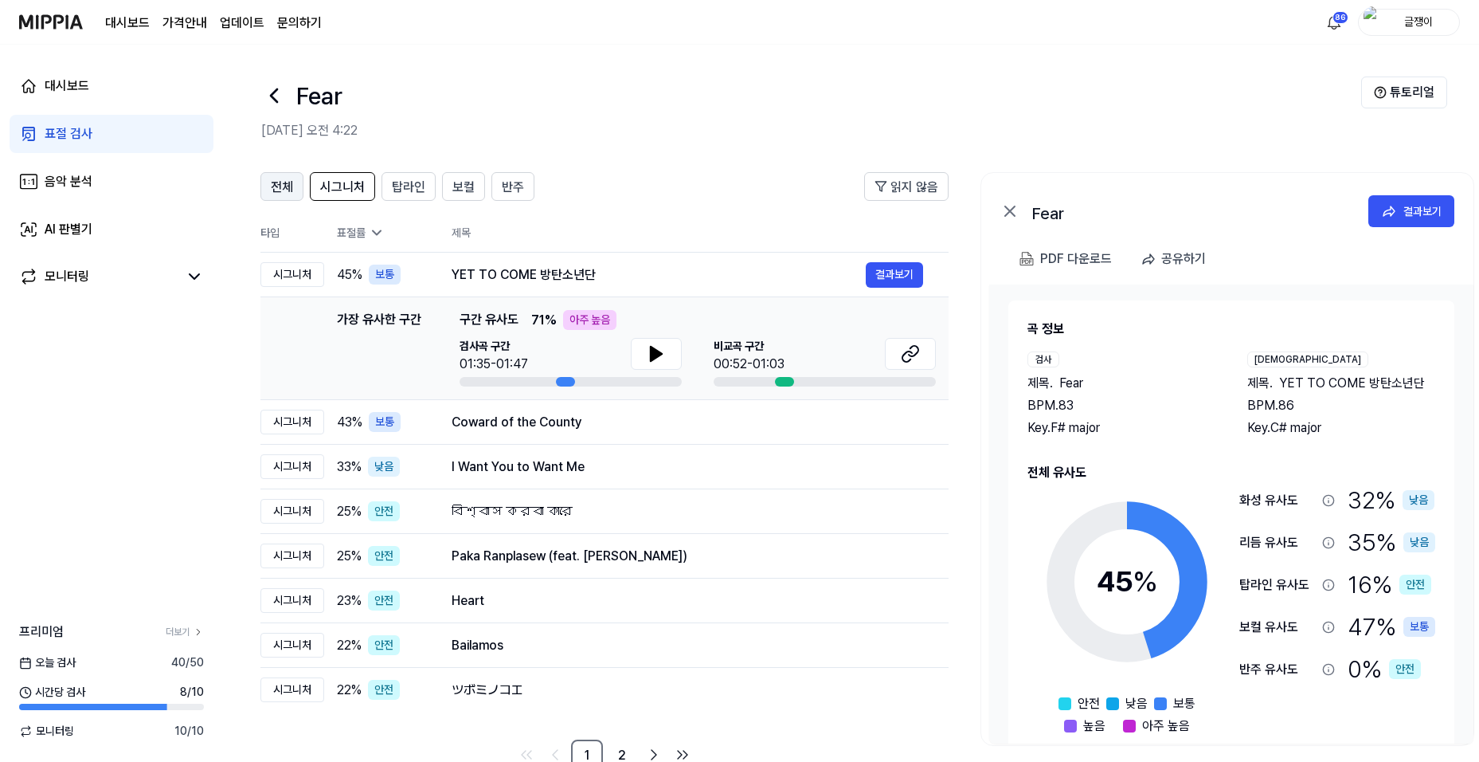
click at [301, 182] on button "전체" at bounding box center [281, 186] width 43 height 29
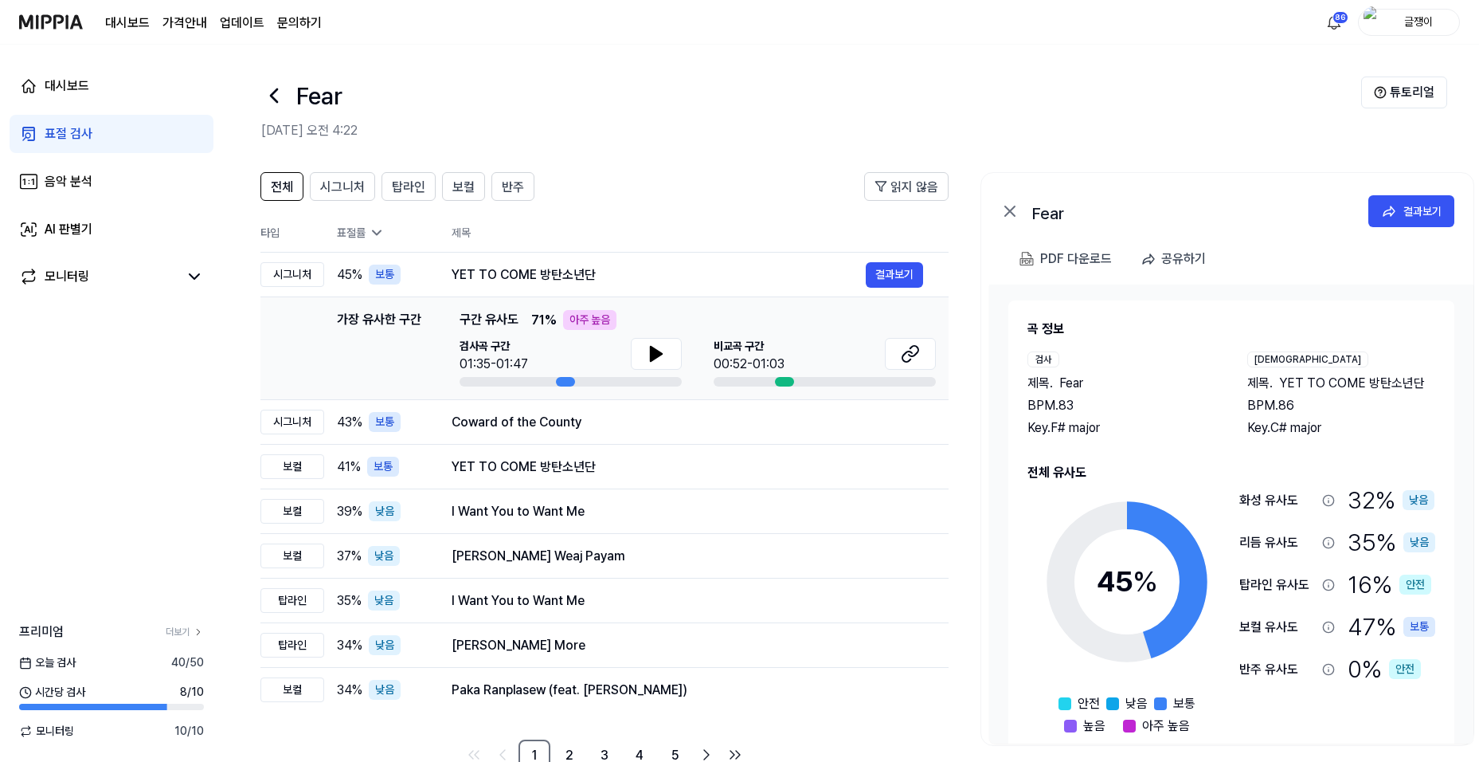
click at [69, 130] on div "표절 검사" at bounding box center [69, 133] width 48 height 19
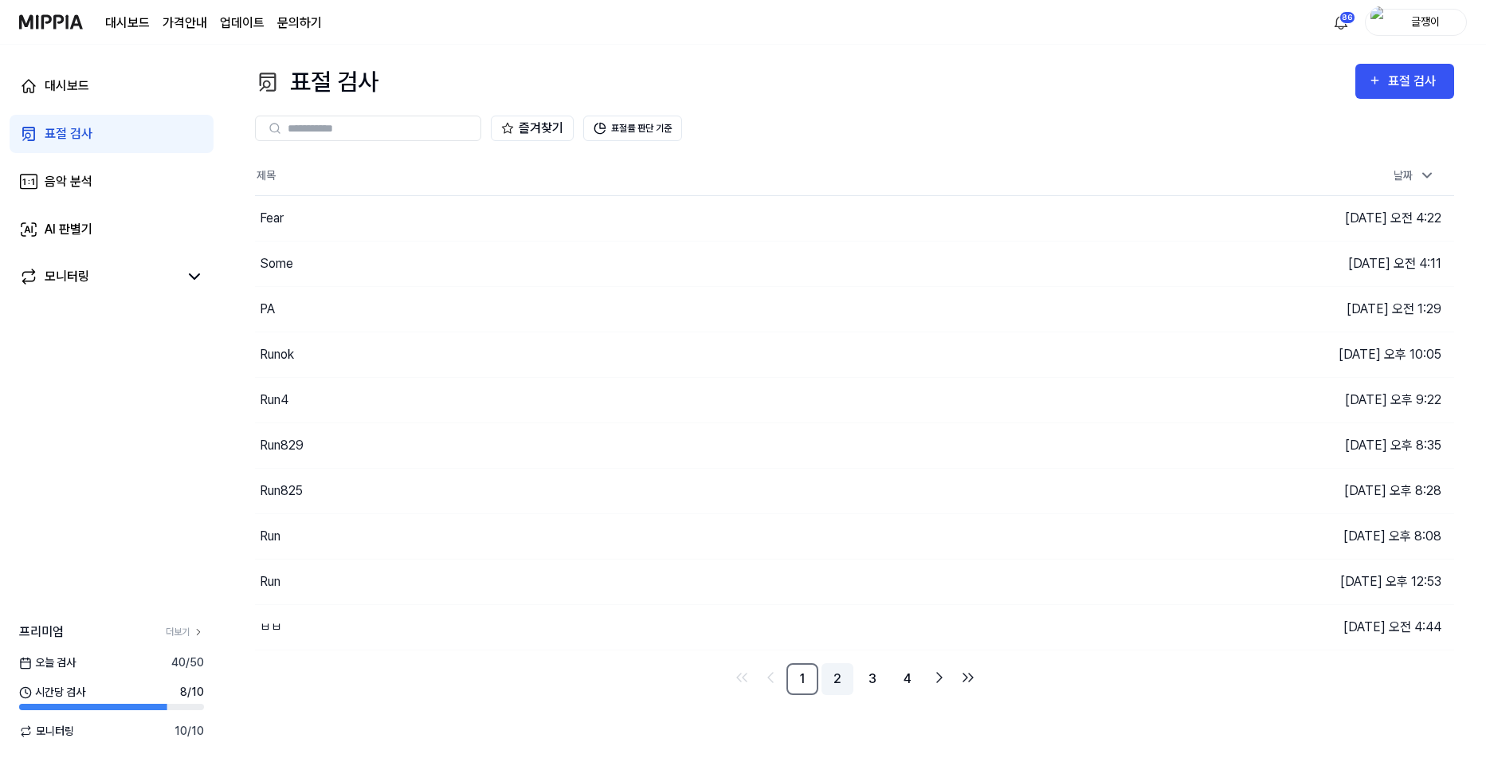
click at [841, 676] on link "2" at bounding box center [837, 679] width 32 height 32
click at [867, 678] on link "3" at bounding box center [872, 679] width 32 height 32
click at [910, 674] on link "4" at bounding box center [907, 679] width 32 height 32
click at [933, 631] on icon "Go to next page" at bounding box center [939, 631] width 19 height 19
click at [934, 631] on icon "Go to next page" at bounding box center [939, 631] width 19 height 19
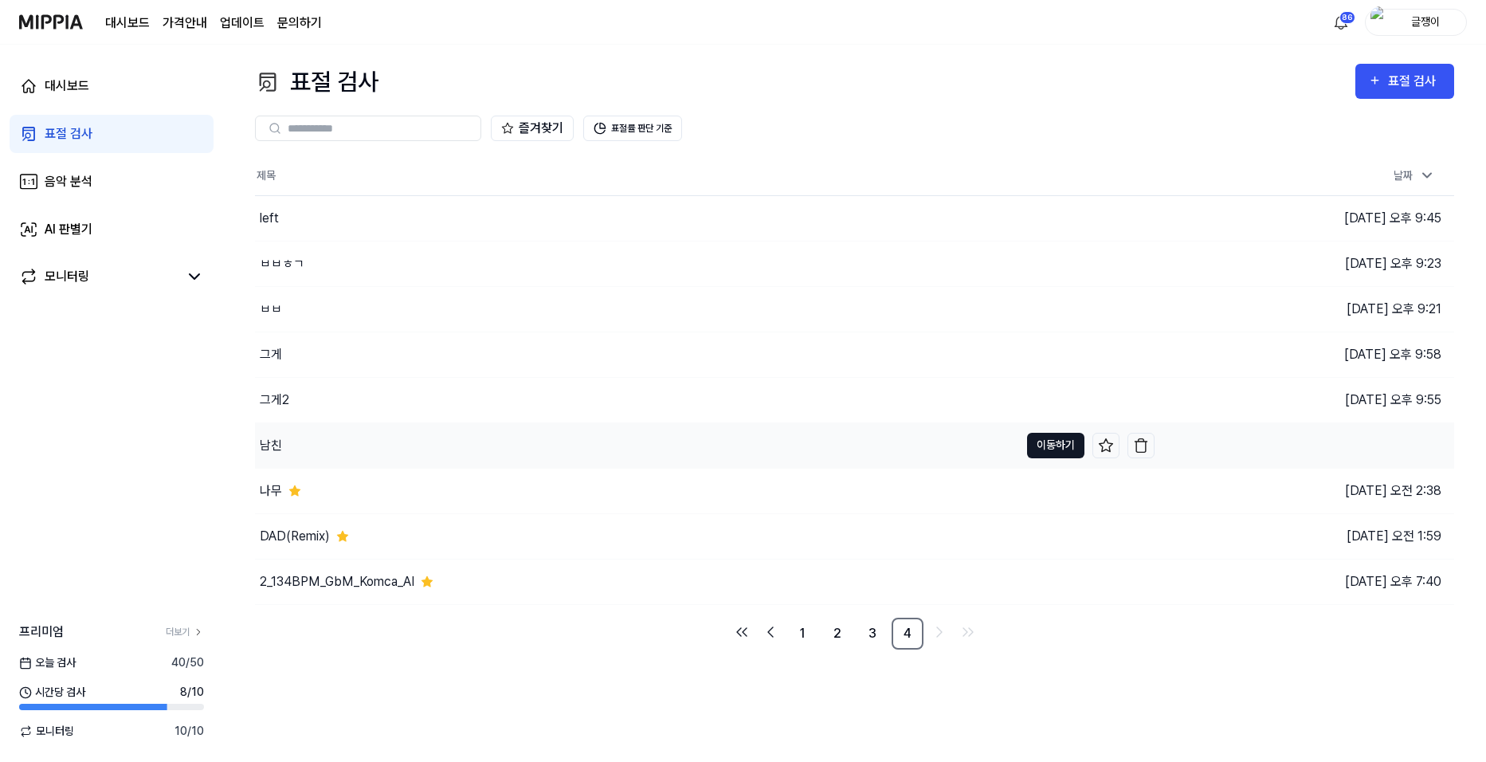
click at [1044, 444] on button "이동하기" at bounding box center [1055, 445] width 57 height 25
click at [1041, 213] on button "이동하기" at bounding box center [1055, 218] width 57 height 25
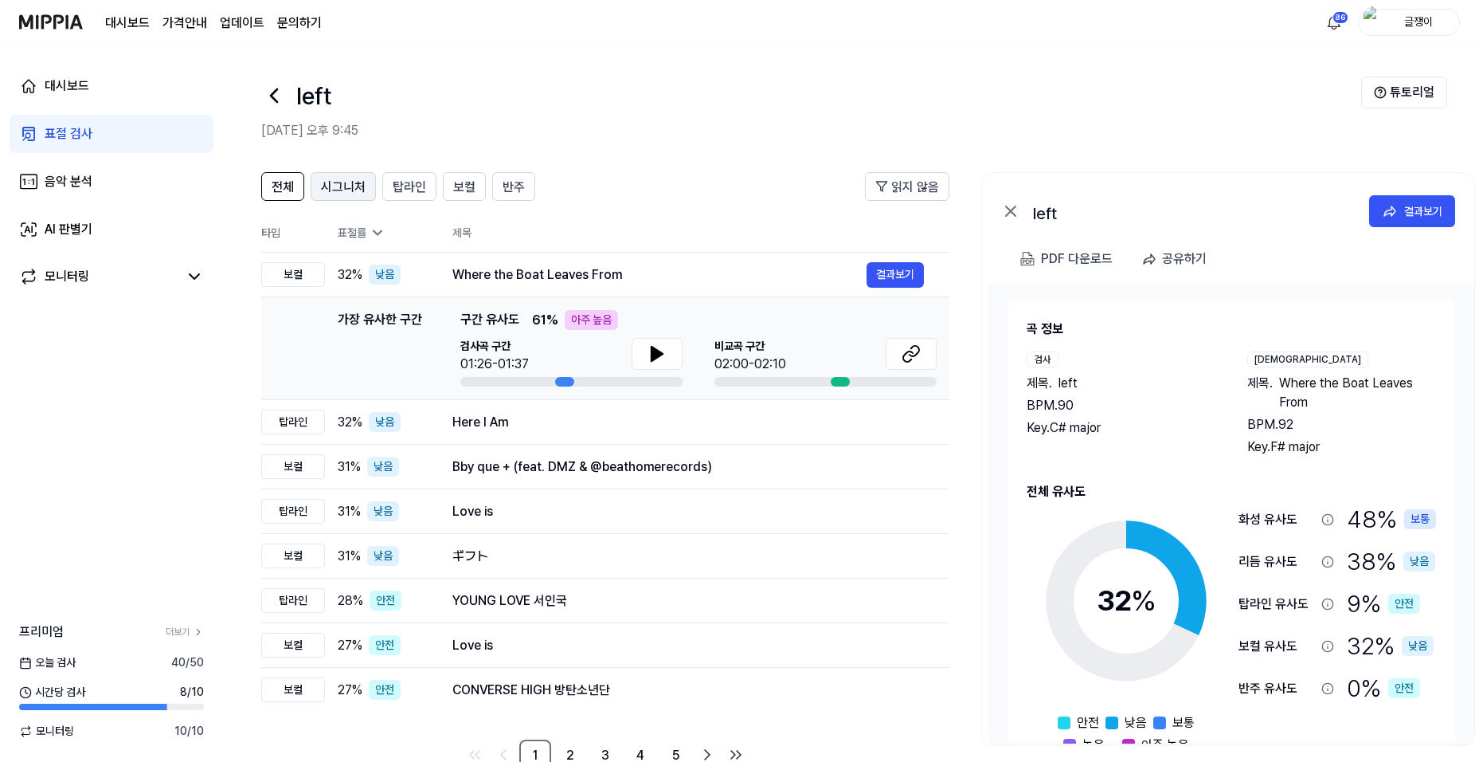
click at [339, 183] on span "시그니처" at bounding box center [343, 187] width 45 height 19
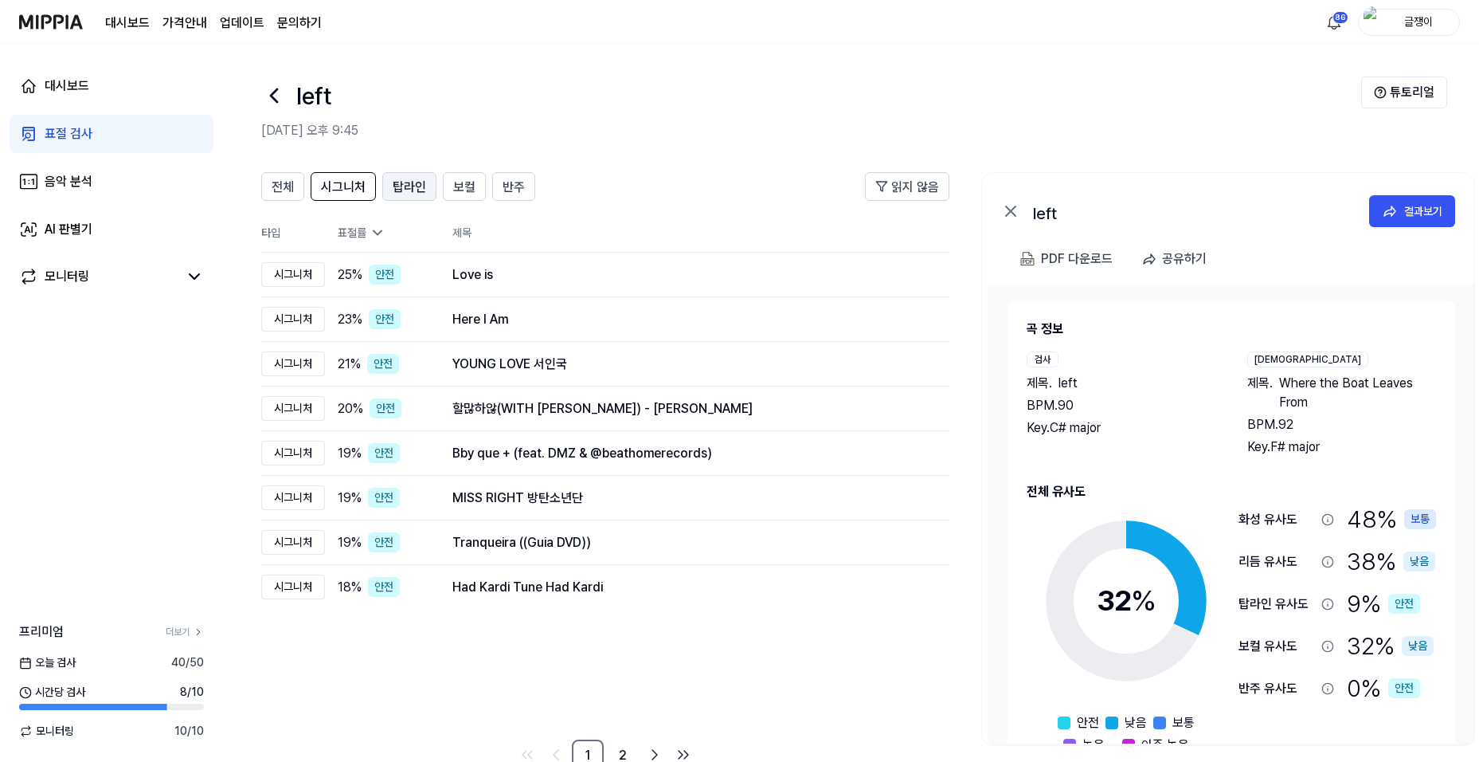
click at [408, 186] on span "탑라인" at bounding box center [409, 187] width 33 height 19
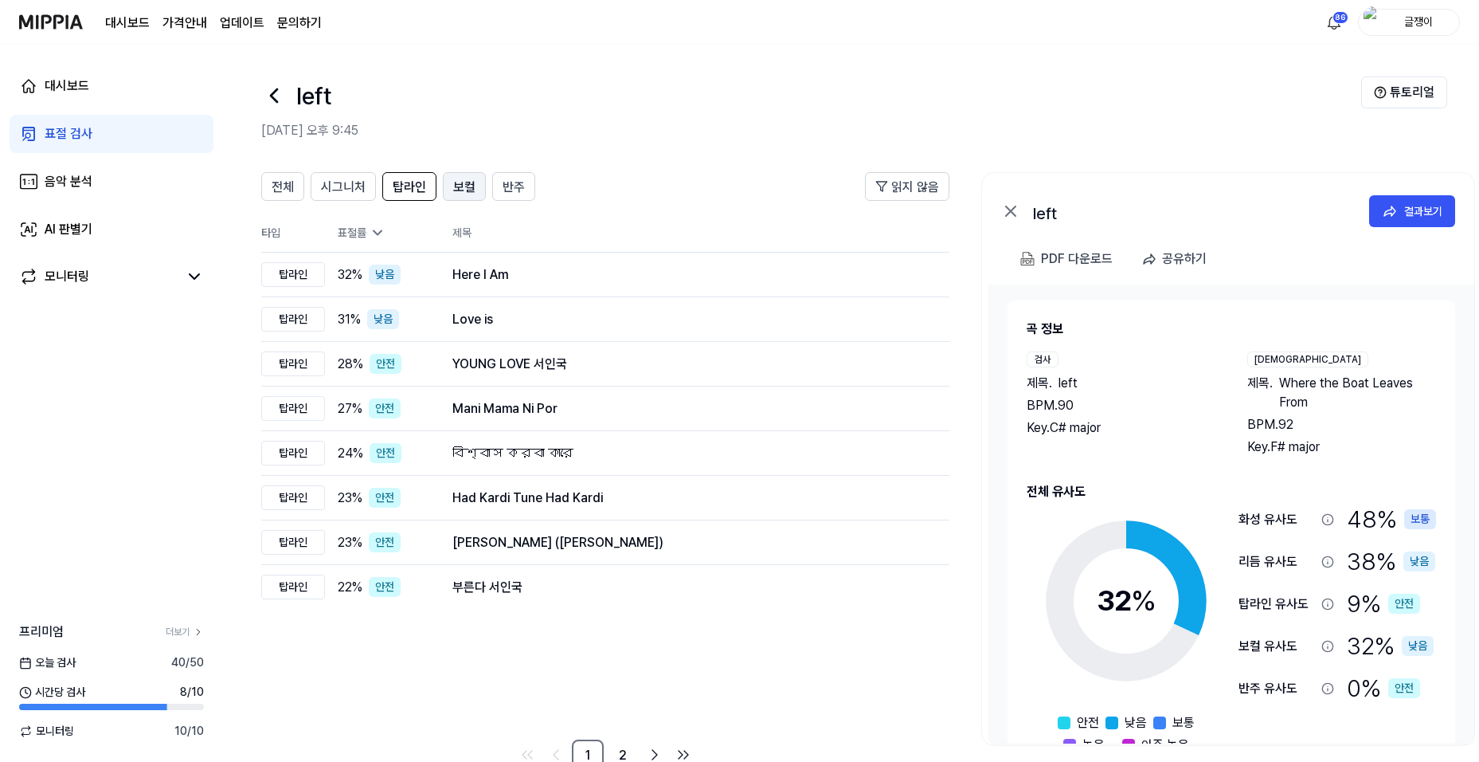
click at [459, 187] on span "보컬" at bounding box center [464, 187] width 22 height 19
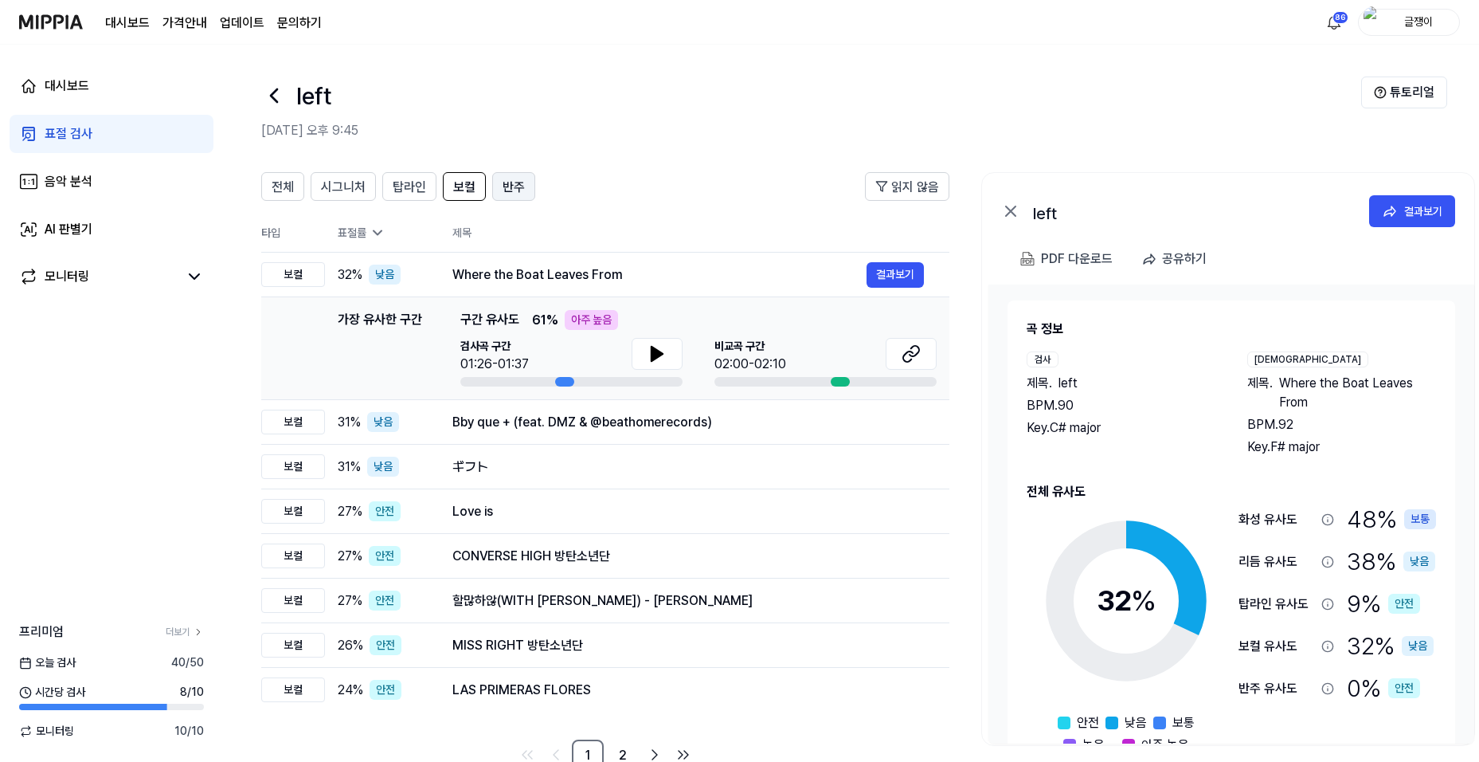
click at [515, 183] on span "반주" at bounding box center [514, 187] width 22 height 19
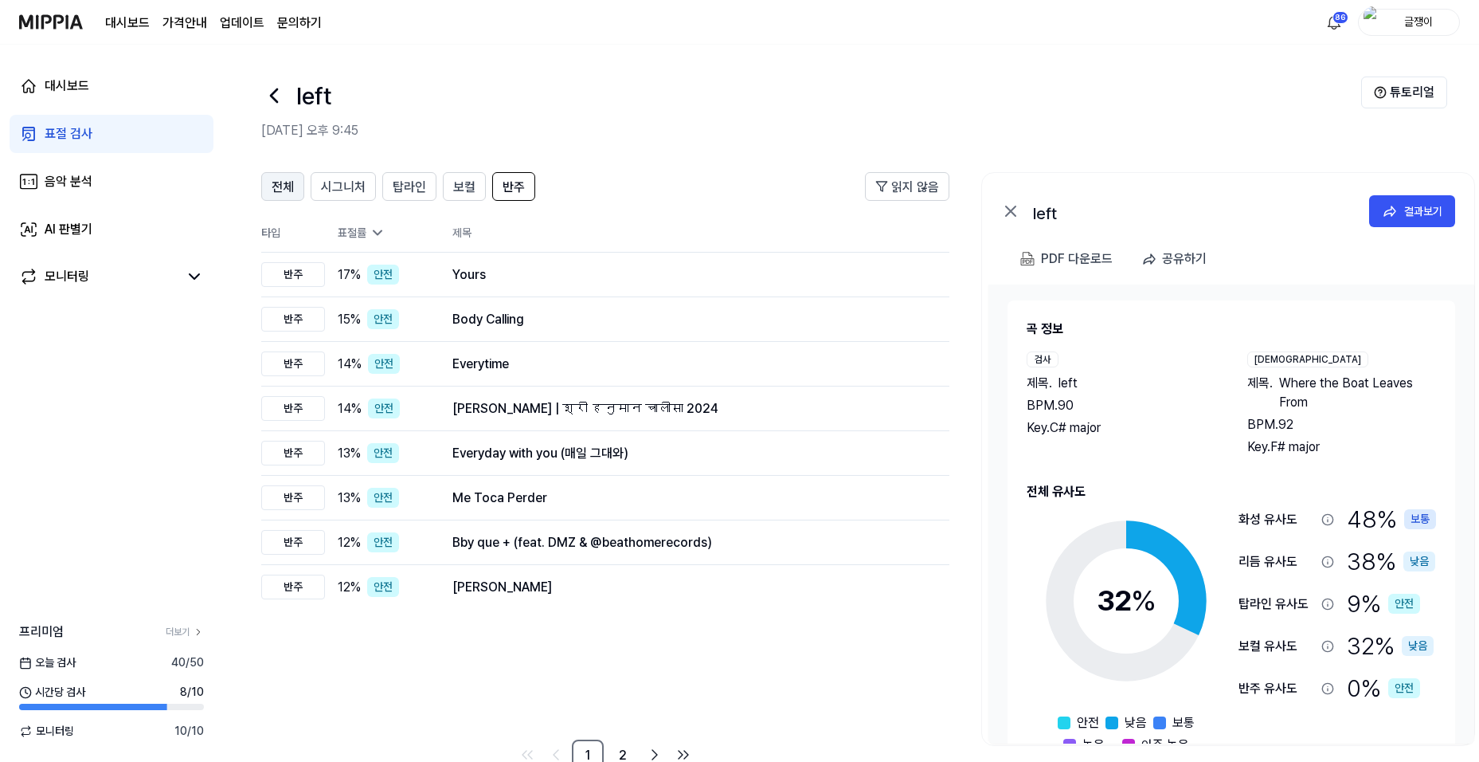
scroll to position [0, 1]
click at [284, 177] on div "전체" at bounding box center [282, 186] width 22 height 21
